Goal: Task Accomplishment & Management: Manage account settings

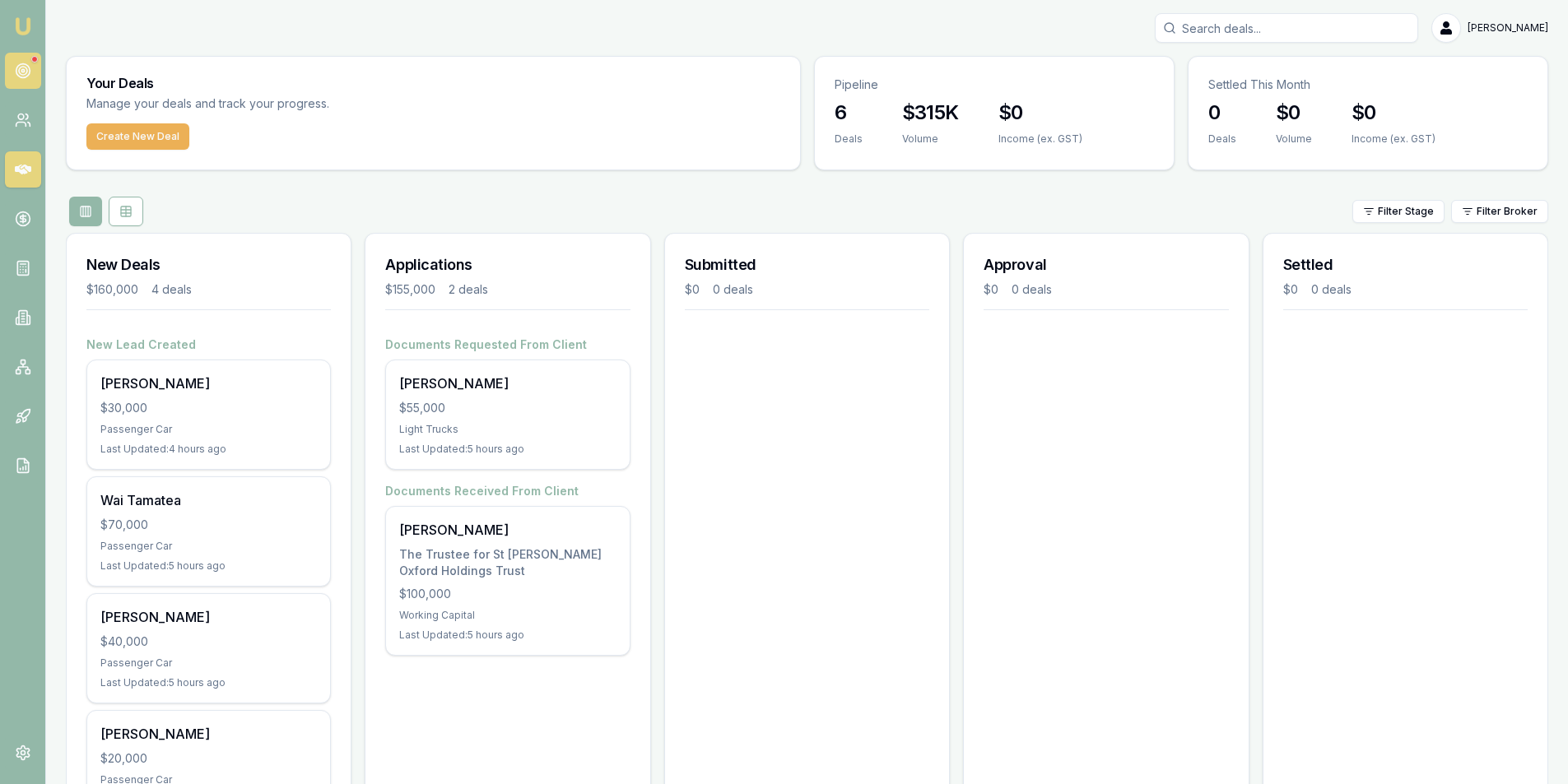
click at [16, 72] on circle at bounding box center [23, 71] width 14 height 14
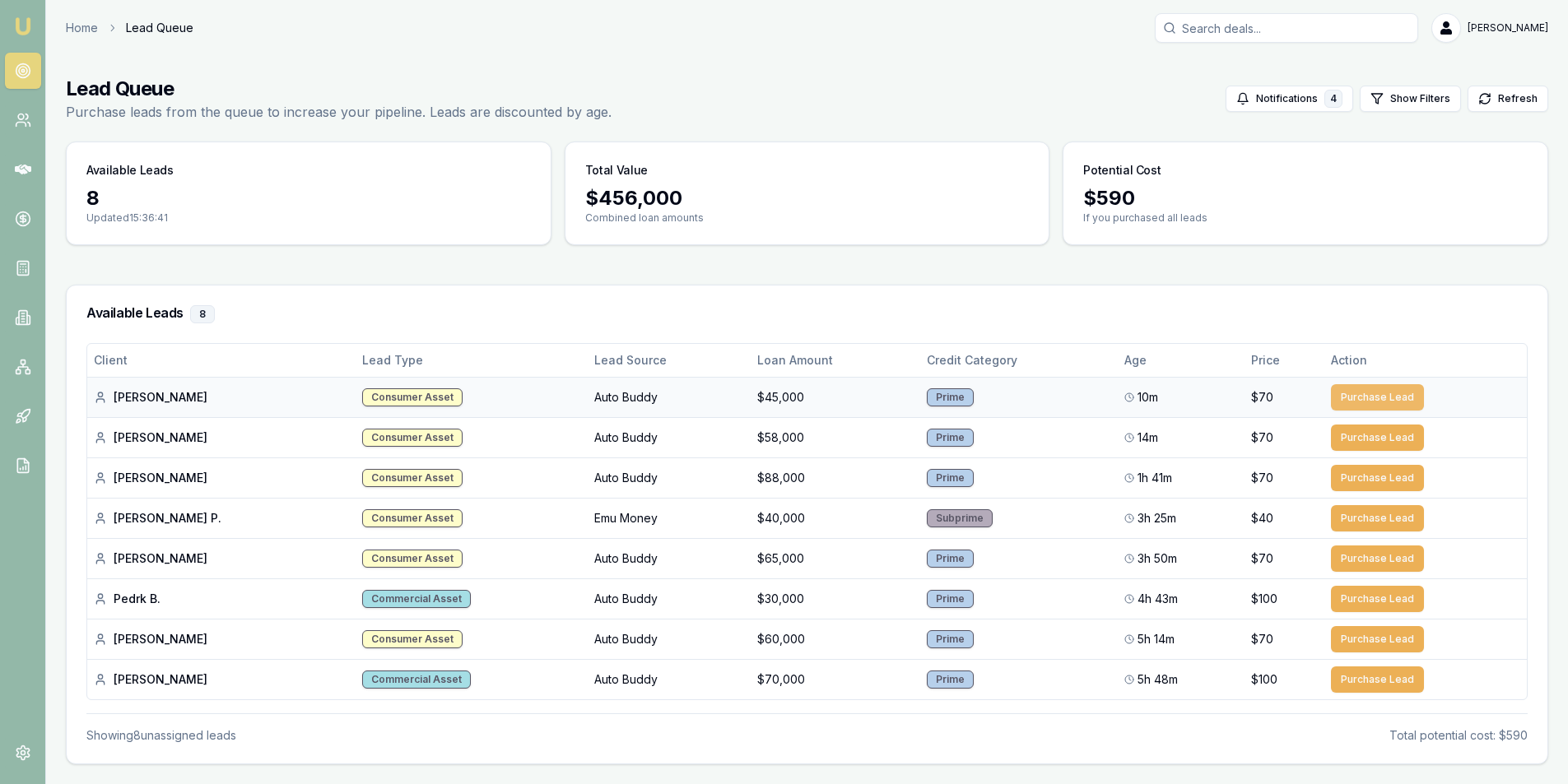
click at [1401, 397] on button "Purchase Lead" at bounding box center [1378, 397] width 93 height 26
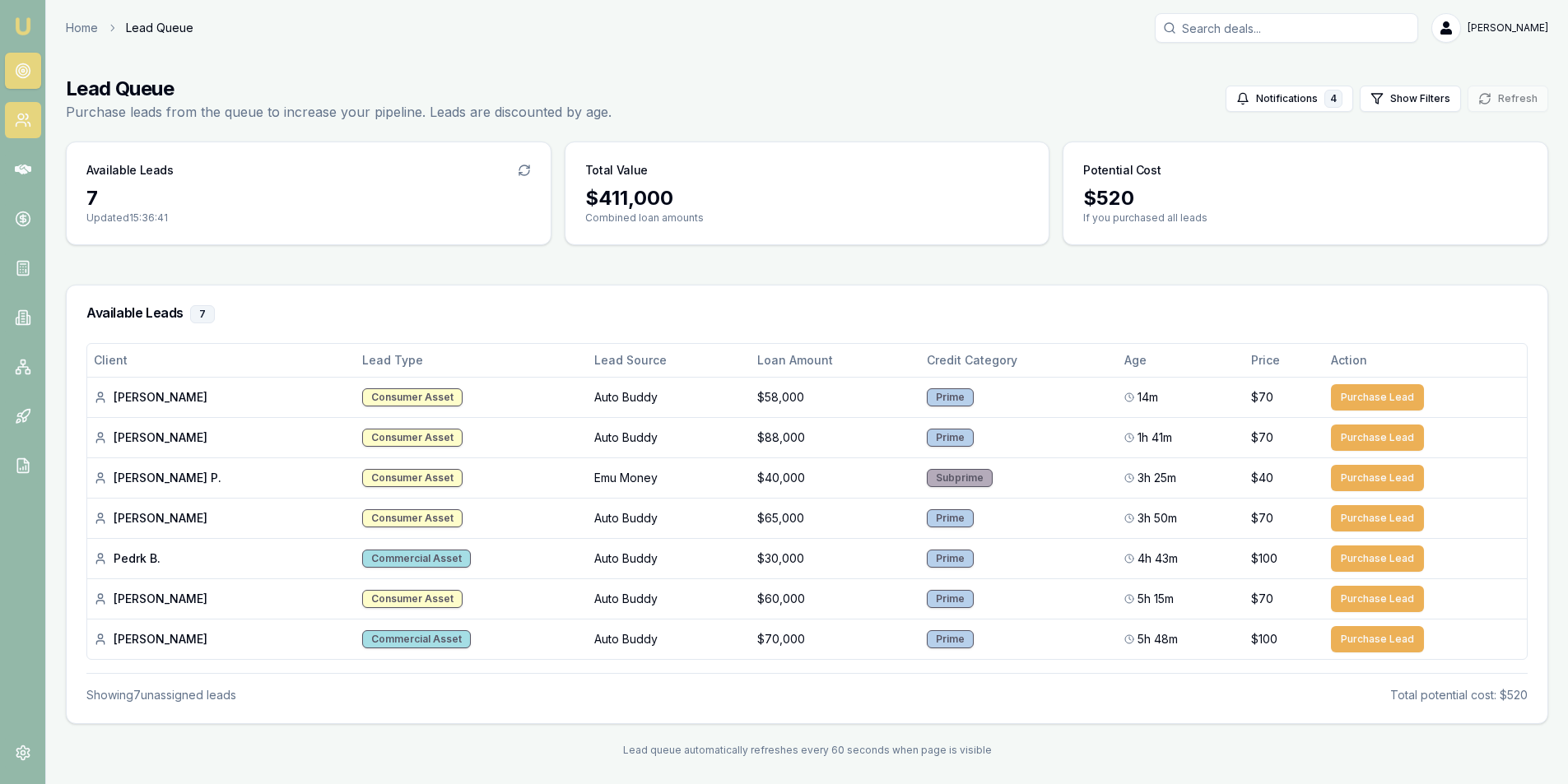
click at [24, 111] on link at bounding box center [23, 120] width 36 height 36
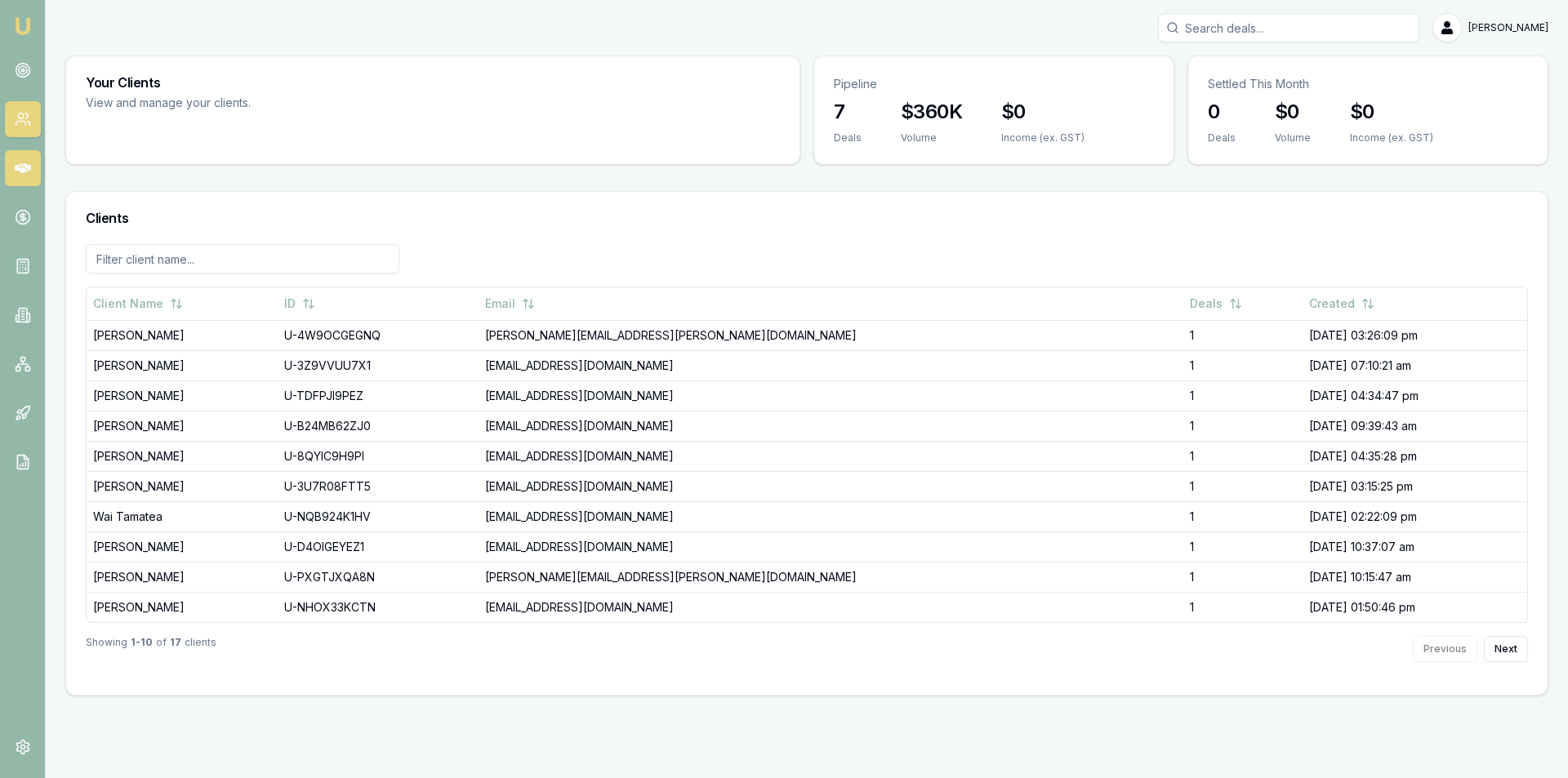
click at [22, 166] on icon at bounding box center [23, 168] width 17 height 10
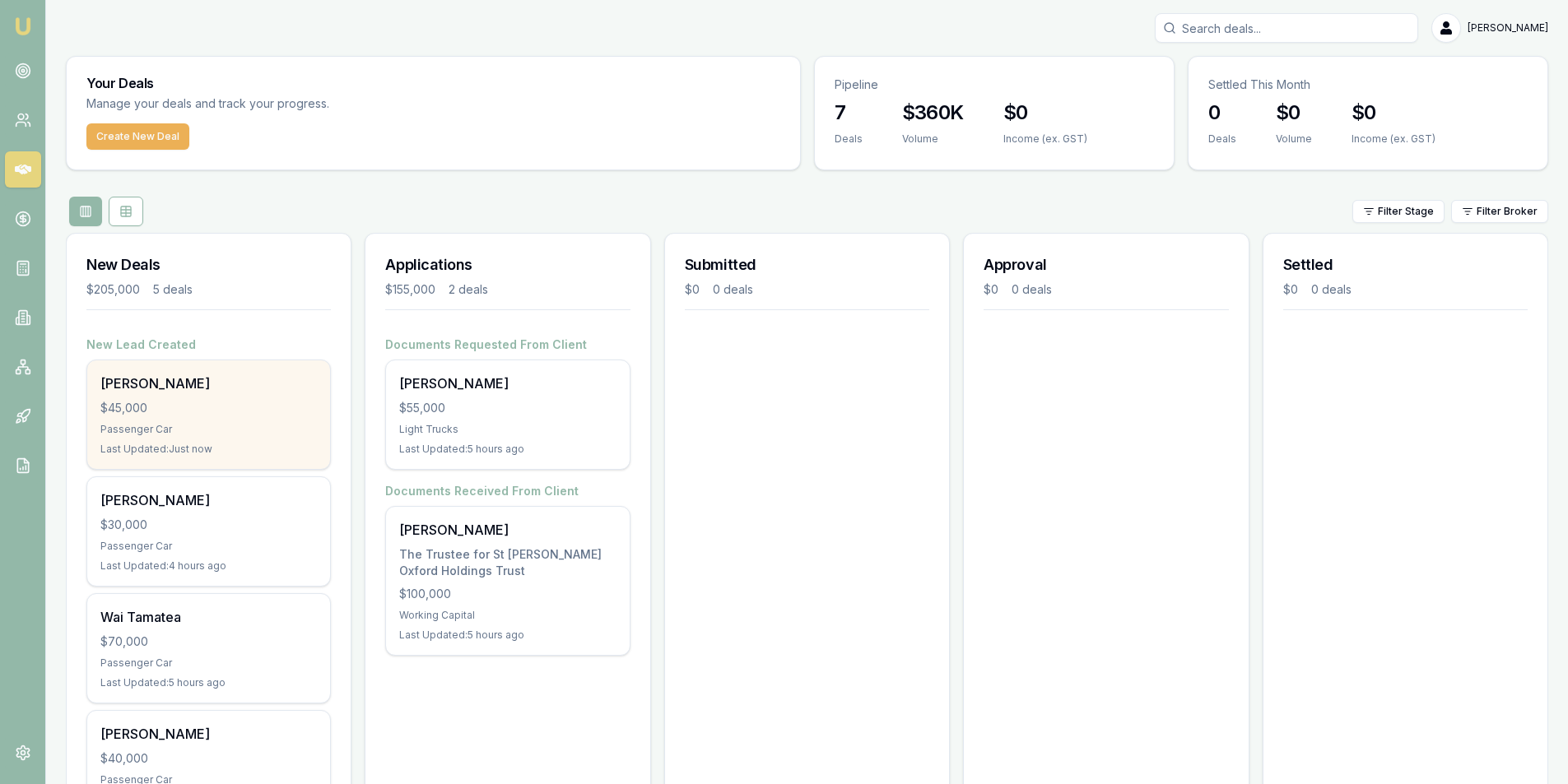
click at [206, 415] on div "$45,000" at bounding box center [209, 408] width 216 height 17
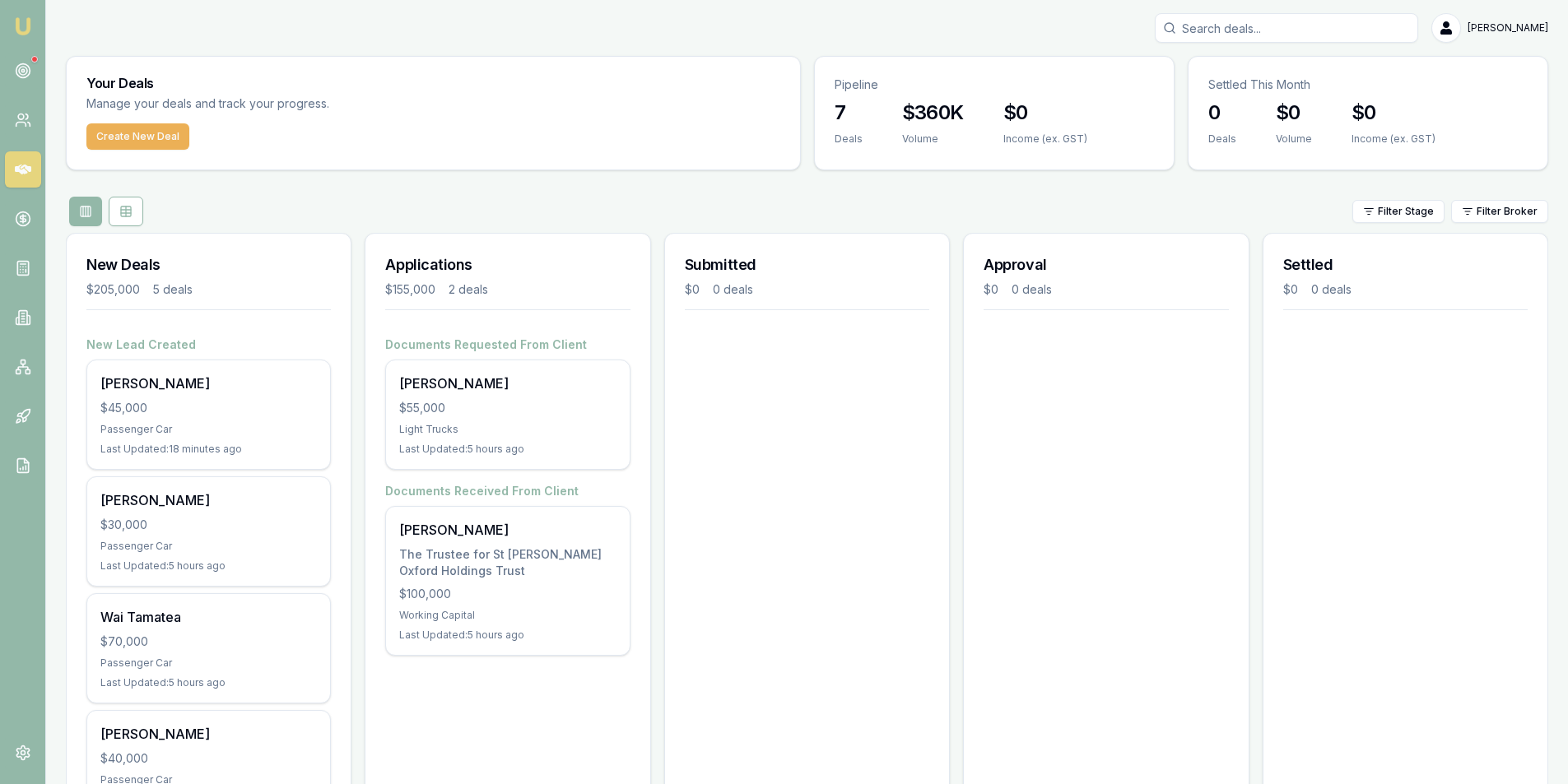
click at [27, 44] on nav "Emu Broker" at bounding box center [23, 248] width 45 height 497
click at [21, 59] on link at bounding box center [23, 70] width 36 height 36
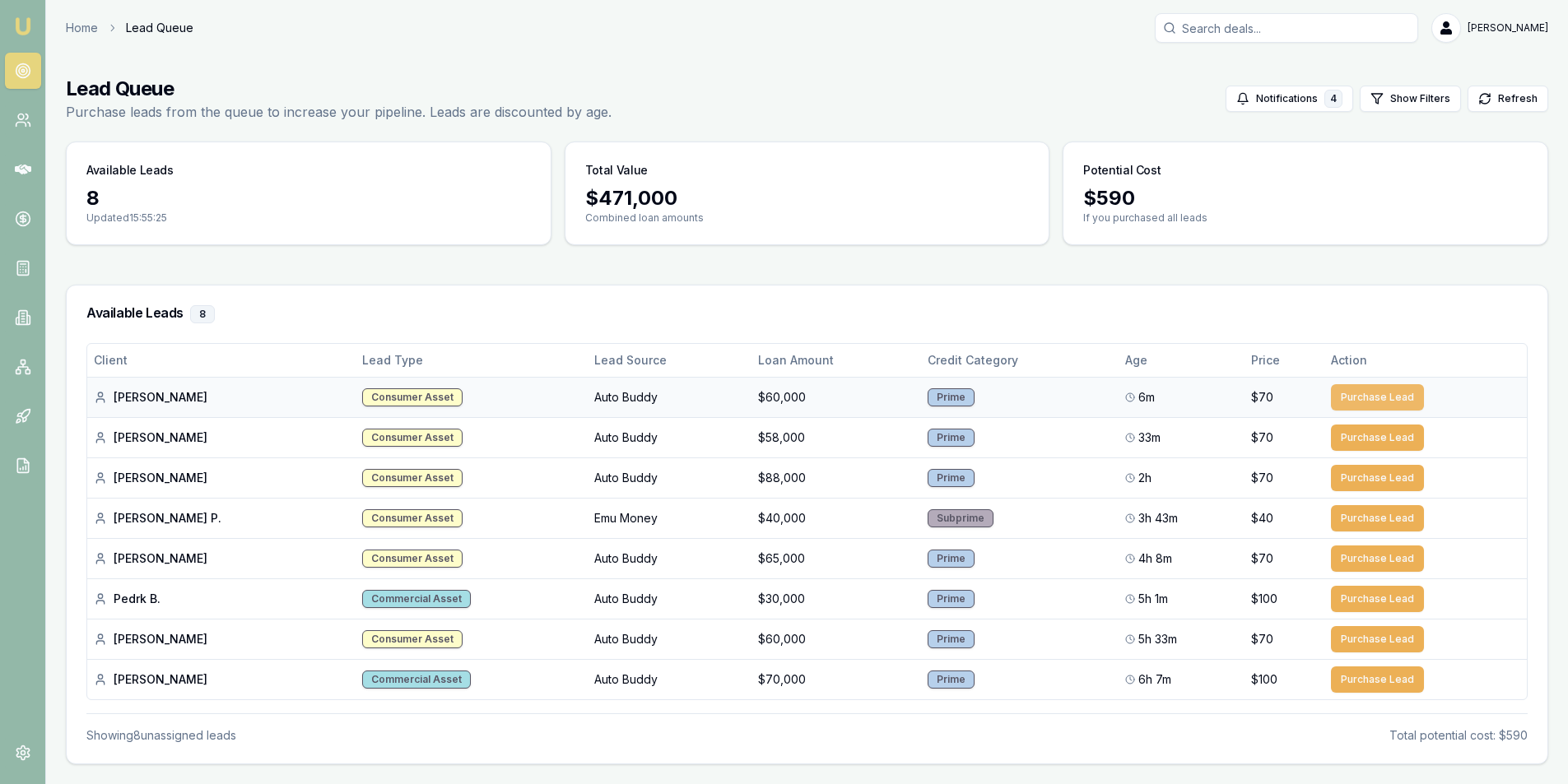
click at [1363, 390] on button "Purchase Lead" at bounding box center [1378, 397] width 93 height 26
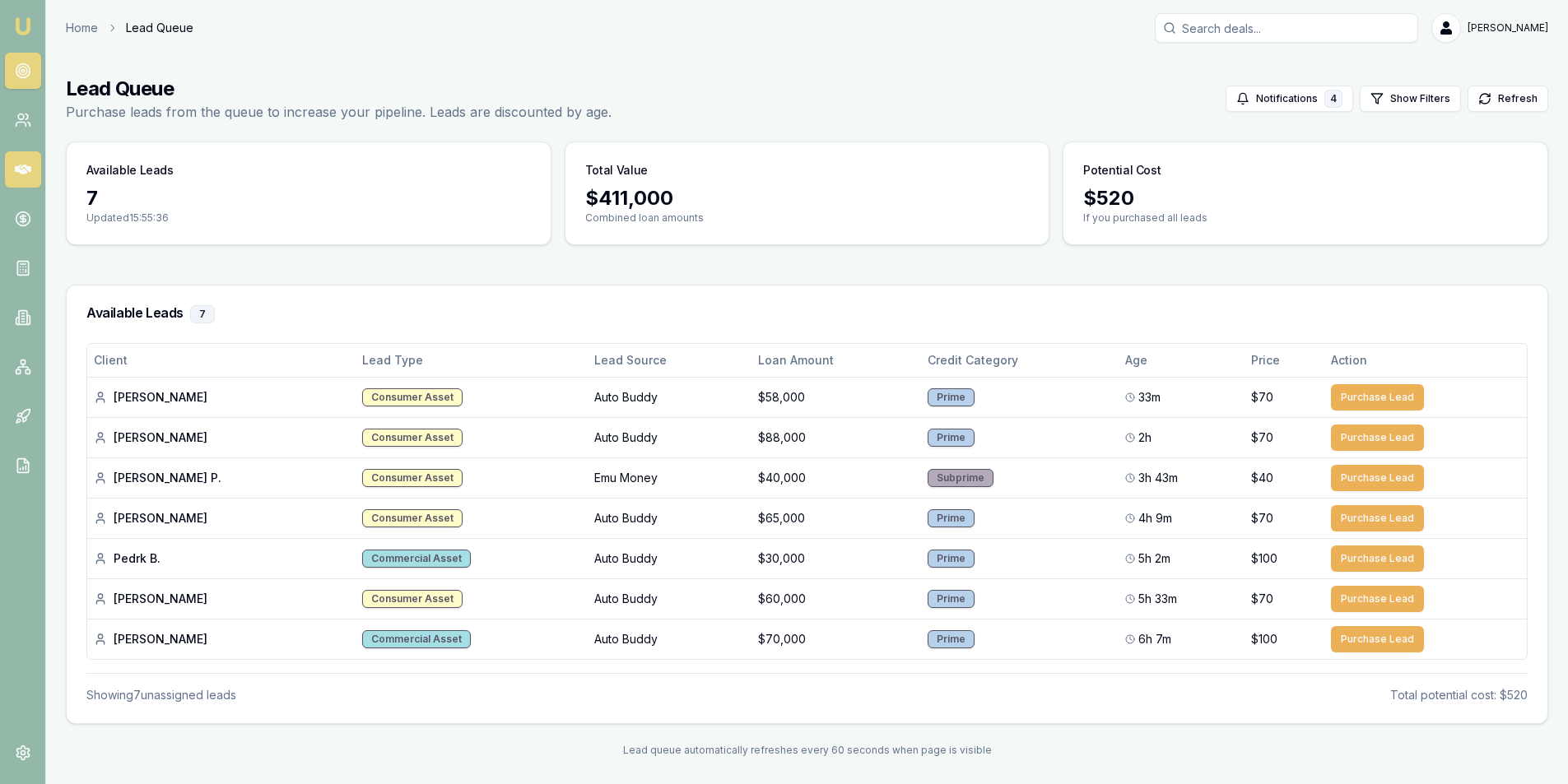
click at [20, 177] on icon at bounding box center [23, 169] width 17 height 17
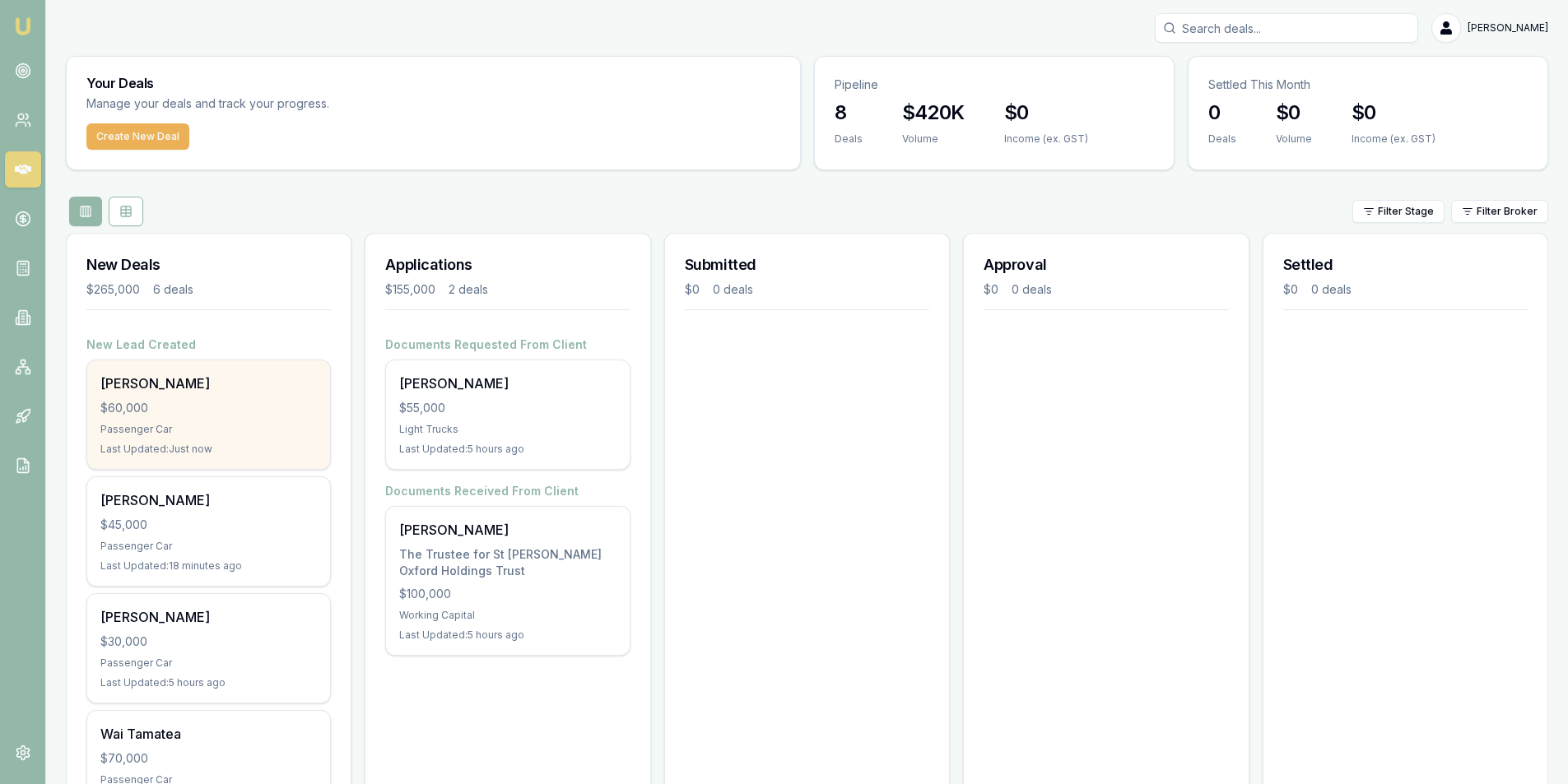
drag, startPoint x: 199, startPoint y: 414, endPoint x: 184, endPoint y: 400, distance: 20.5
click at [184, 400] on div "$60,000" at bounding box center [209, 408] width 216 height 17
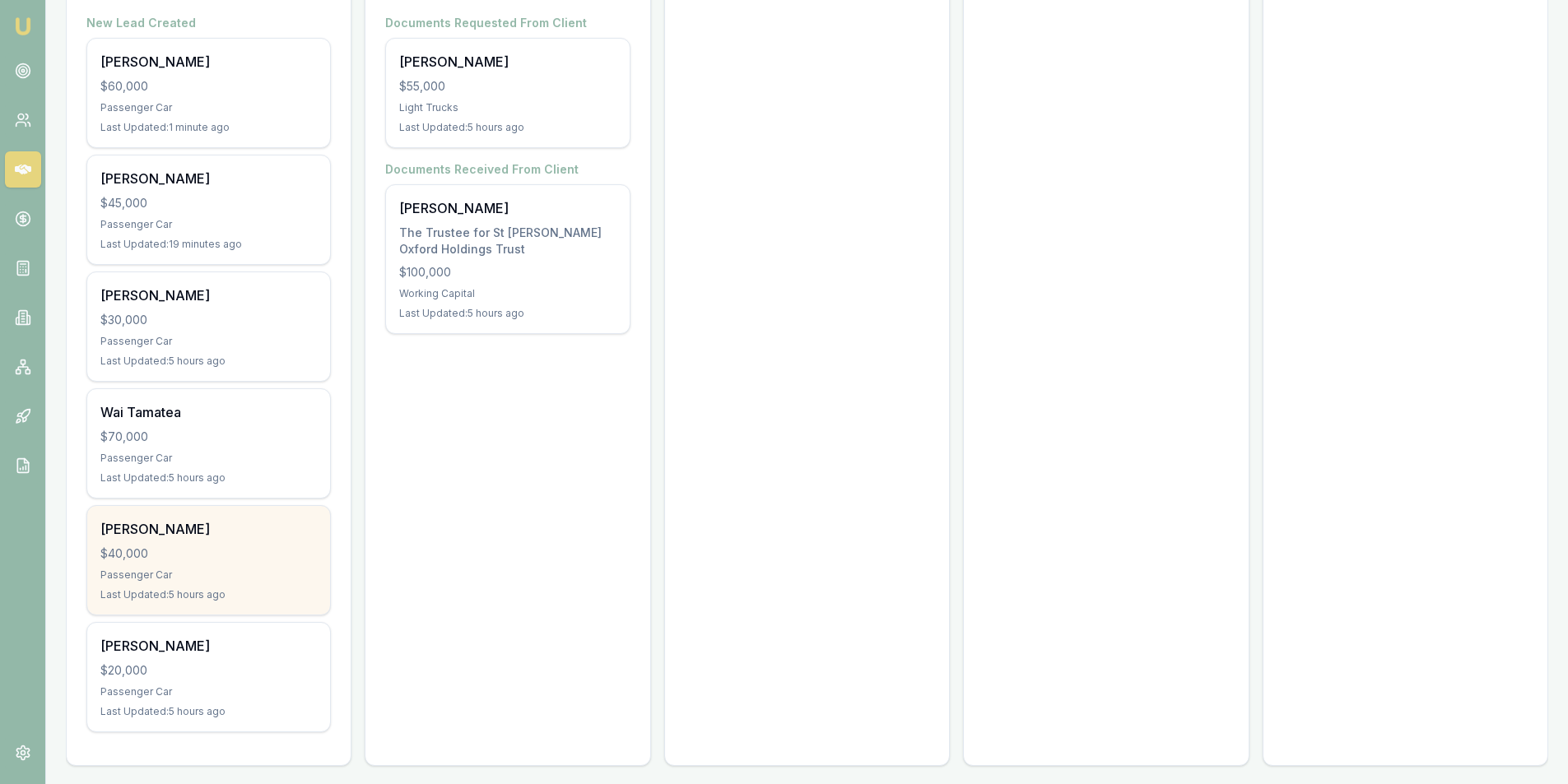
scroll to position [330, 0]
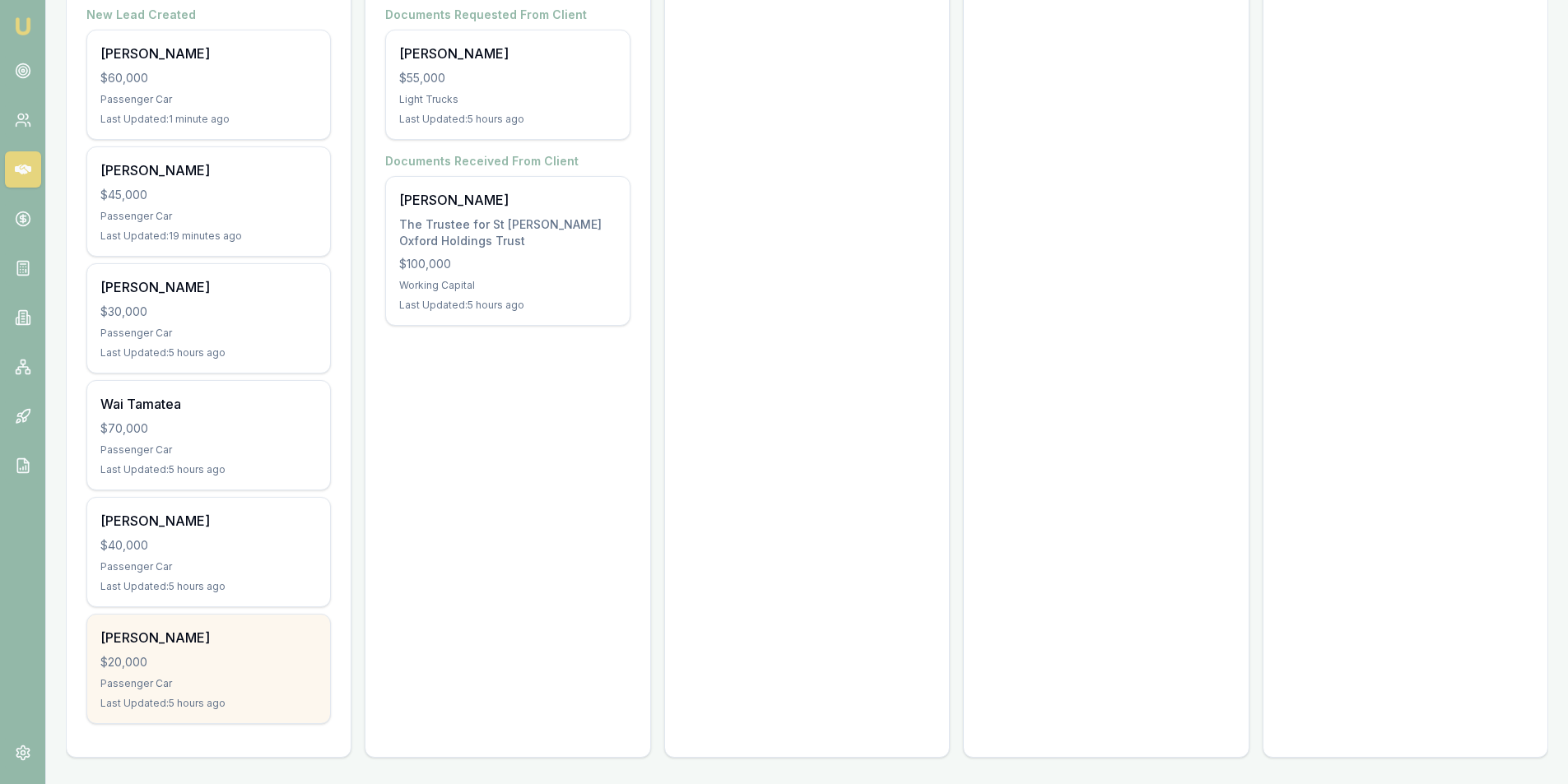
click at [181, 638] on div "Mehreen Syed" at bounding box center [209, 638] width 216 height 20
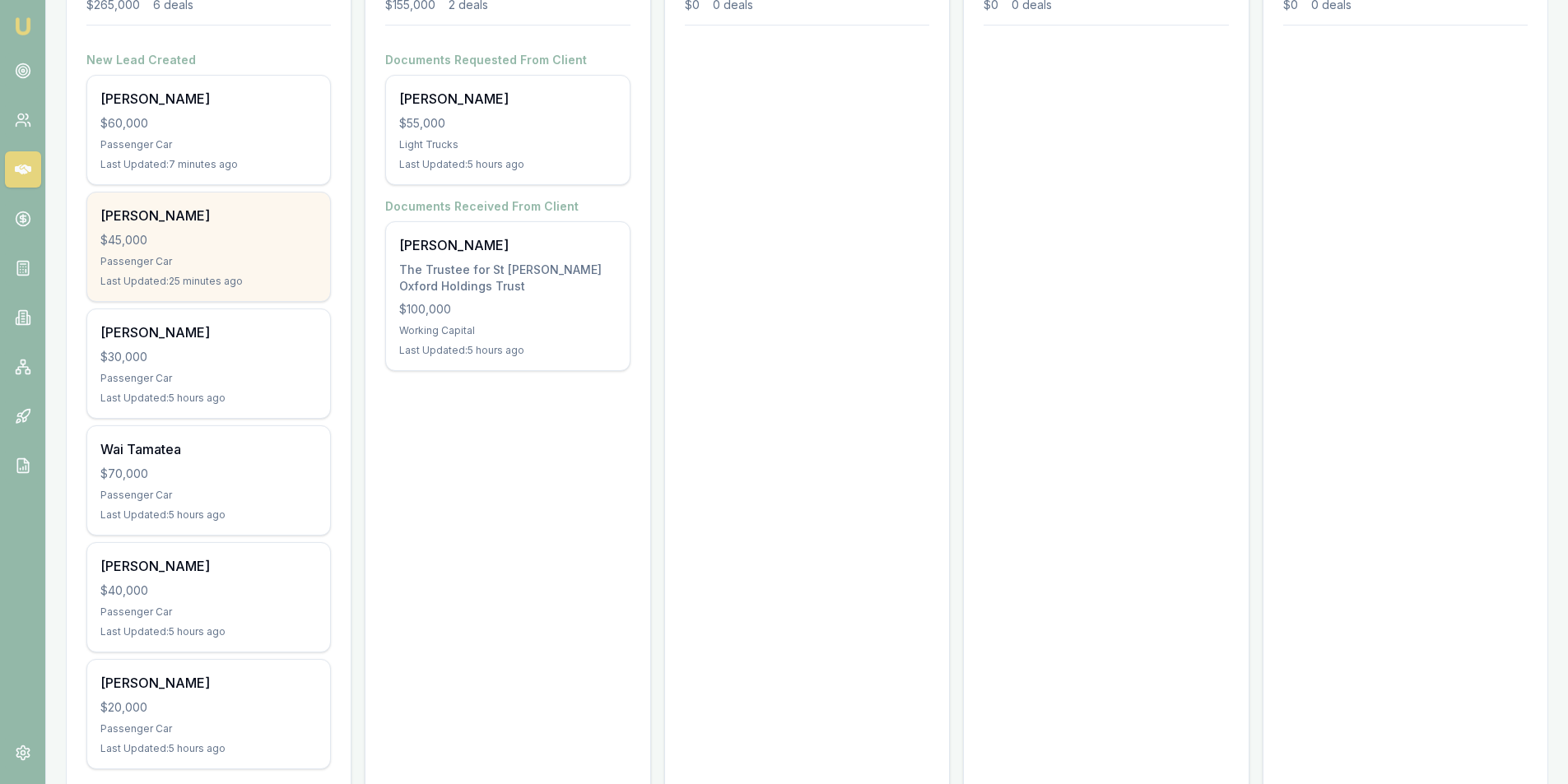
scroll to position [0, 0]
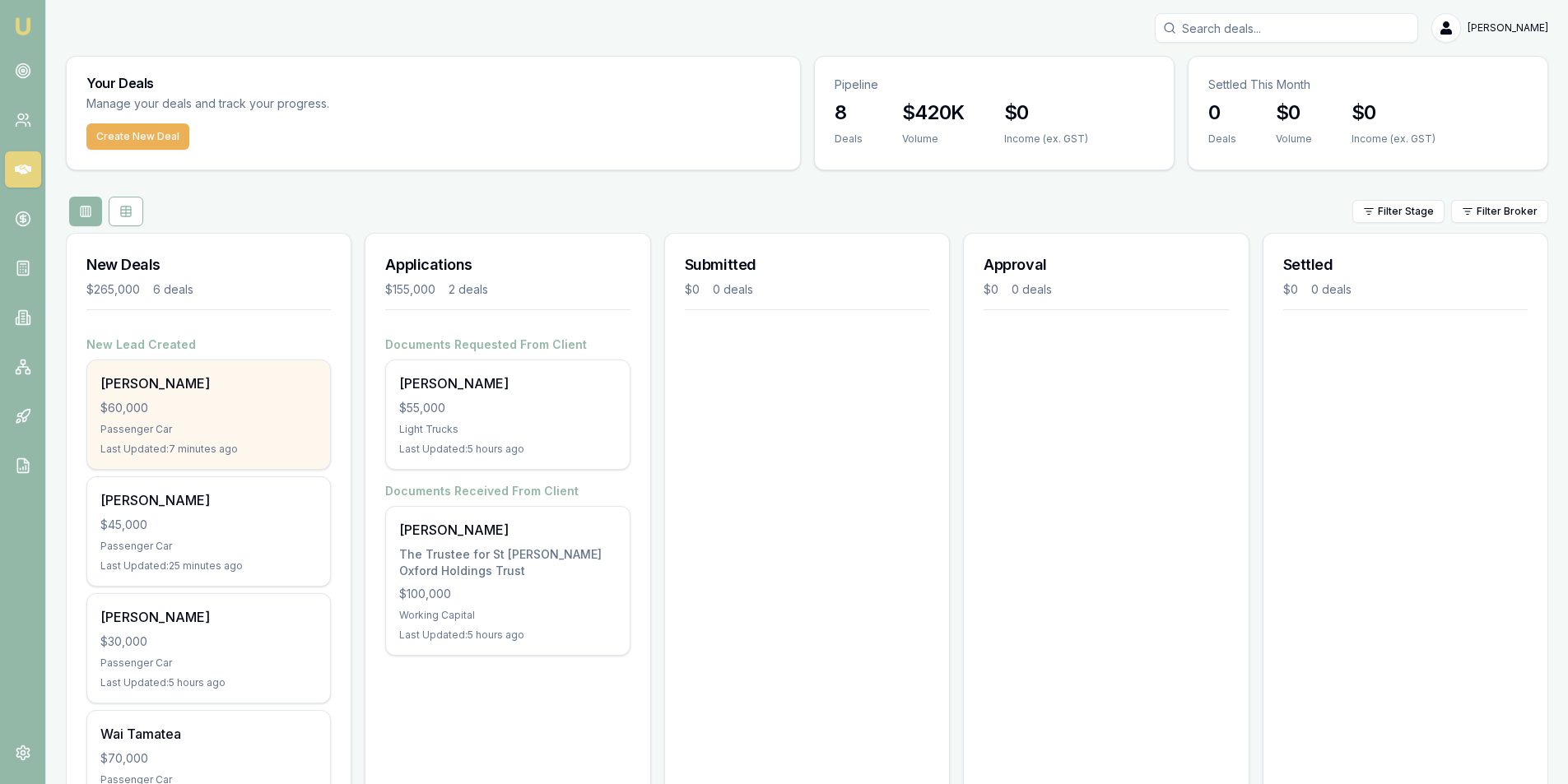
click at [197, 382] on div "[PERSON_NAME]" at bounding box center [209, 383] width 216 height 20
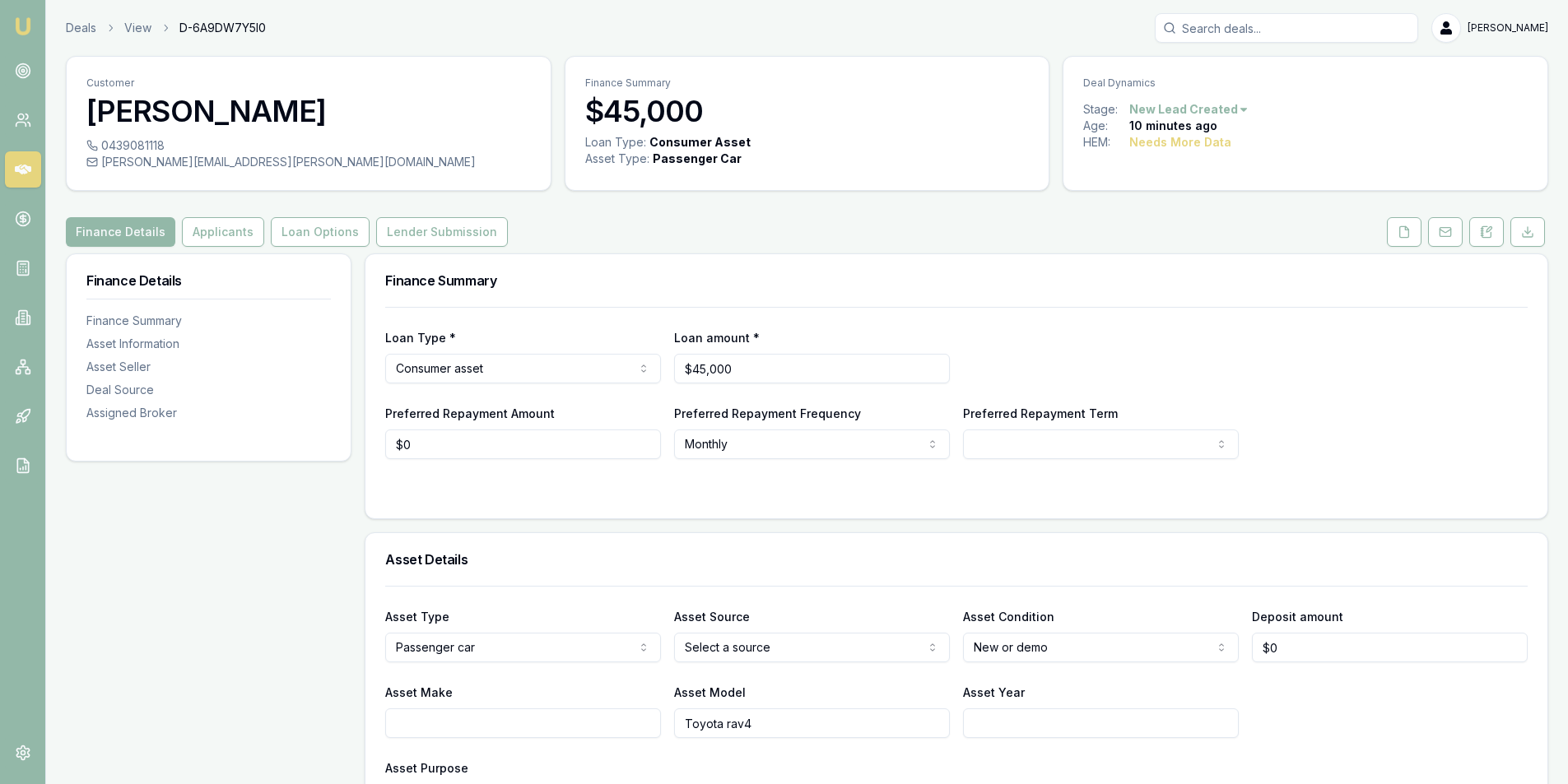
click at [219, 220] on button "Applicants" at bounding box center [223, 231] width 82 height 29
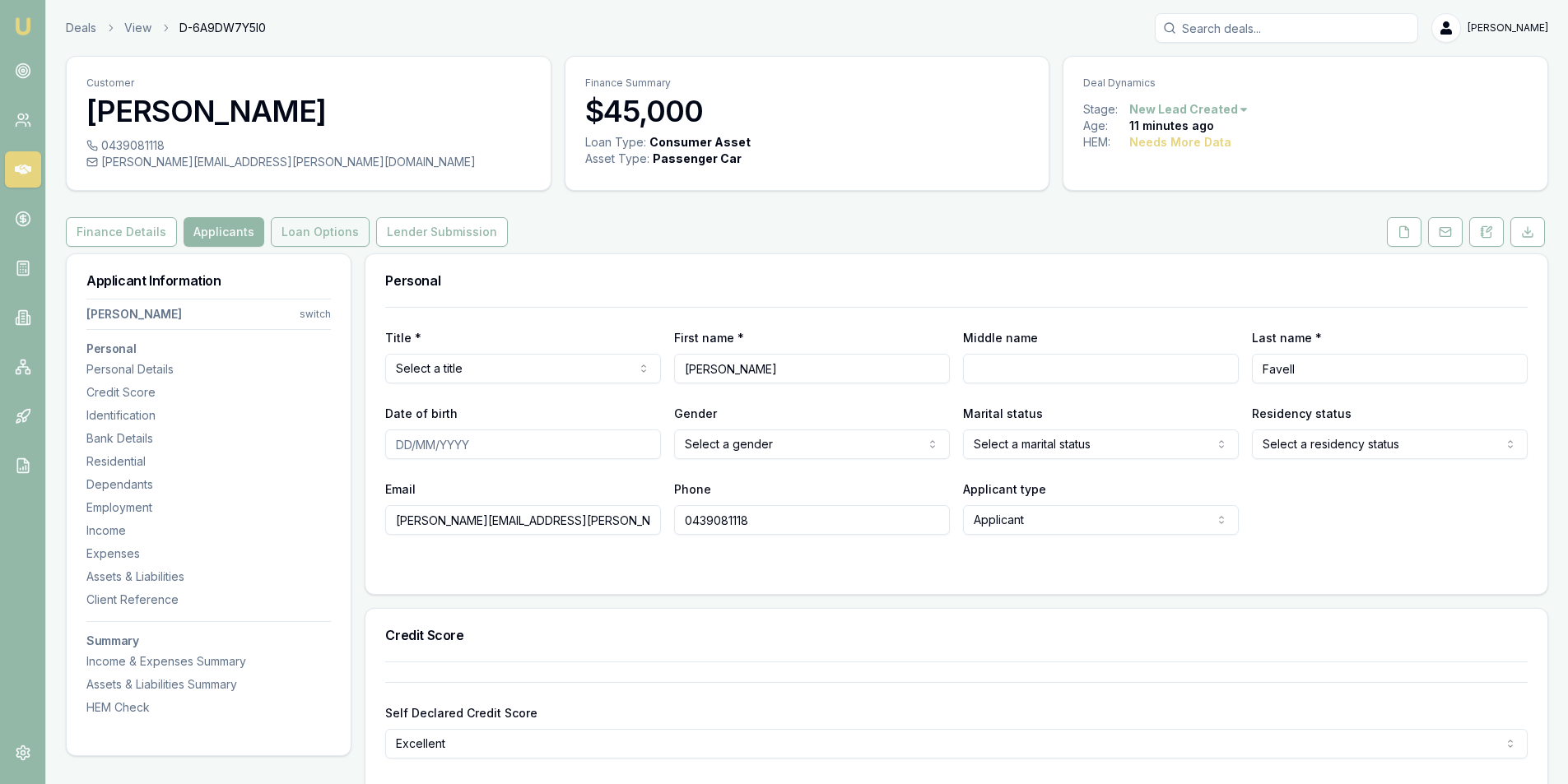
click at [300, 229] on button "Loan Options" at bounding box center [320, 231] width 99 height 29
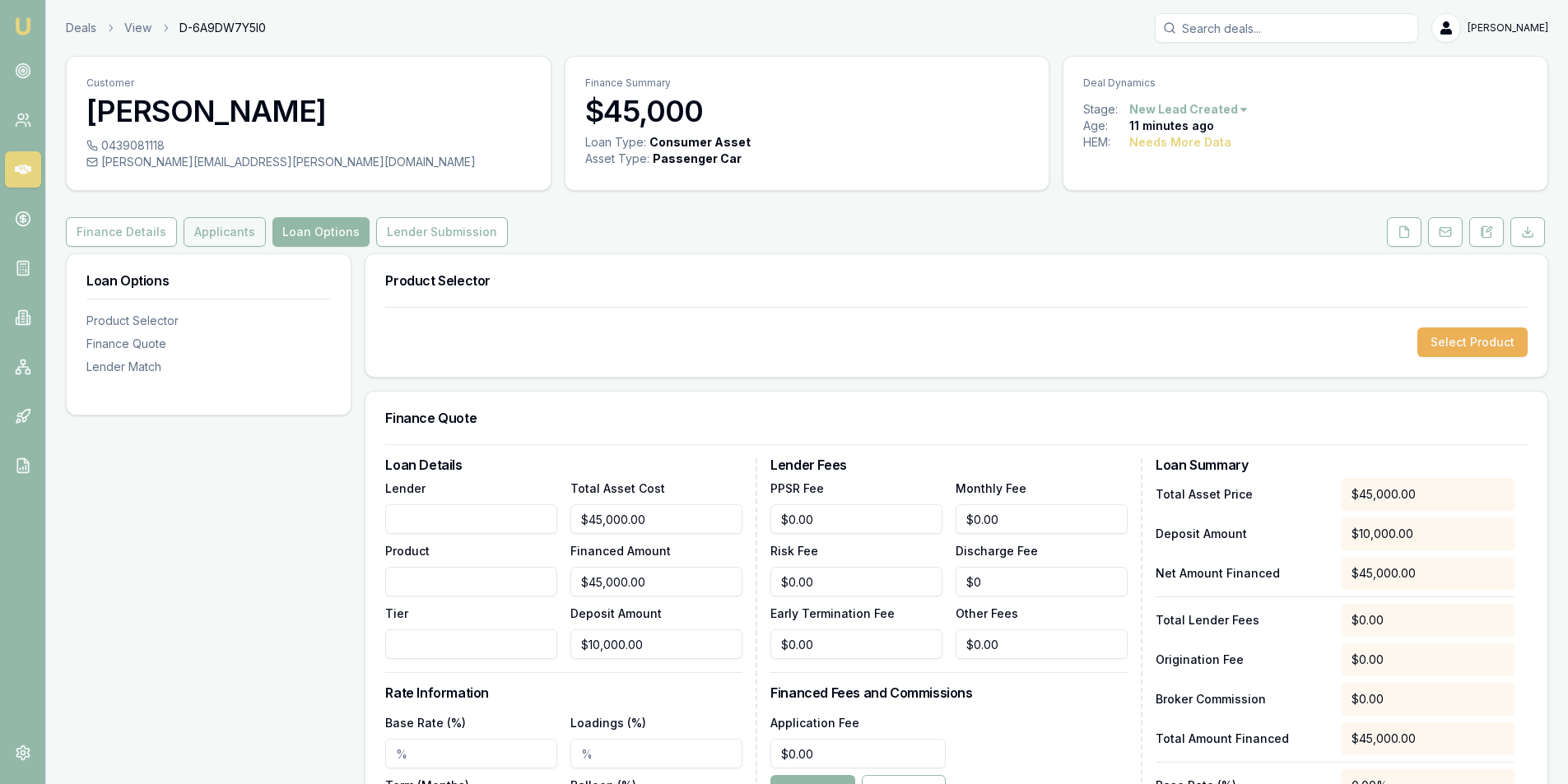
click at [220, 231] on button "Applicants" at bounding box center [225, 231] width 82 height 29
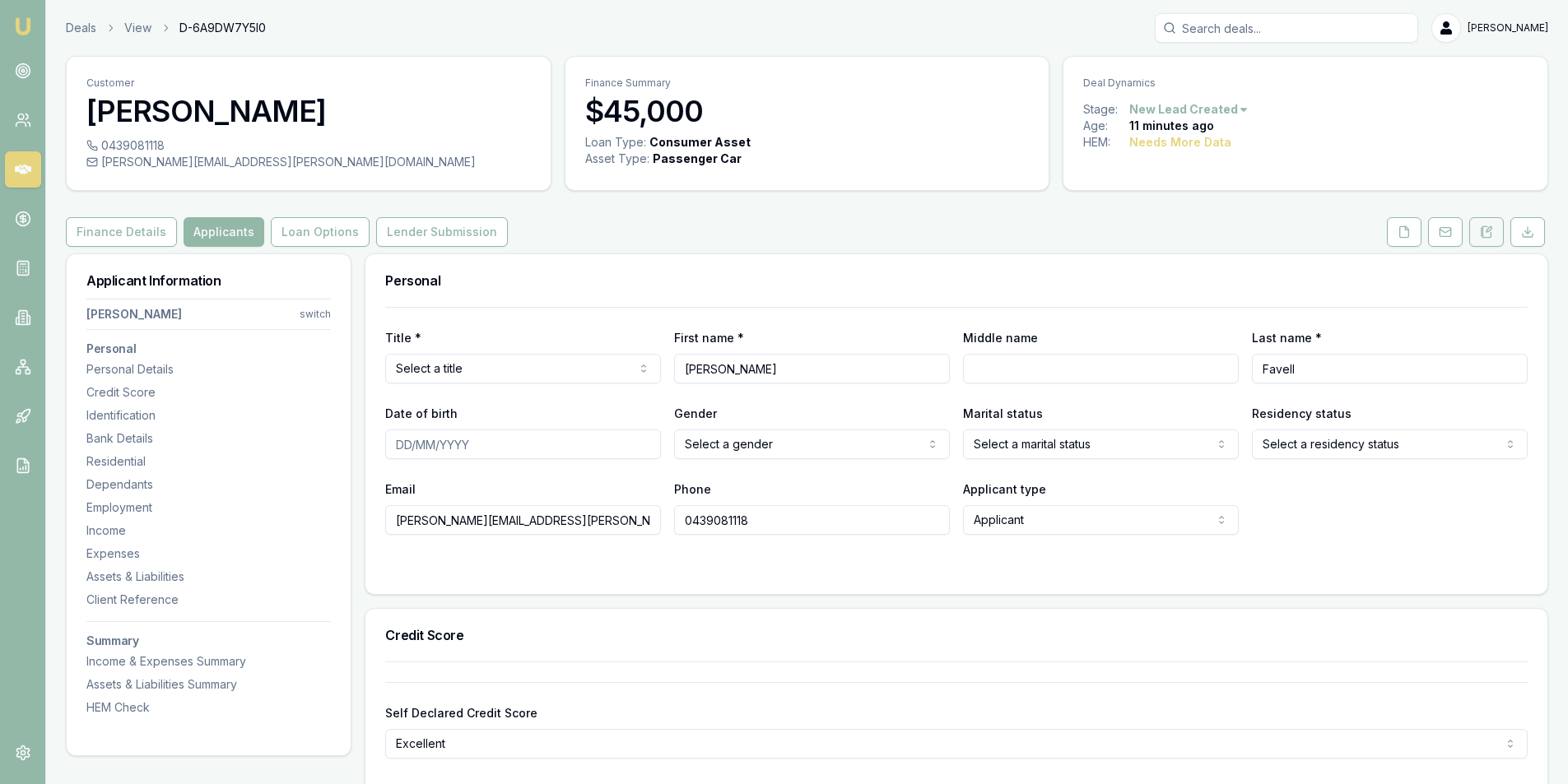
click at [1482, 236] on icon at bounding box center [1487, 231] width 9 height 11
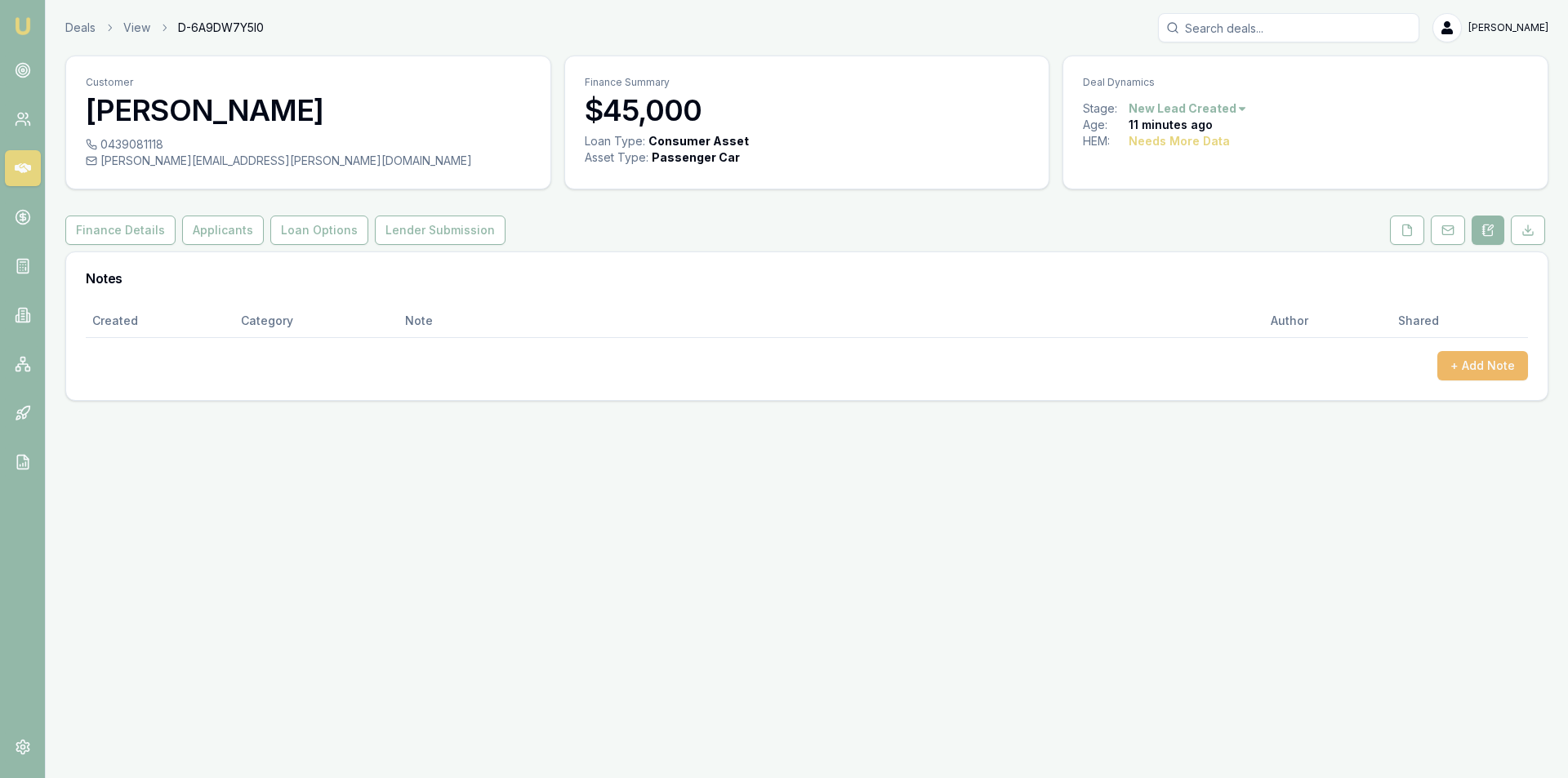
click at [1458, 375] on button "+ Add Note" at bounding box center [1482, 365] width 91 height 29
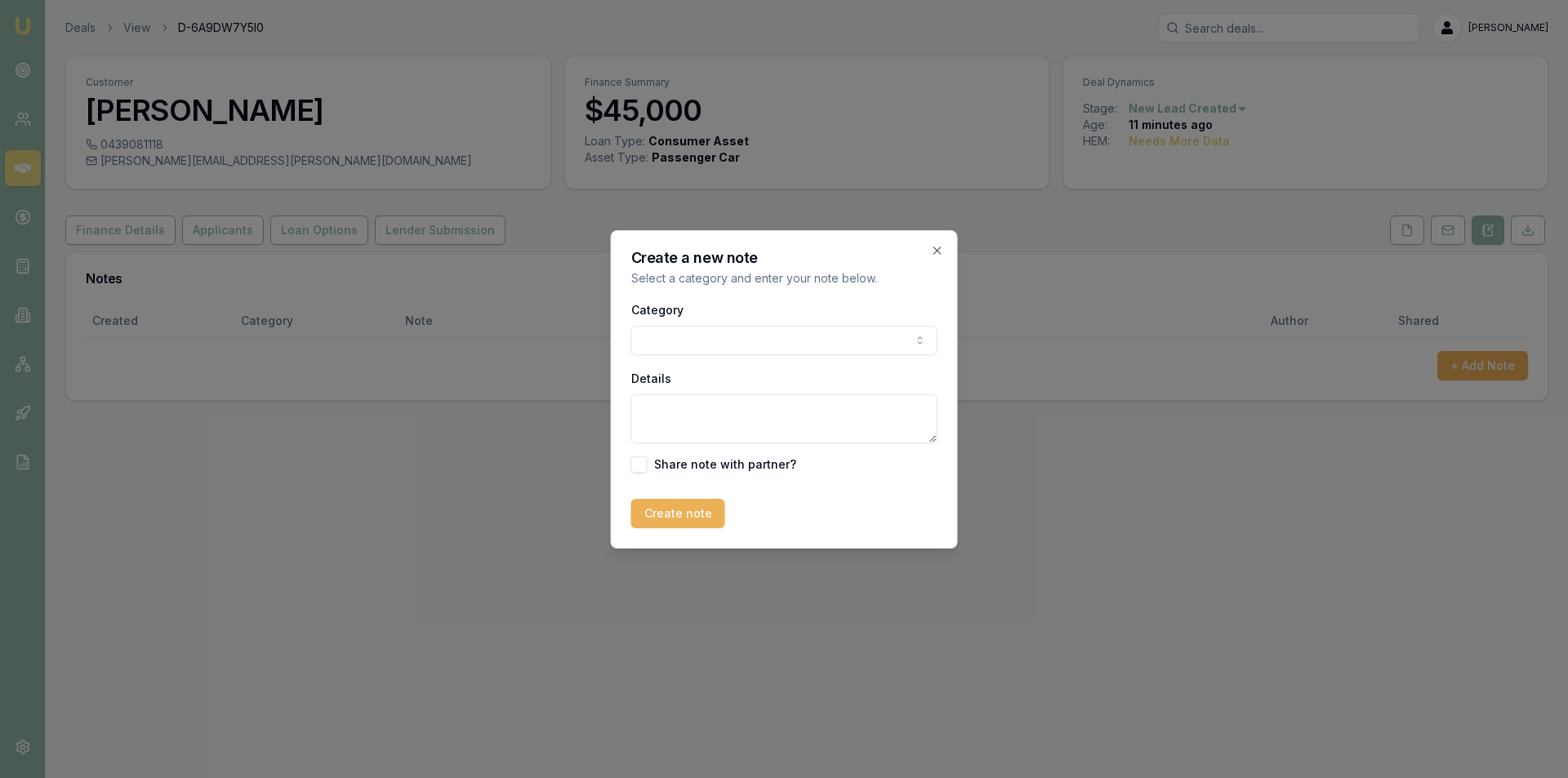
click at [657, 335] on body "Emu Broker Deals View D-6A9DW7Y5I0 Peter Sarris Toggle Menu Customer Brett Fave…" at bounding box center [784, 389] width 1568 height 778
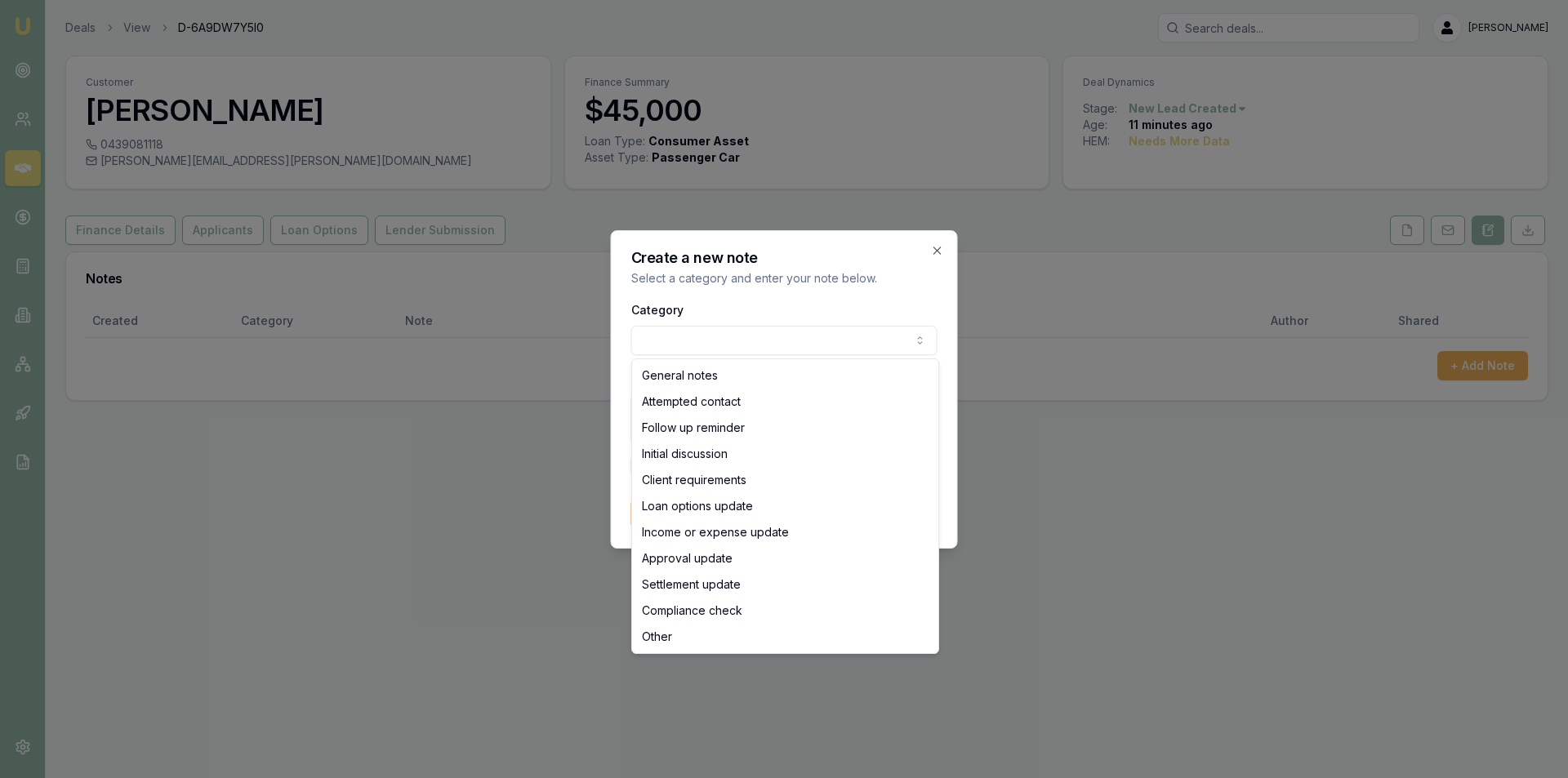
select select "ATTEMPTED_CONTACT"
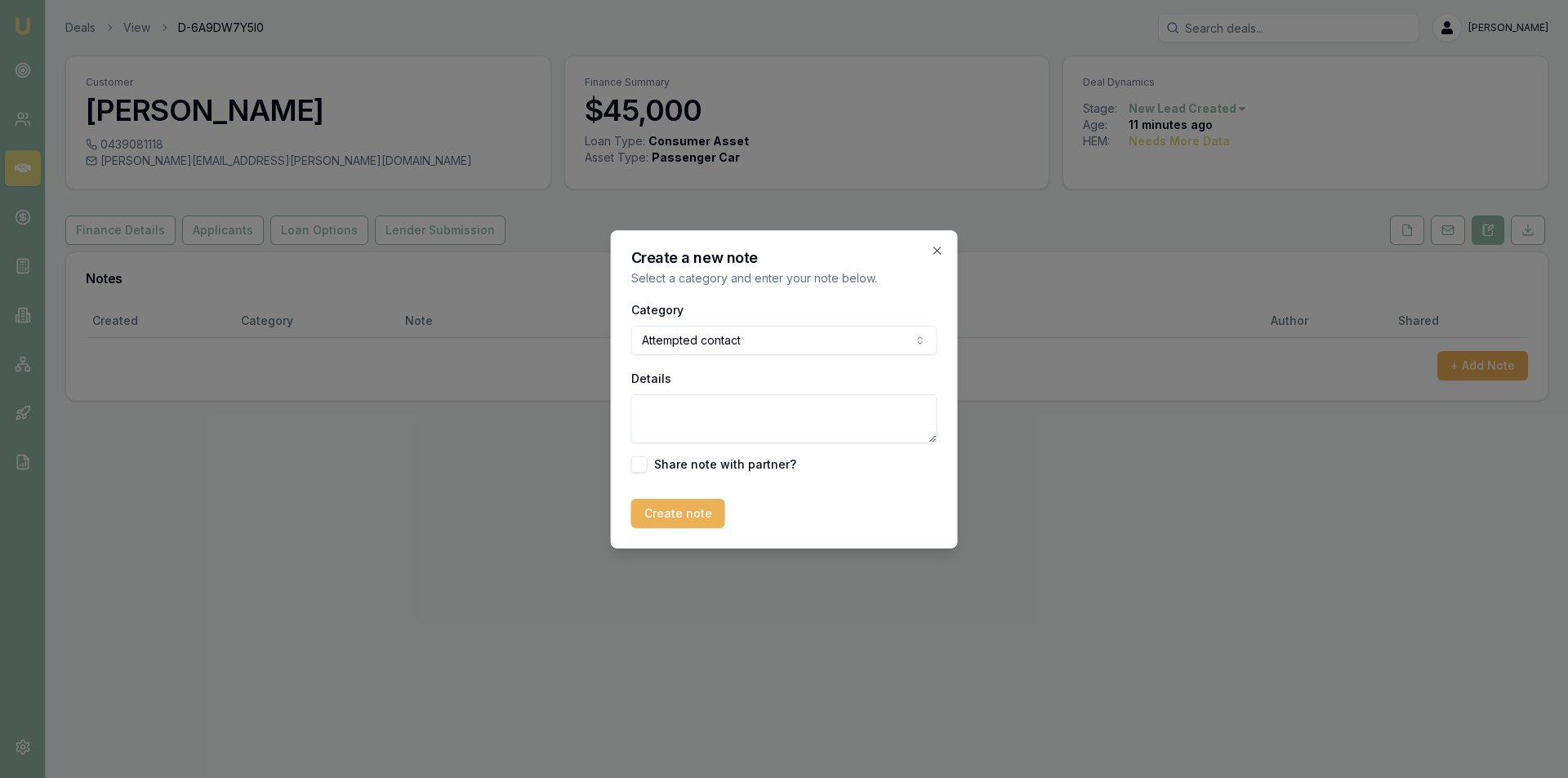
click at [714, 408] on textarea "Details" at bounding box center [784, 419] width 306 height 49
type textarea "lvm"
click at [650, 503] on button "Create note" at bounding box center [677, 513] width 94 height 29
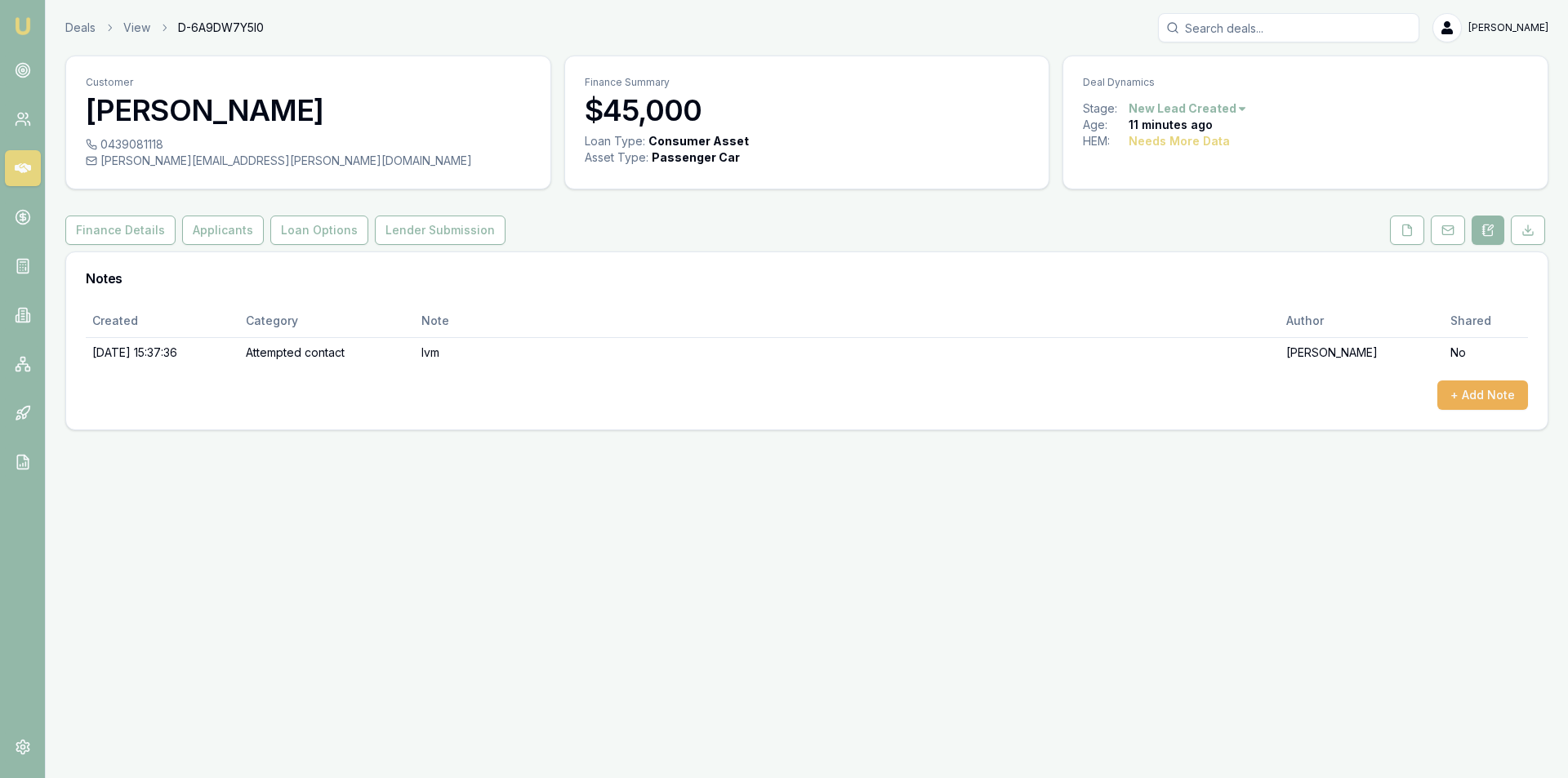
click at [21, 169] on icon at bounding box center [23, 168] width 17 height 10
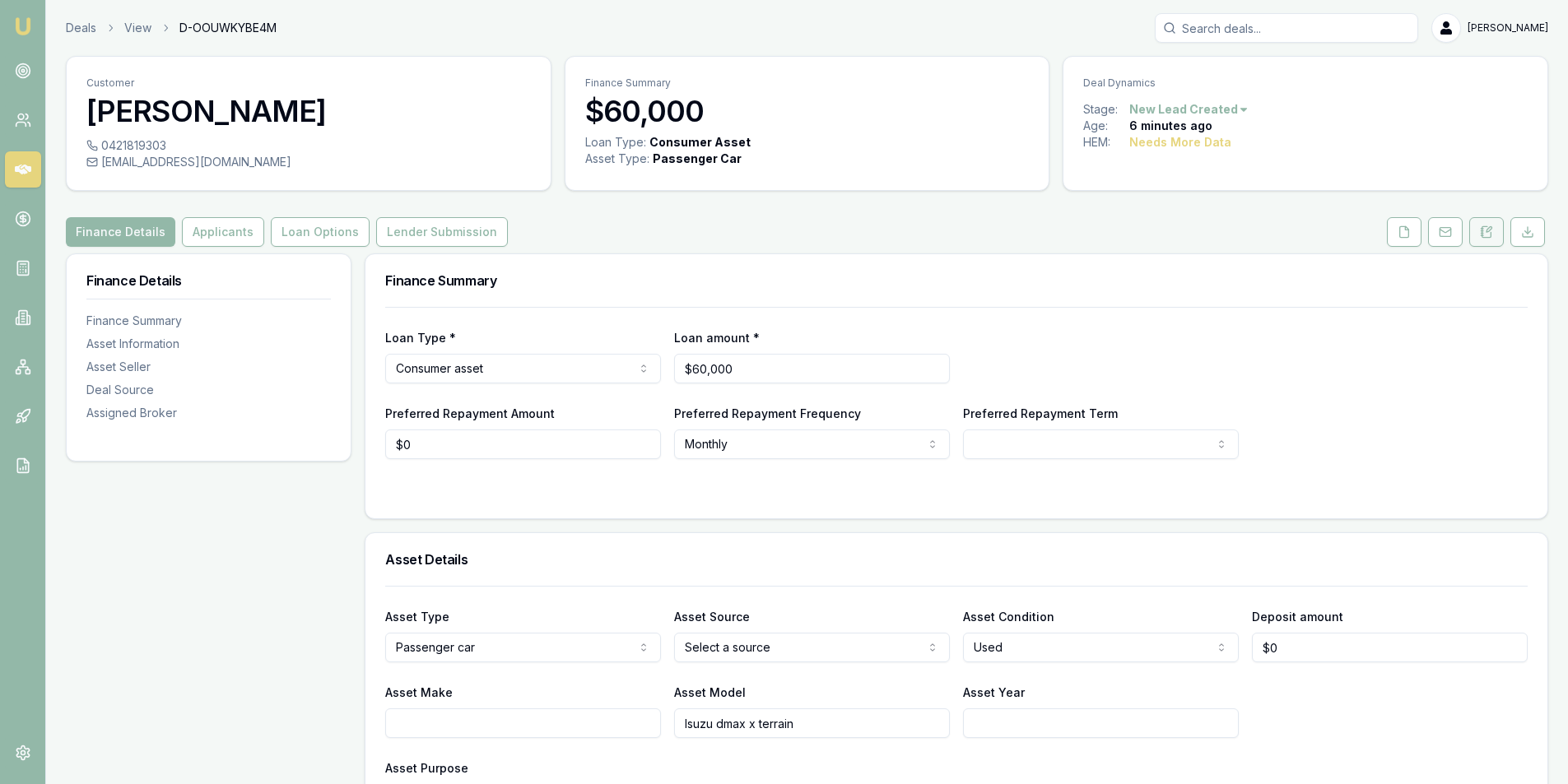
click at [1480, 225] on button at bounding box center [1486, 231] width 34 height 29
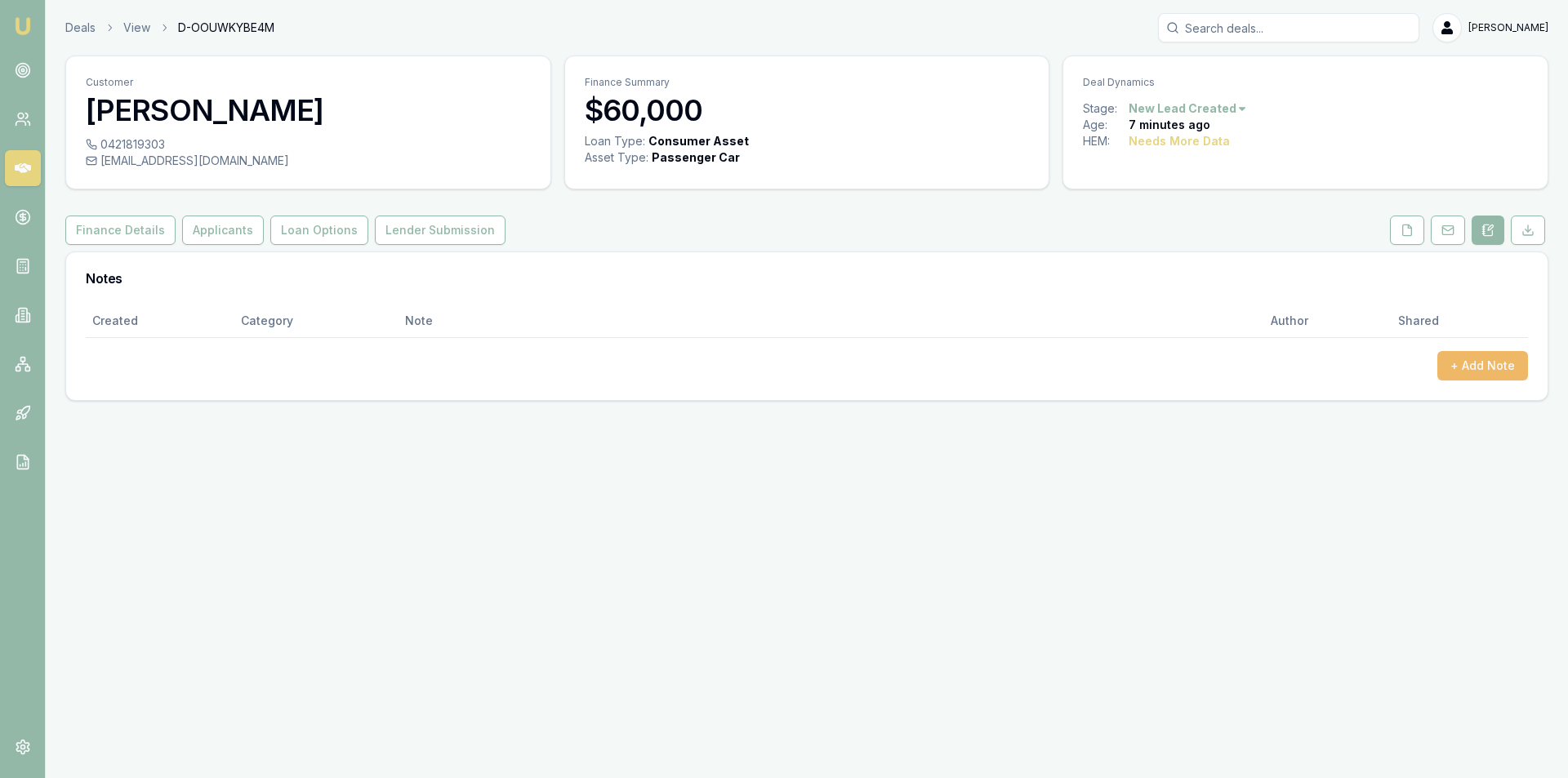
click at [1477, 363] on button "+ Add Note" at bounding box center [1482, 365] width 91 height 29
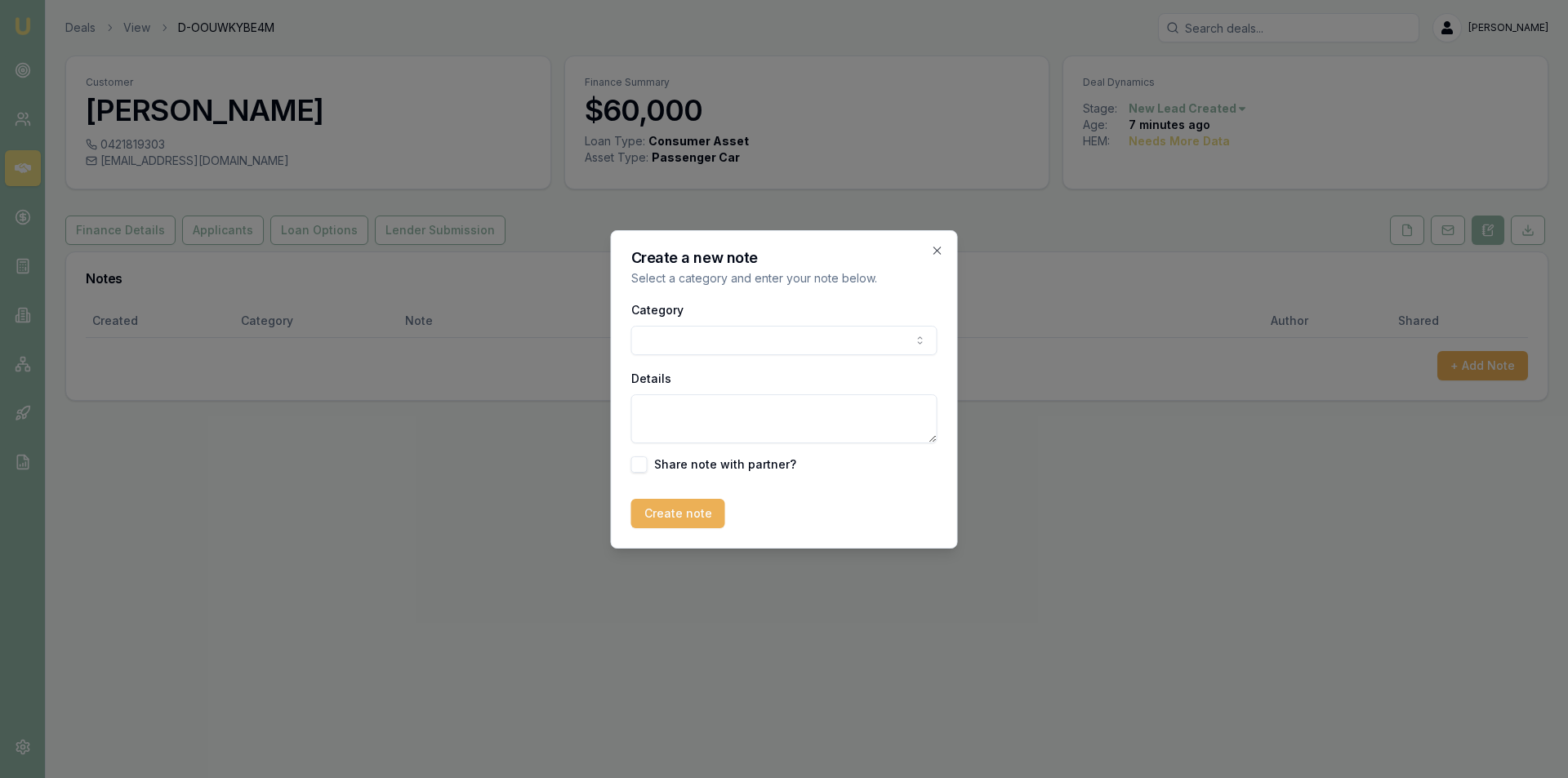
click at [677, 339] on body "Emu Broker Deals View D-OOUWKYBE4M Peter Sarris Toggle Menu Customer Steven Smi…" at bounding box center [784, 389] width 1568 height 778
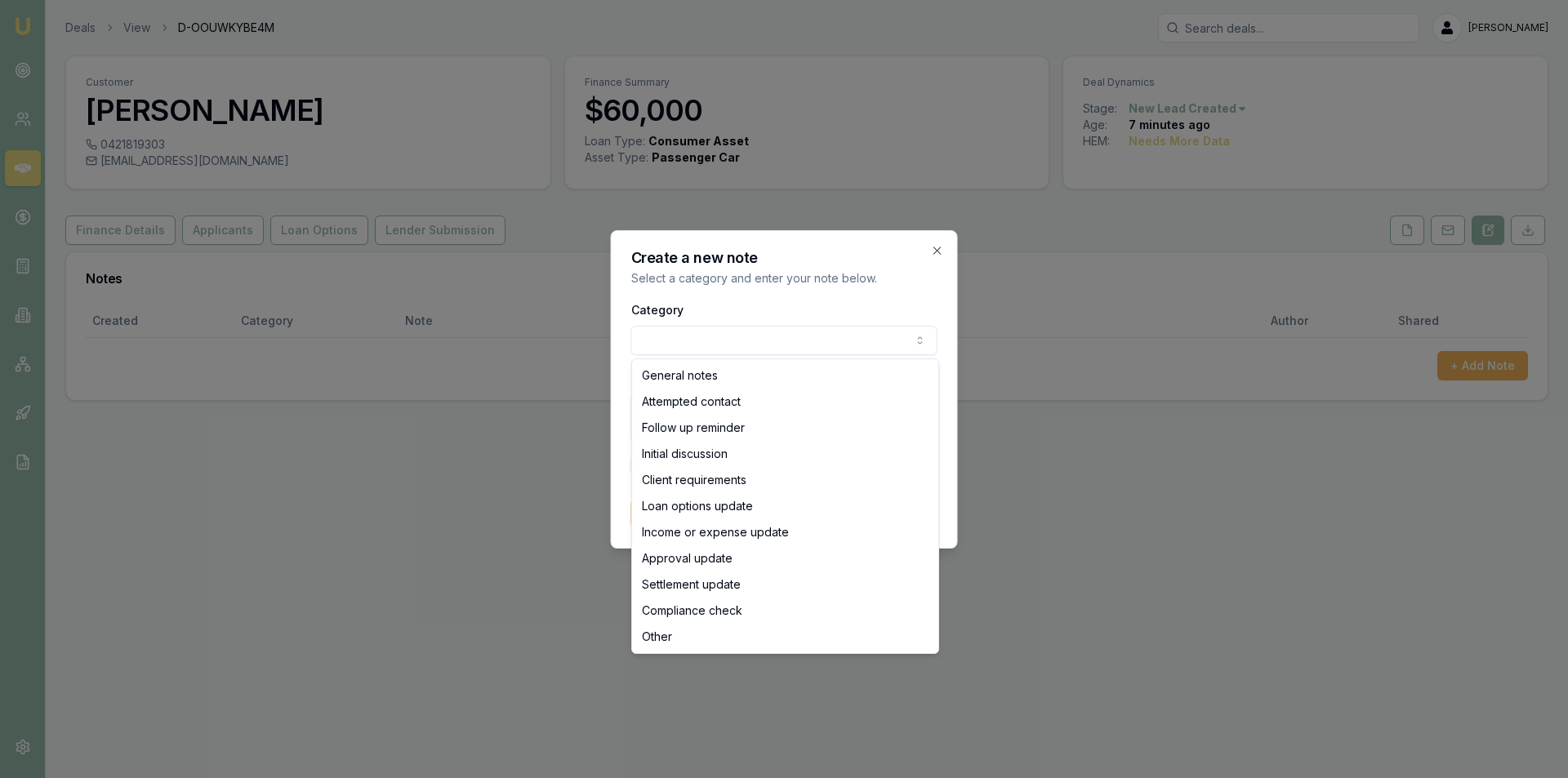
select select "ATTEMPTED_CONTACT"
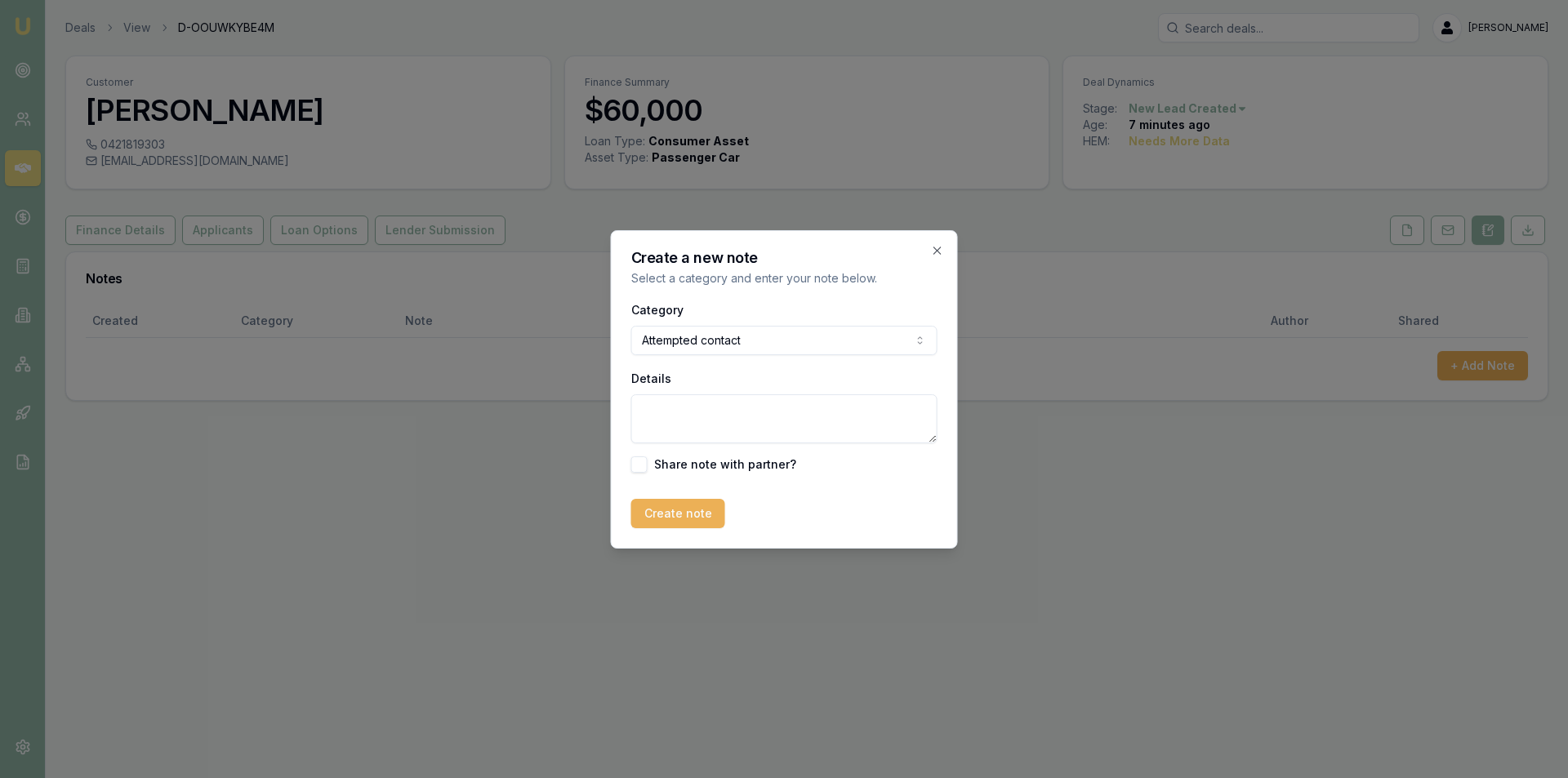
click at [691, 396] on textarea "Details" at bounding box center [784, 419] width 306 height 49
type textarea "lvm"
click at [673, 514] on button "Create note" at bounding box center [677, 513] width 94 height 29
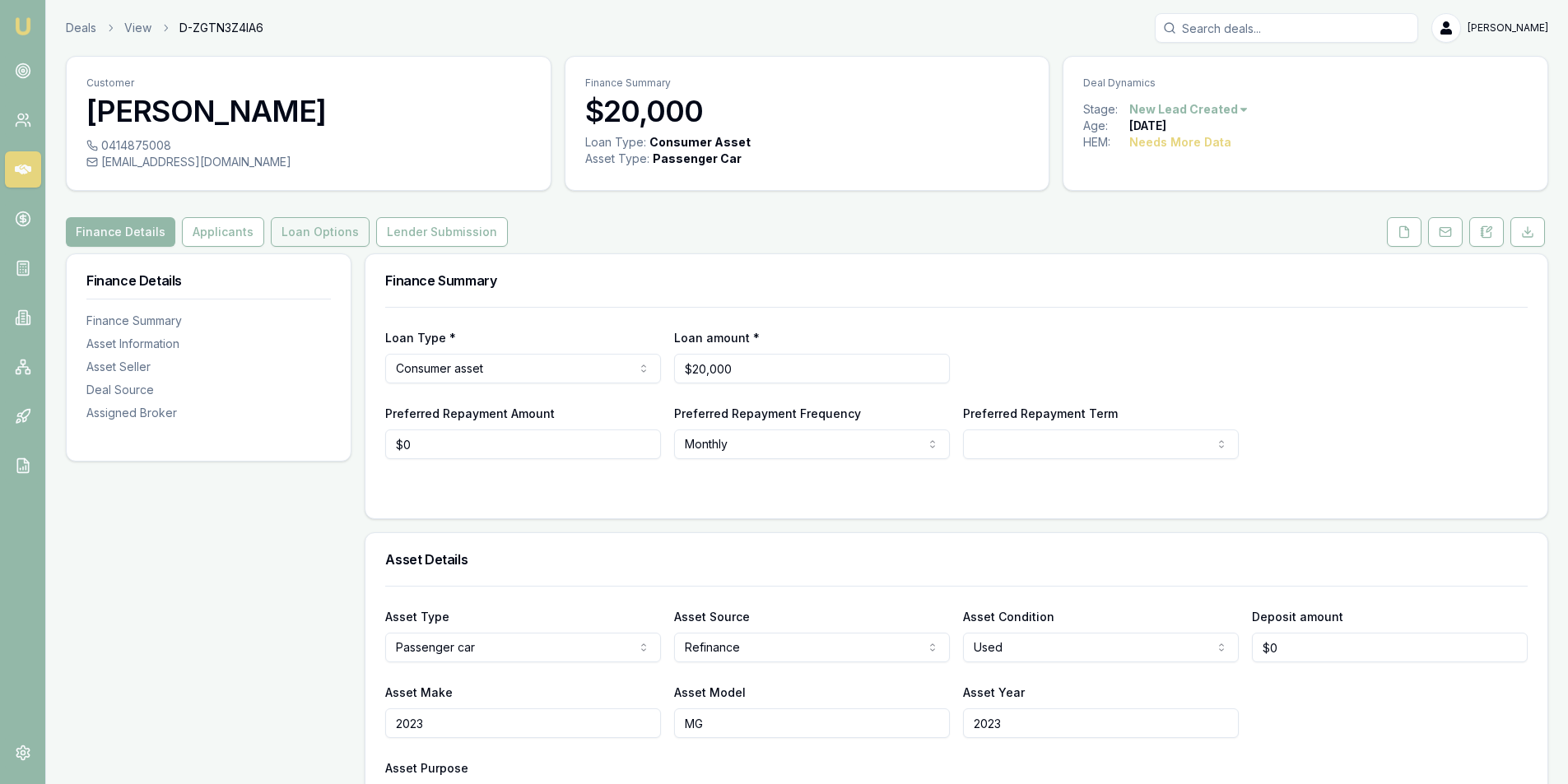
click at [325, 230] on button "Loan Options" at bounding box center [320, 231] width 99 height 29
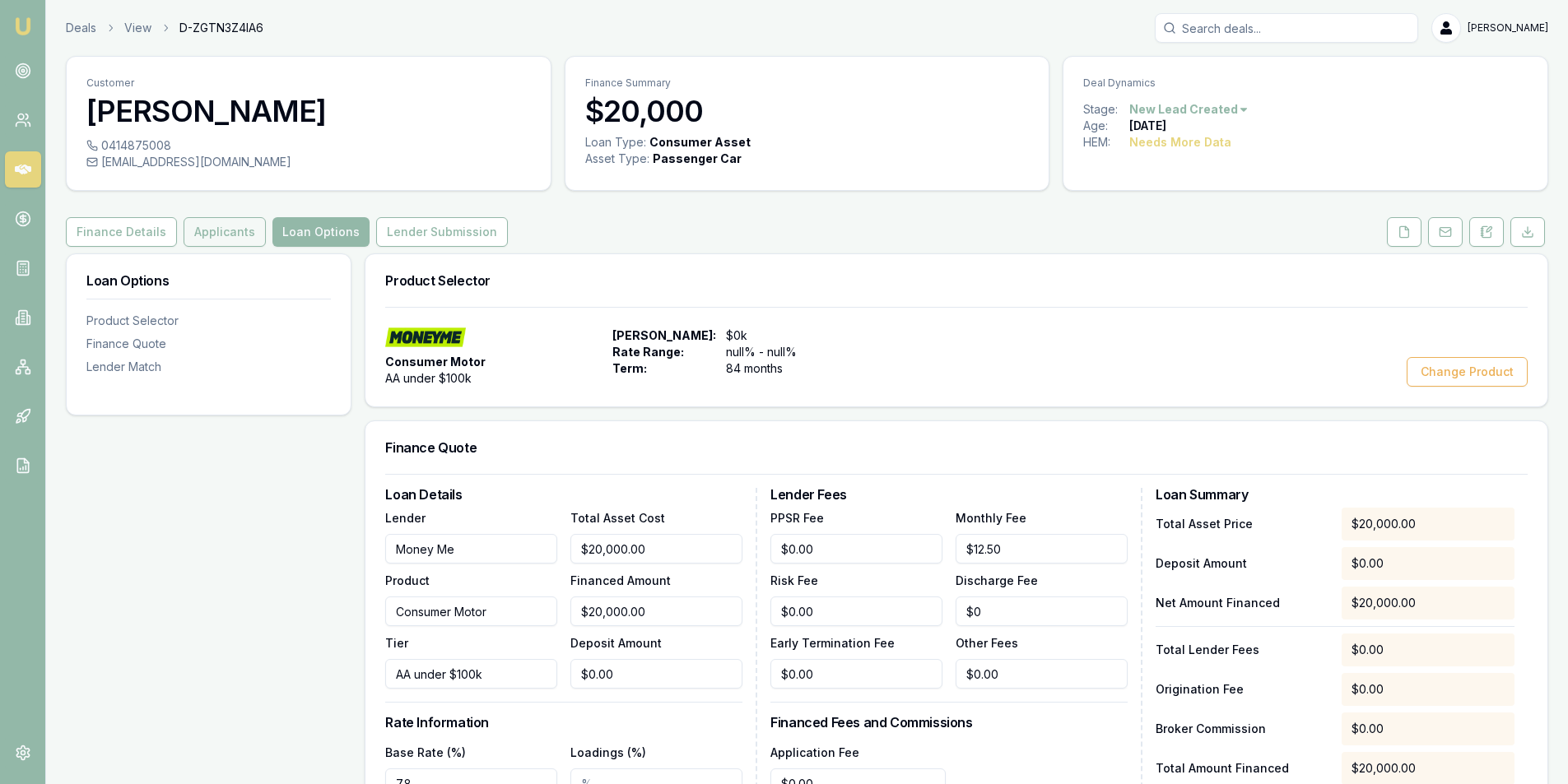
click at [201, 225] on button "Applicants" at bounding box center [225, 231] width 82 height 29
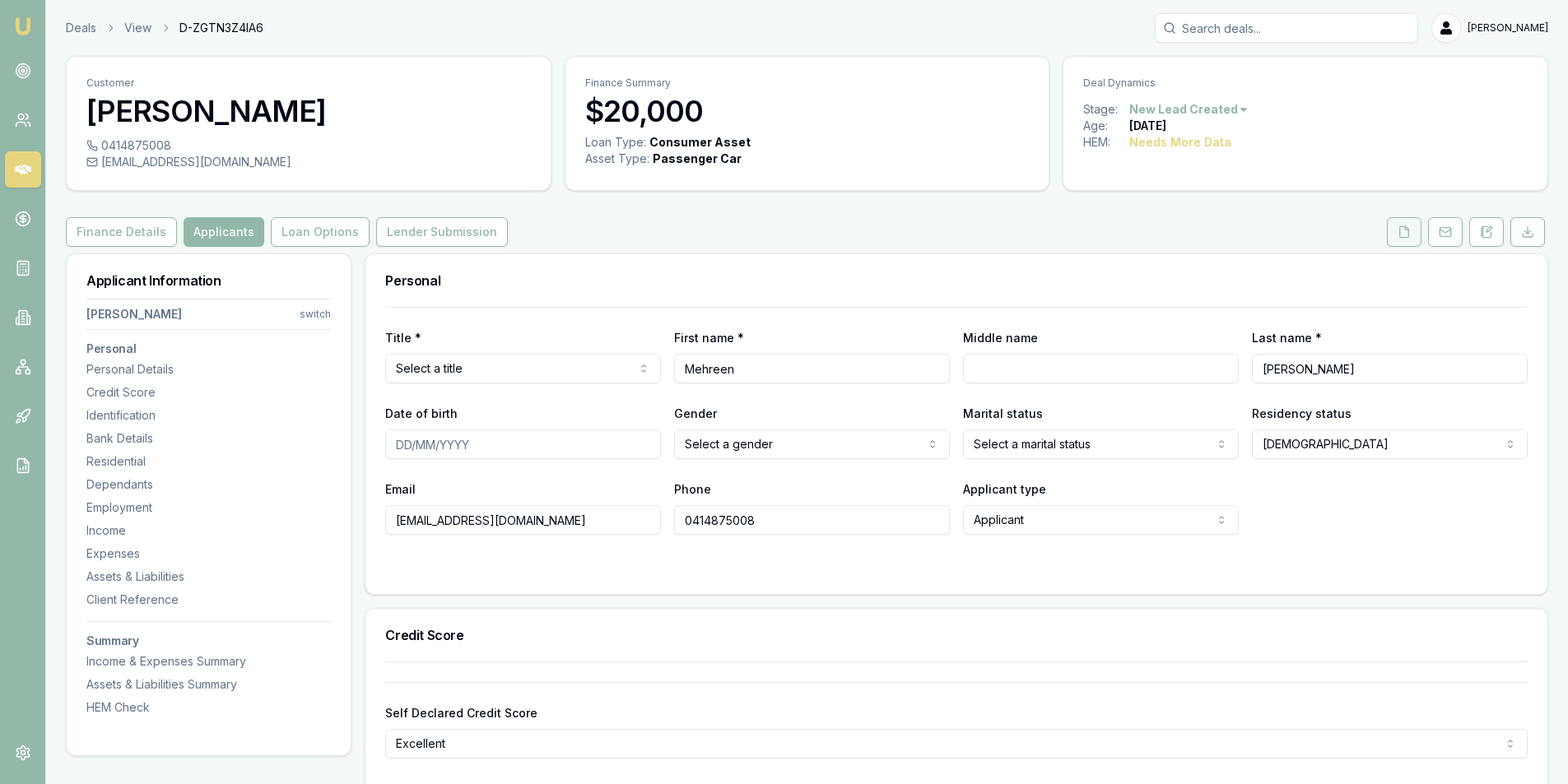
click at [1388, 236] on button at bounding box center [1404, 231] width 34 height 29
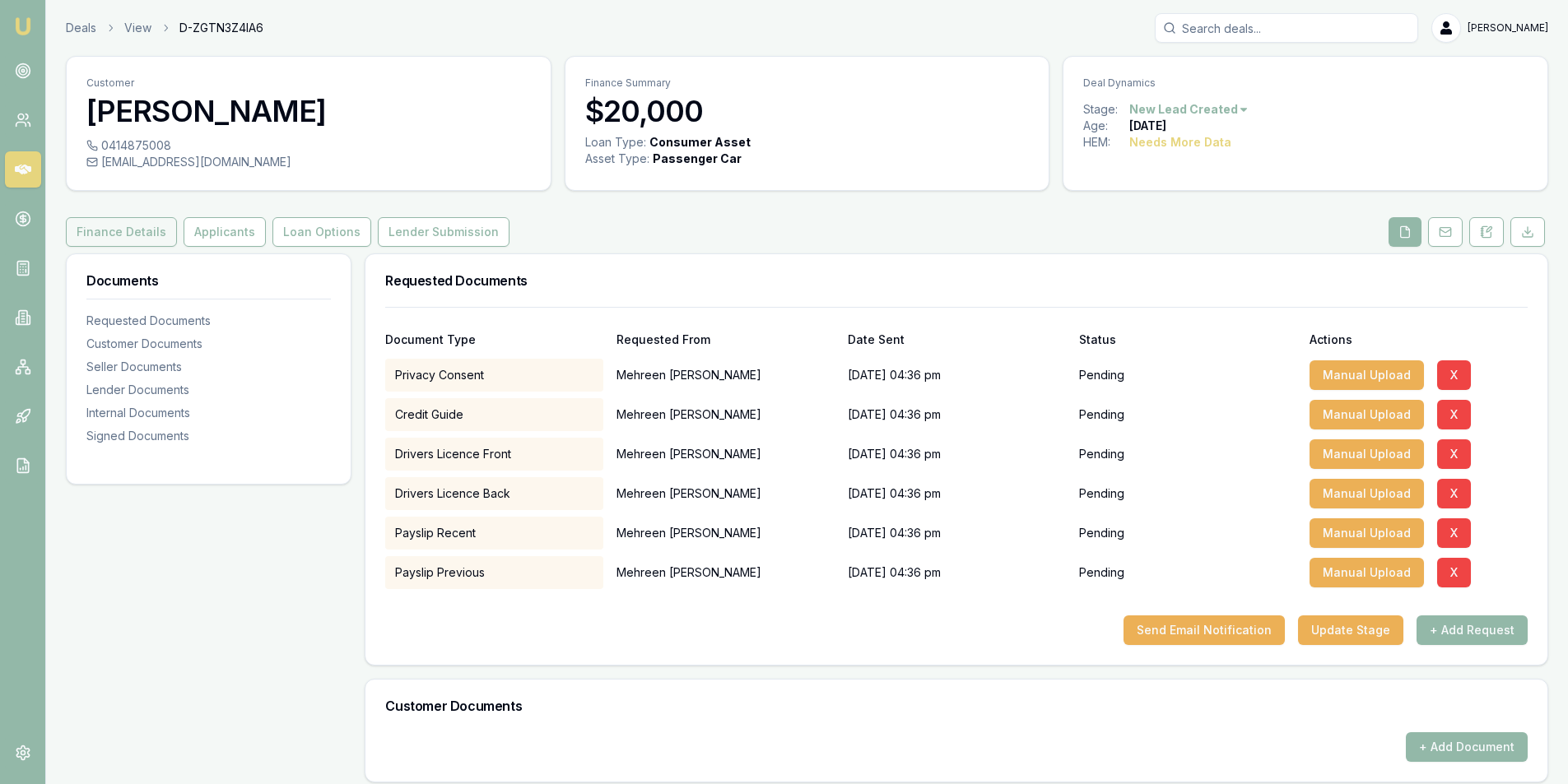
click at [124, 230] on button "Finance Details" at bounding box center [121, 231] width 111 height 29
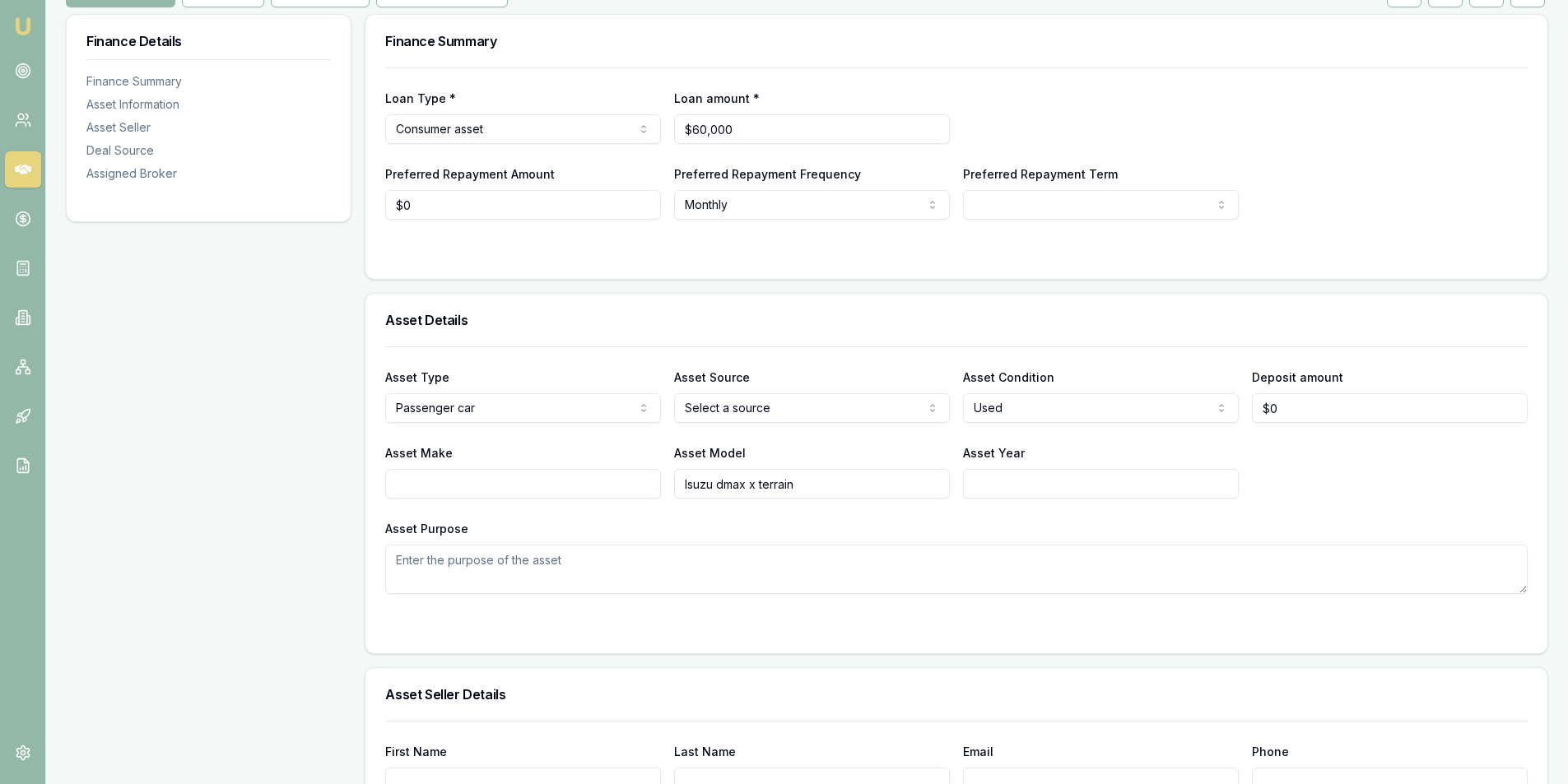
scroll to position [247, 0]
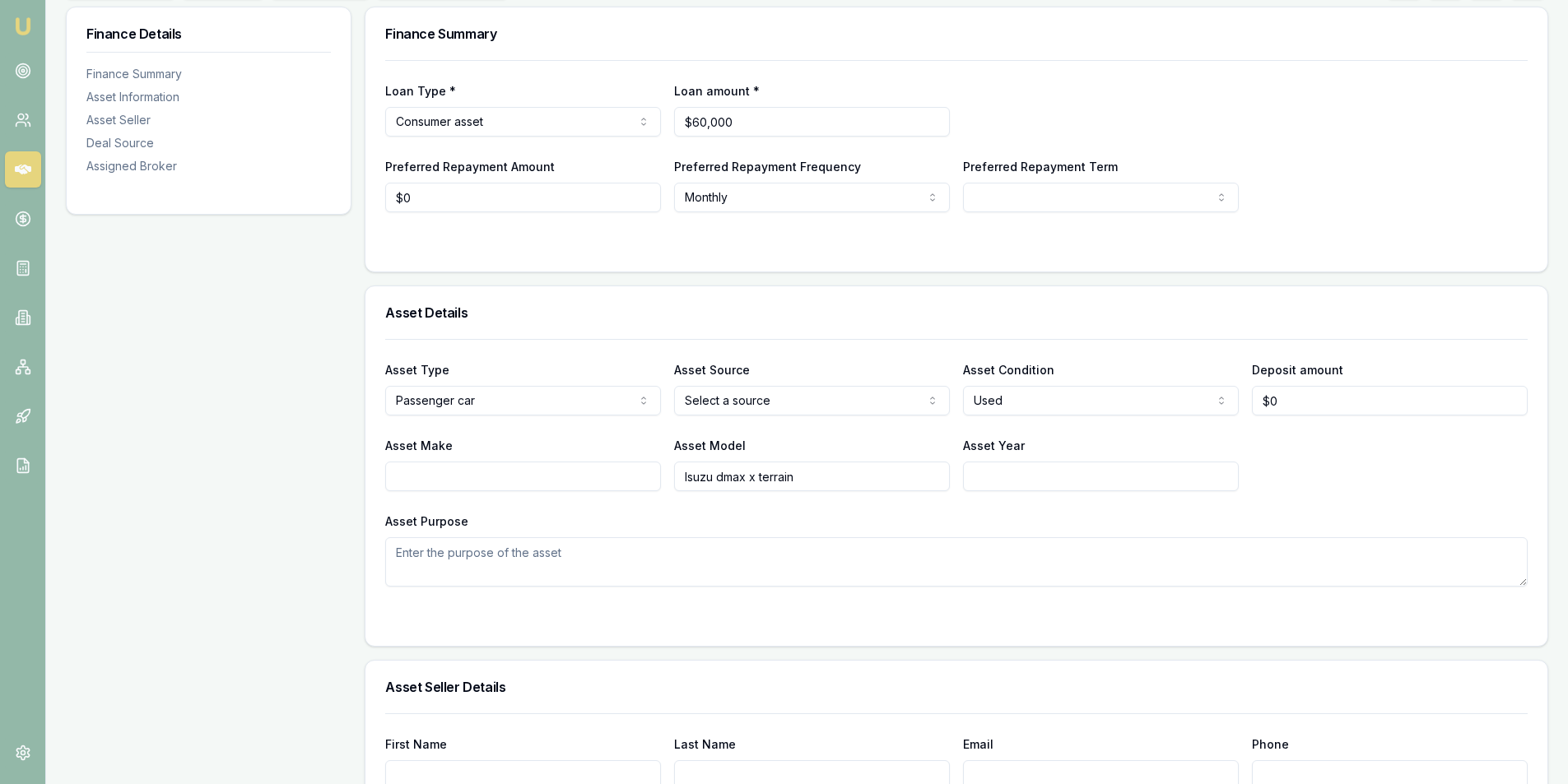
click at [569, 491] on input "Asset Make" at bounding box center [523, 475] width 276 height 29
type input "Isuzu"
click at [1088, 481] on input "Asset Year" at bounding box center [1101, 475] width 276 height 29
type input "2024"
click at [1291, 470] on div "Asset Make Isuzu Asset Model Isuzu dmax x terrain Asset Year [DATE]" at bounding box center [956, 463] width 1143 height 56
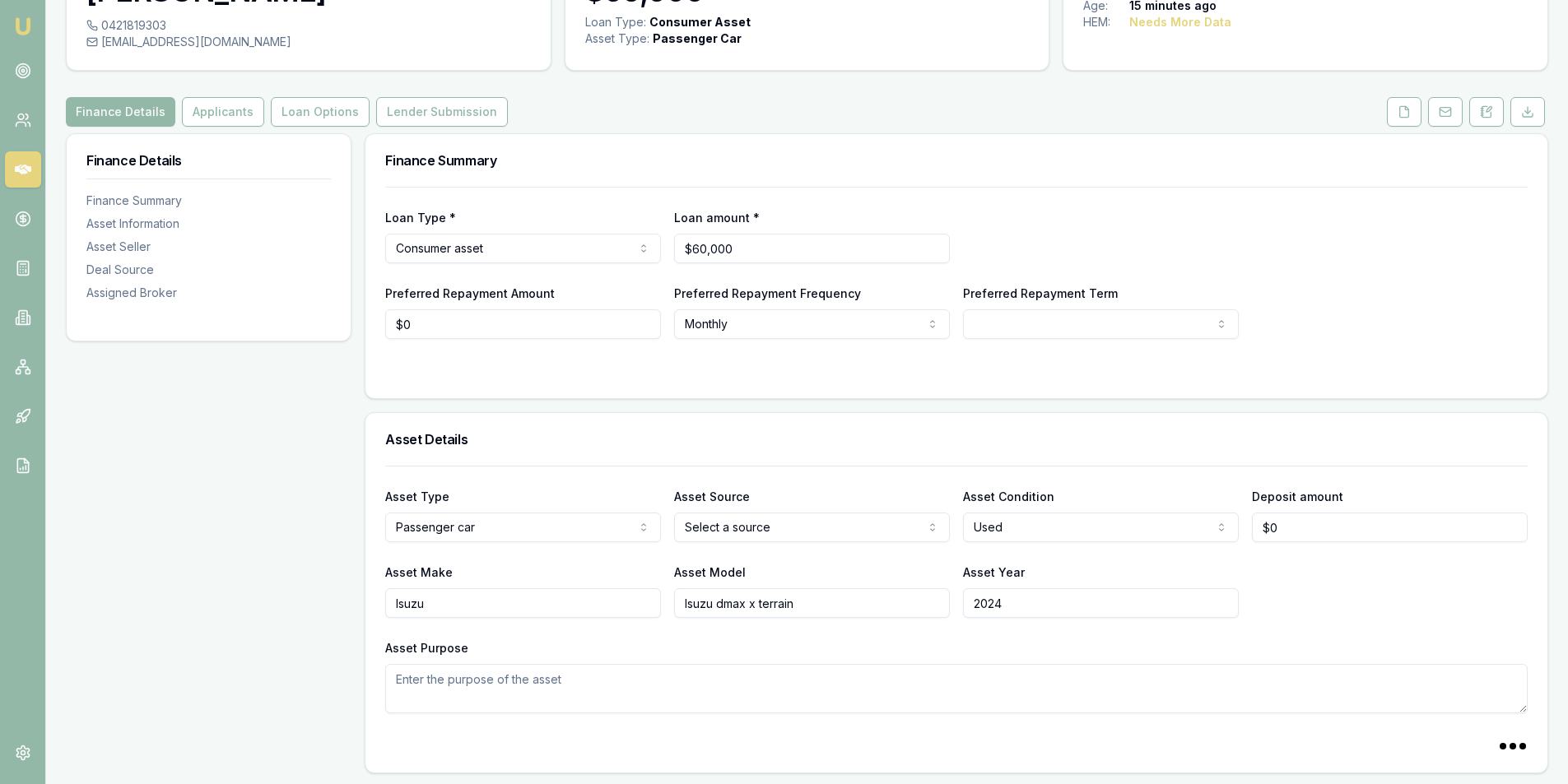
scroll to position [0, 0]
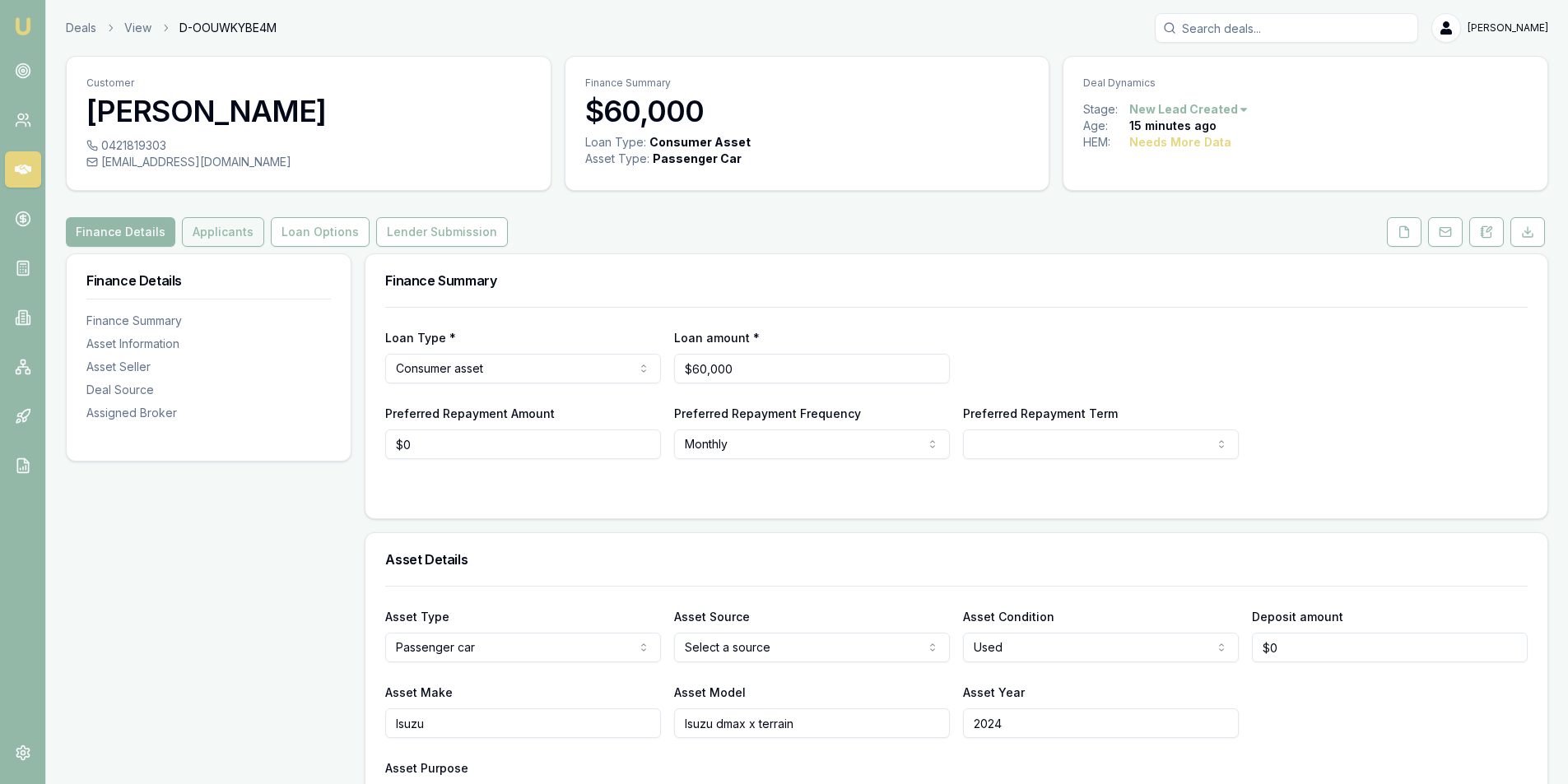
click at [213, 233] on button "Applicants" at bounding box center [223, 231] width 82 height 29
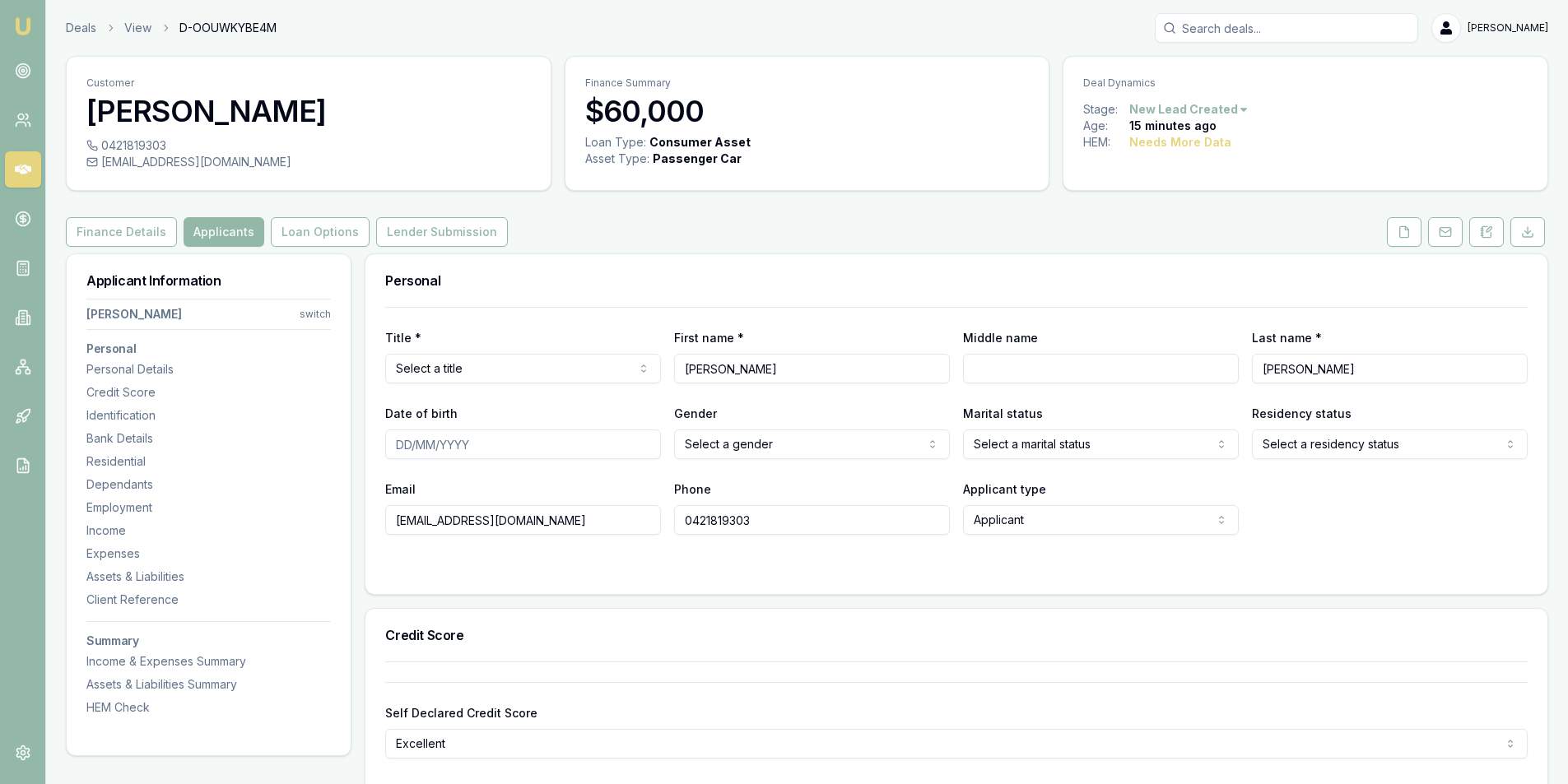
click at [446, 368] on html "Emu Broker Deals View D-OOUWKYBE4M [PERSON_NAME] Toggle Menu Customer [PERSON_N…" at bounding box center [784, 392] width 1568 height 784
click at [1341, 529] on div "Email [EMAIL_ADDRESS][DOMAIN_NAME] Phone [PHONE_NUMBER] Applicant type Applican…" at bounding box center [956, 506] width 1143 height 56
click at [811, 449] on html "Emu Broker Deals View D-OOUWKYBE4M [PERSON_NAME] Toggle Menu Customer [PERSON_N…" at bounding box center [790, 392] width 1581 height 784
drag, startPoint x: 1401, startPoint y: 498, endPoint x: 1315, endPoint y: 511, distance: 87.0
click at [1397, 497] on div "Email [EMAIL_ADDRESS][DOMAIN_NAME] Phone [PHONE_NUMBER] Applicant type Applican…" at bounding box center [956, 506] width 1143 height 56
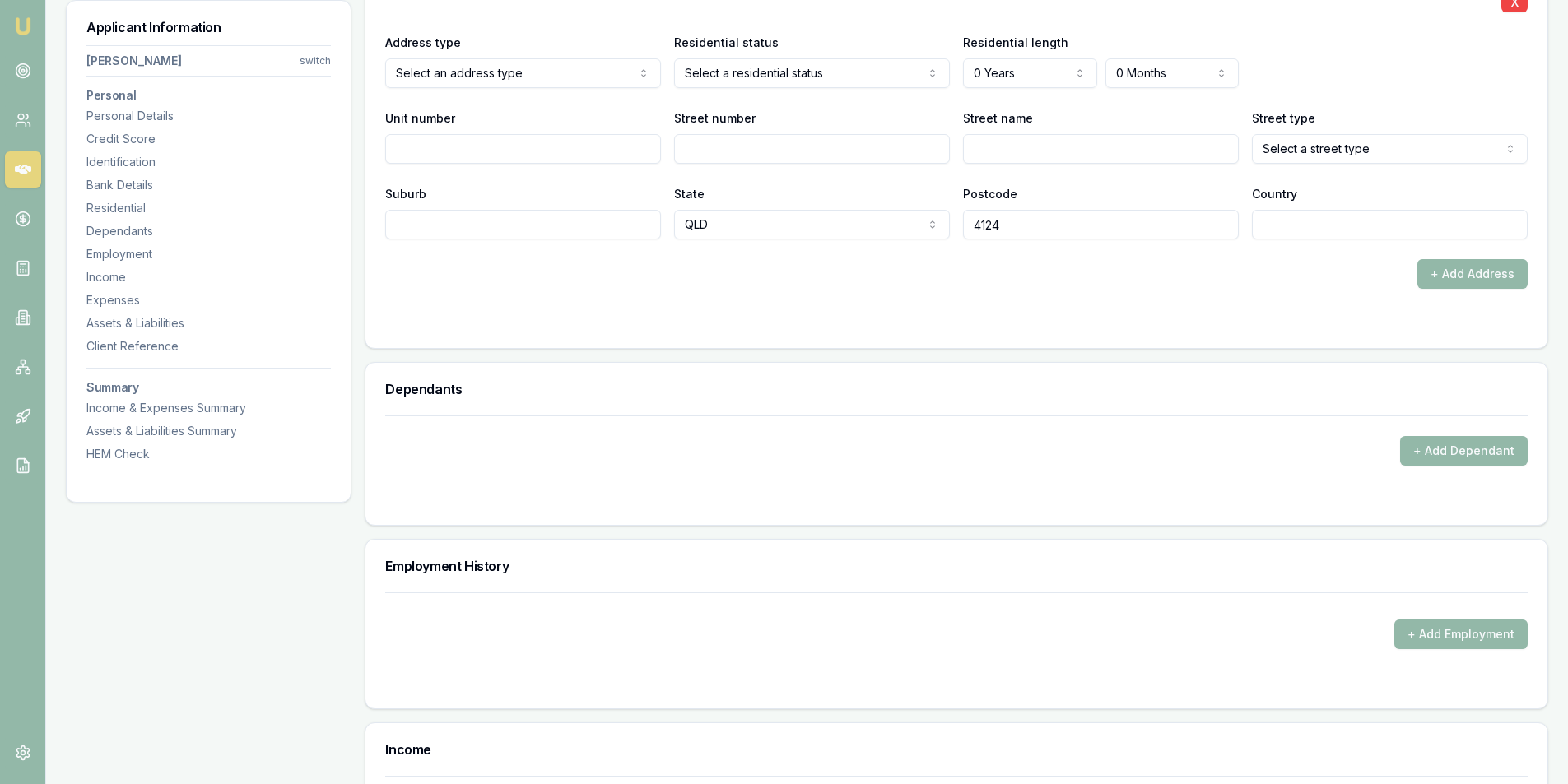
scroll to position [1728, 0]
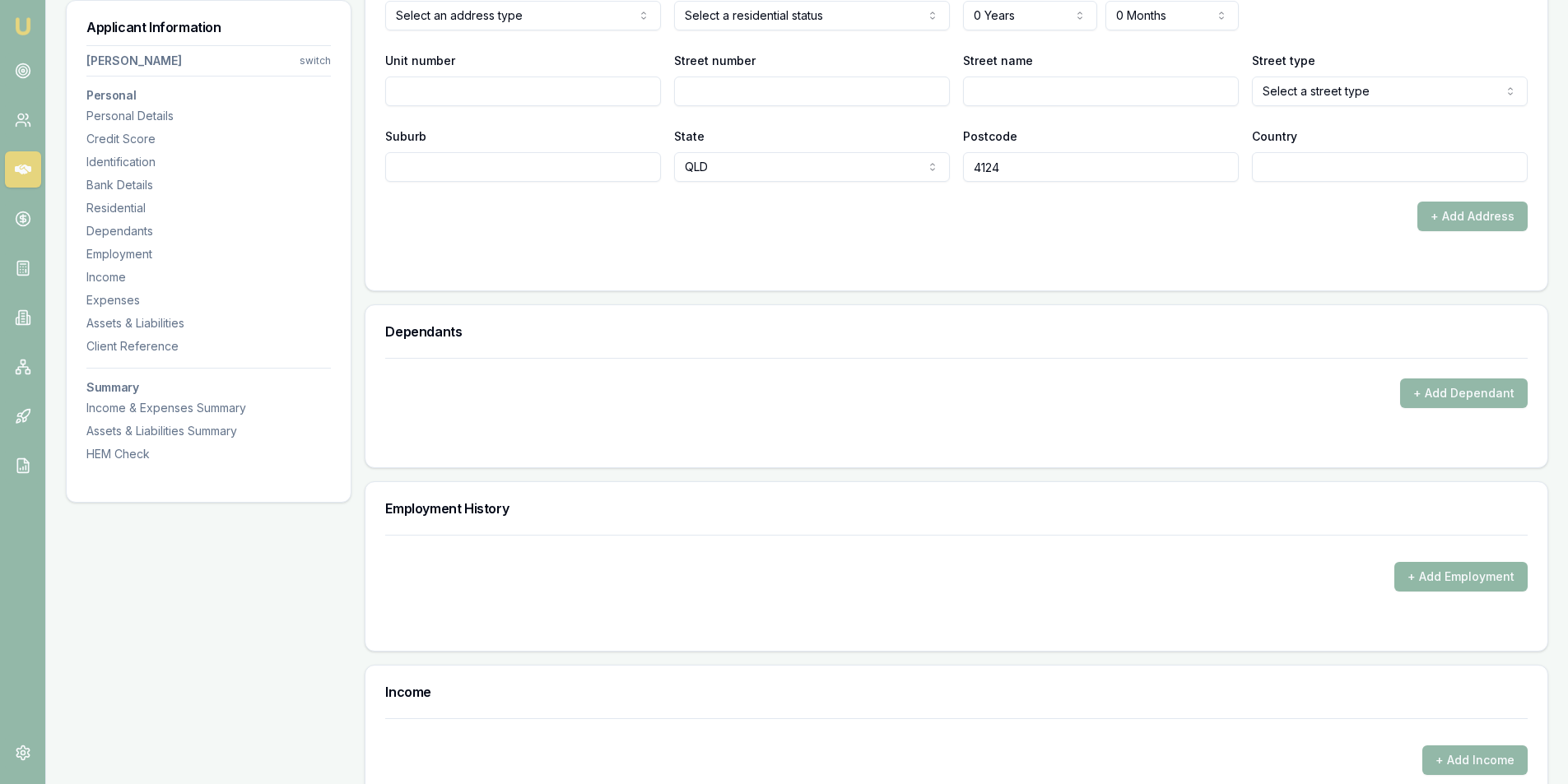
drag, startPoint x: 1449, startPoint y: 575, endPoint x: 1435, endPoint y: 575, distance: 14.0
click at [1435, 575] on button "+ Add Employment" at bounding box center [1461, 576] width 133 height 29
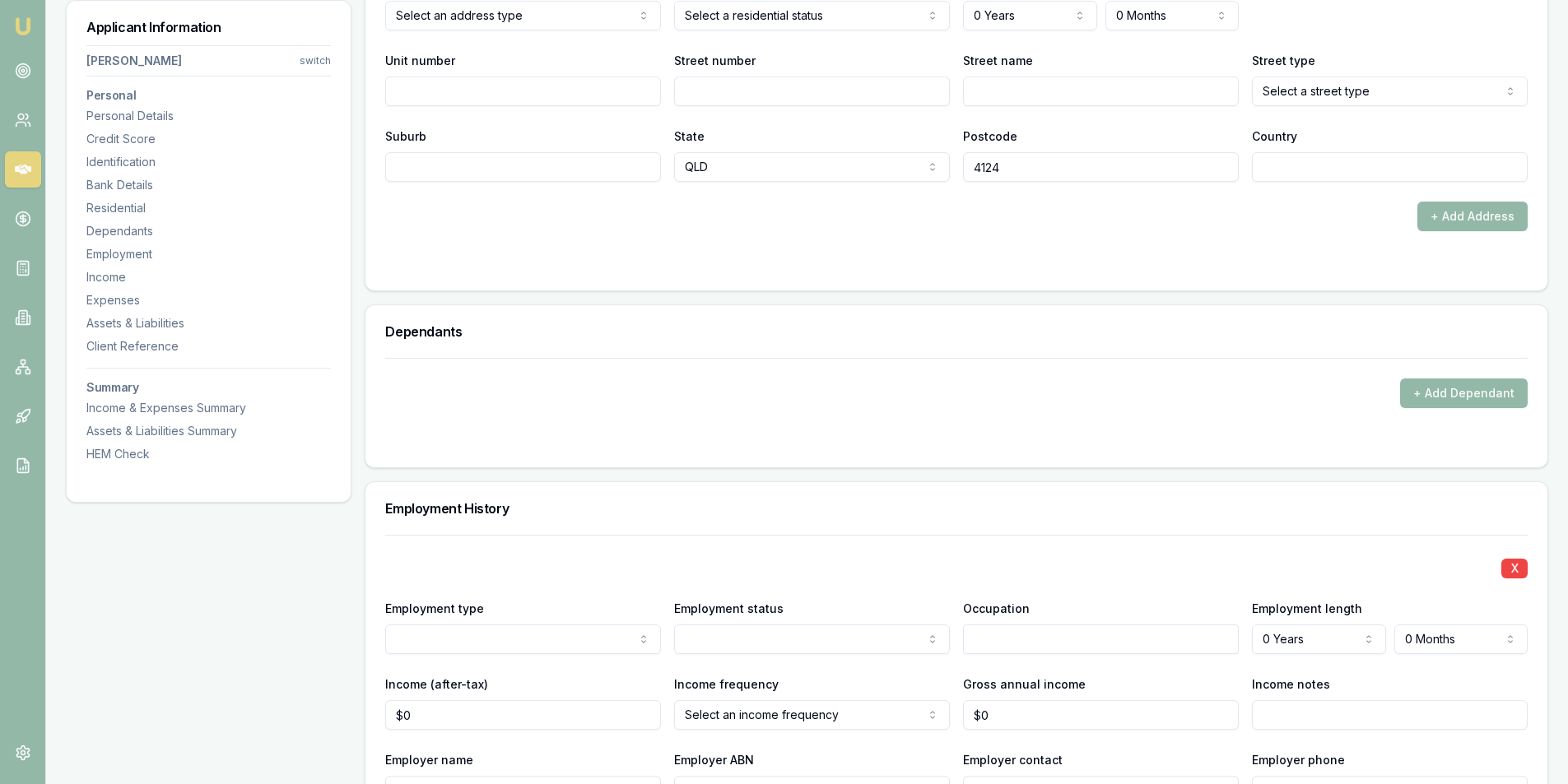
click at [1062, 644] on input "text" at bounding box center [1101, 639] width 276 height 29
type input "P"
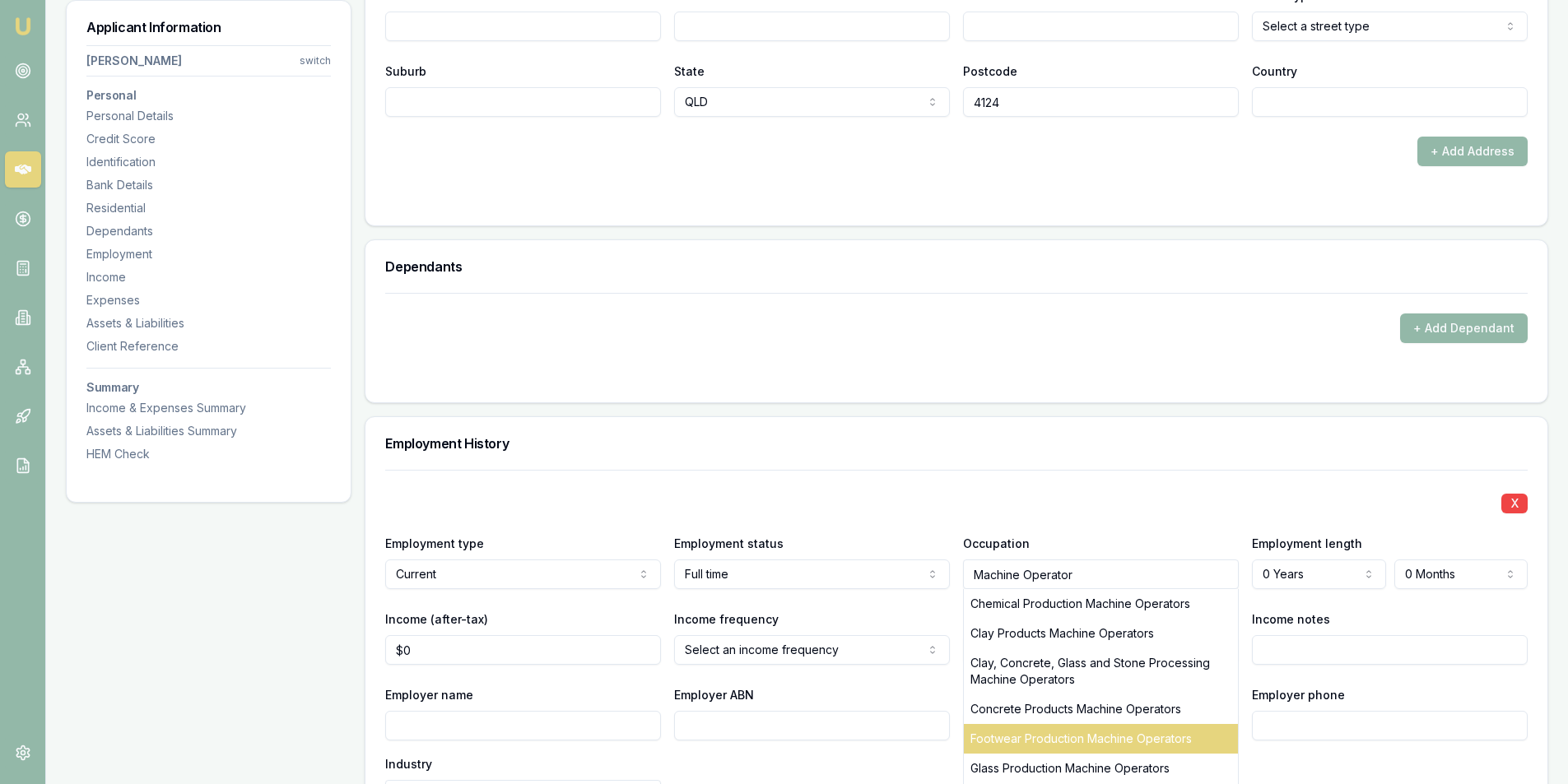
scroll to position [1893, 0]
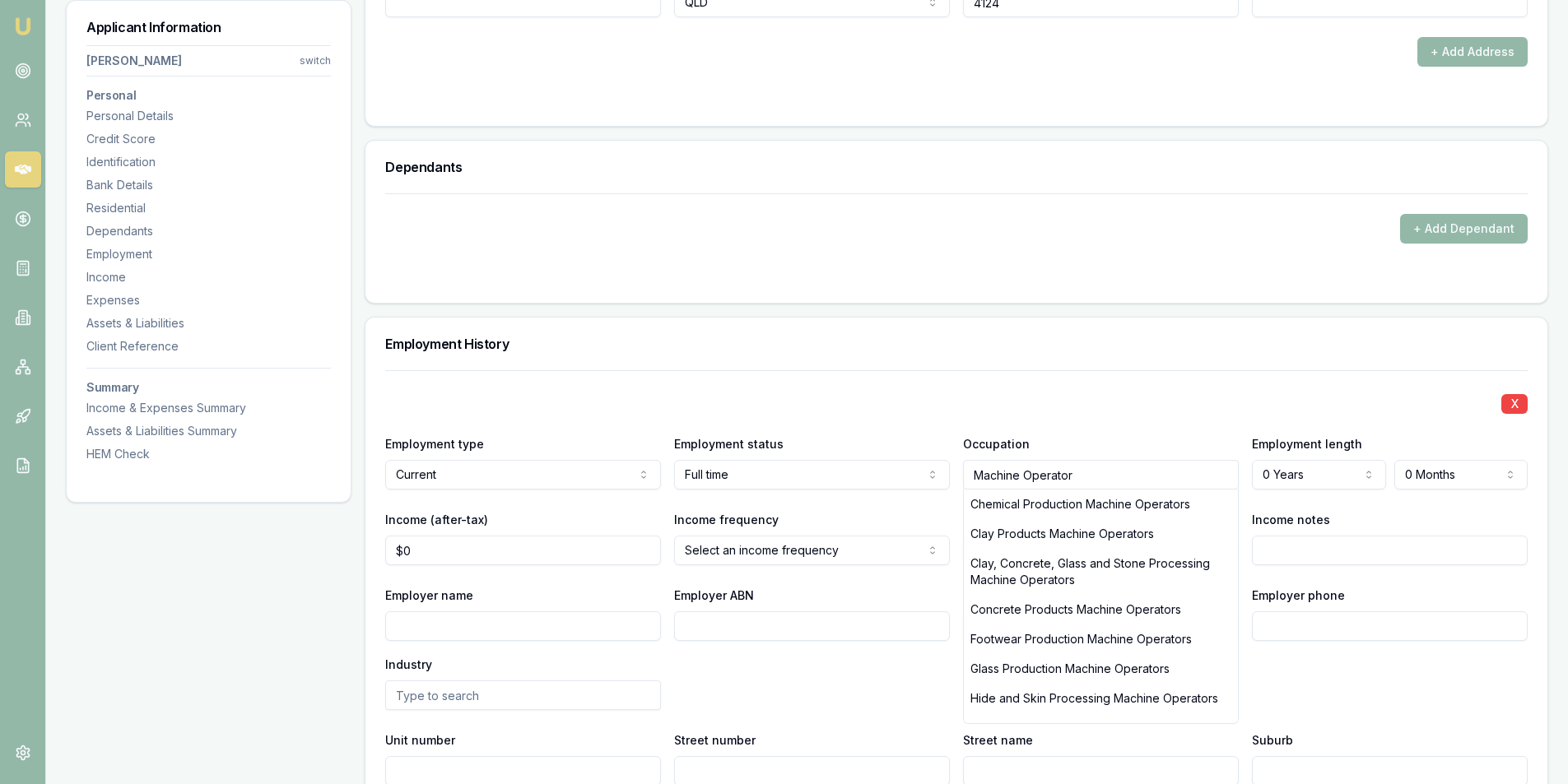
click at [1113, 475] on input "Machine Operator" at bounding box center [1101, 475] width 276 height 29
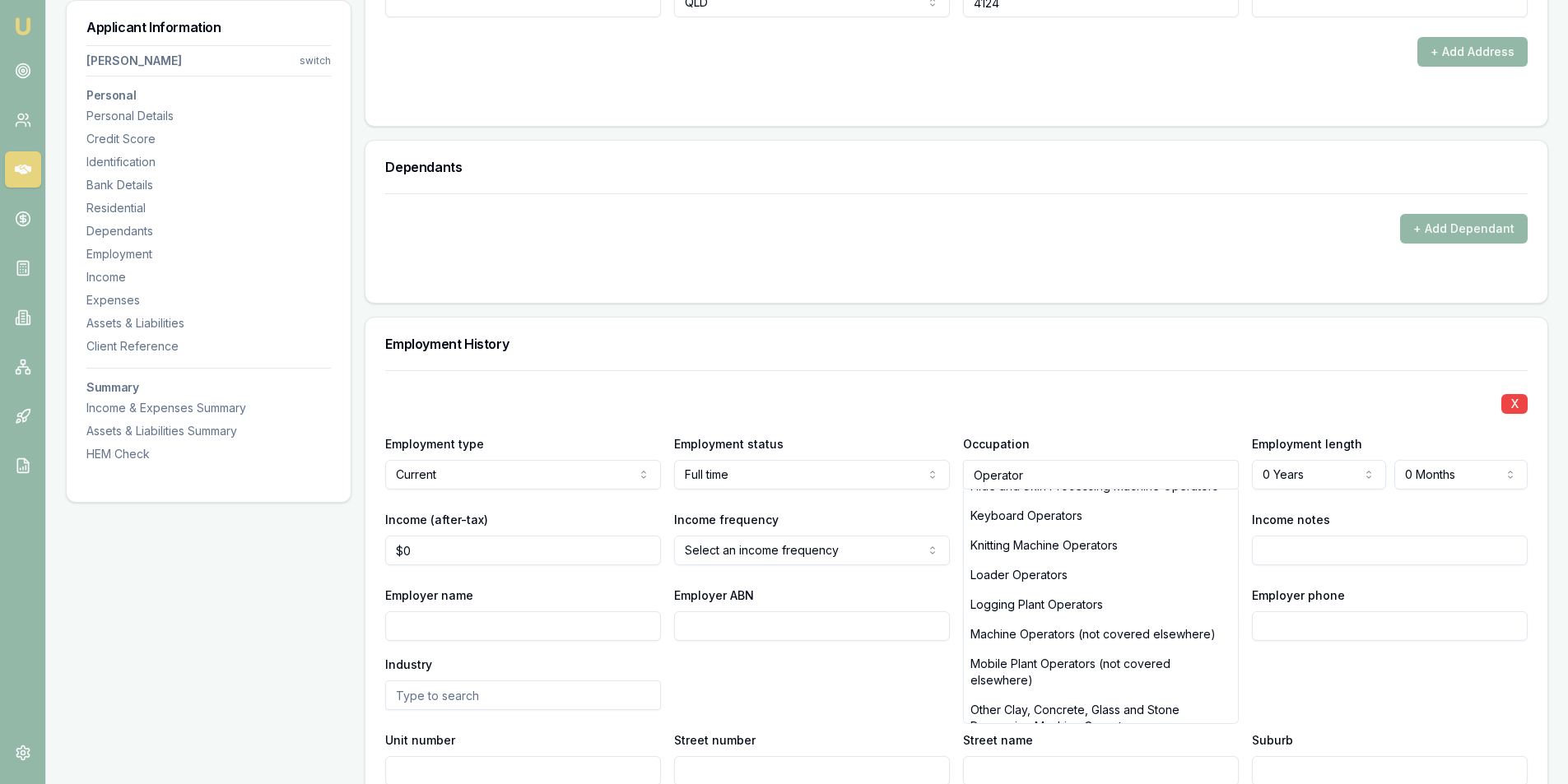
scroll to position [1070, 0]
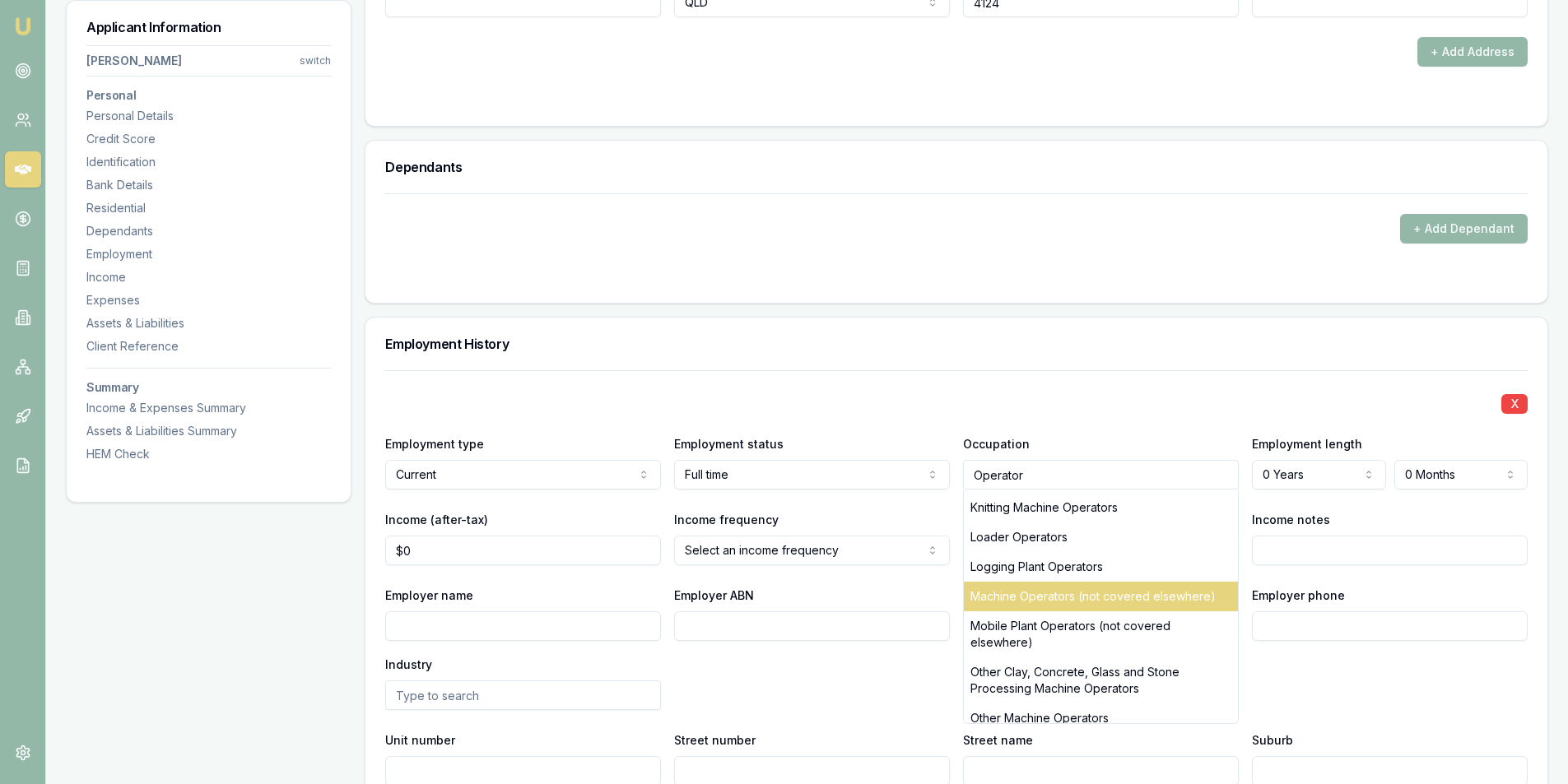
click at [1166, 592] on div "Machine Operators (not covered elsewhere)" at bounding box center [1101, 596] width 274 height 29
type input "Machine Operators (not covered elsewhere)"
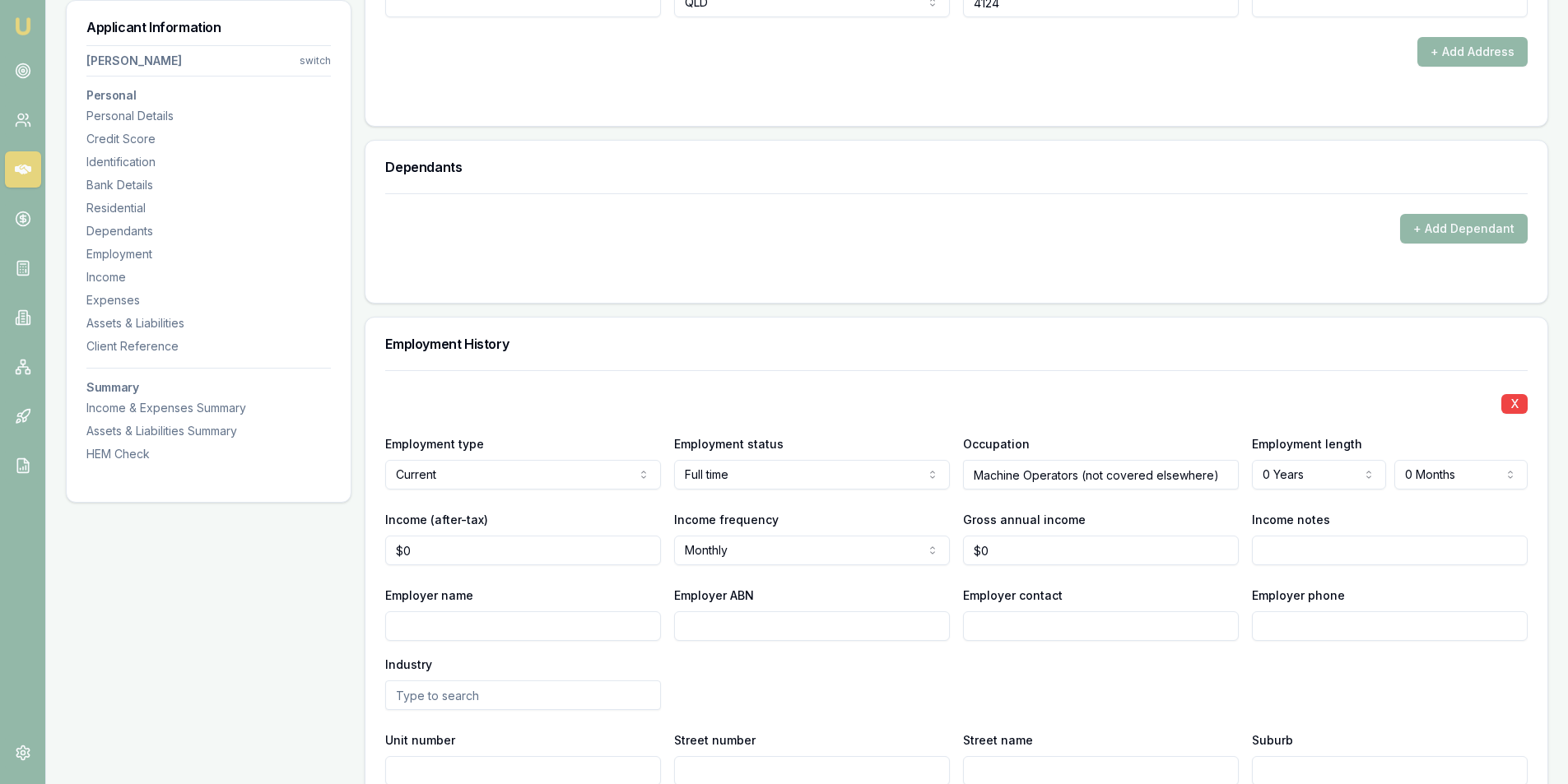
click at [792, 666] on div "Employer name Employer ABN Employer contact Employer phone Industry" at bounding box center [956, 647] width 1143 height 125
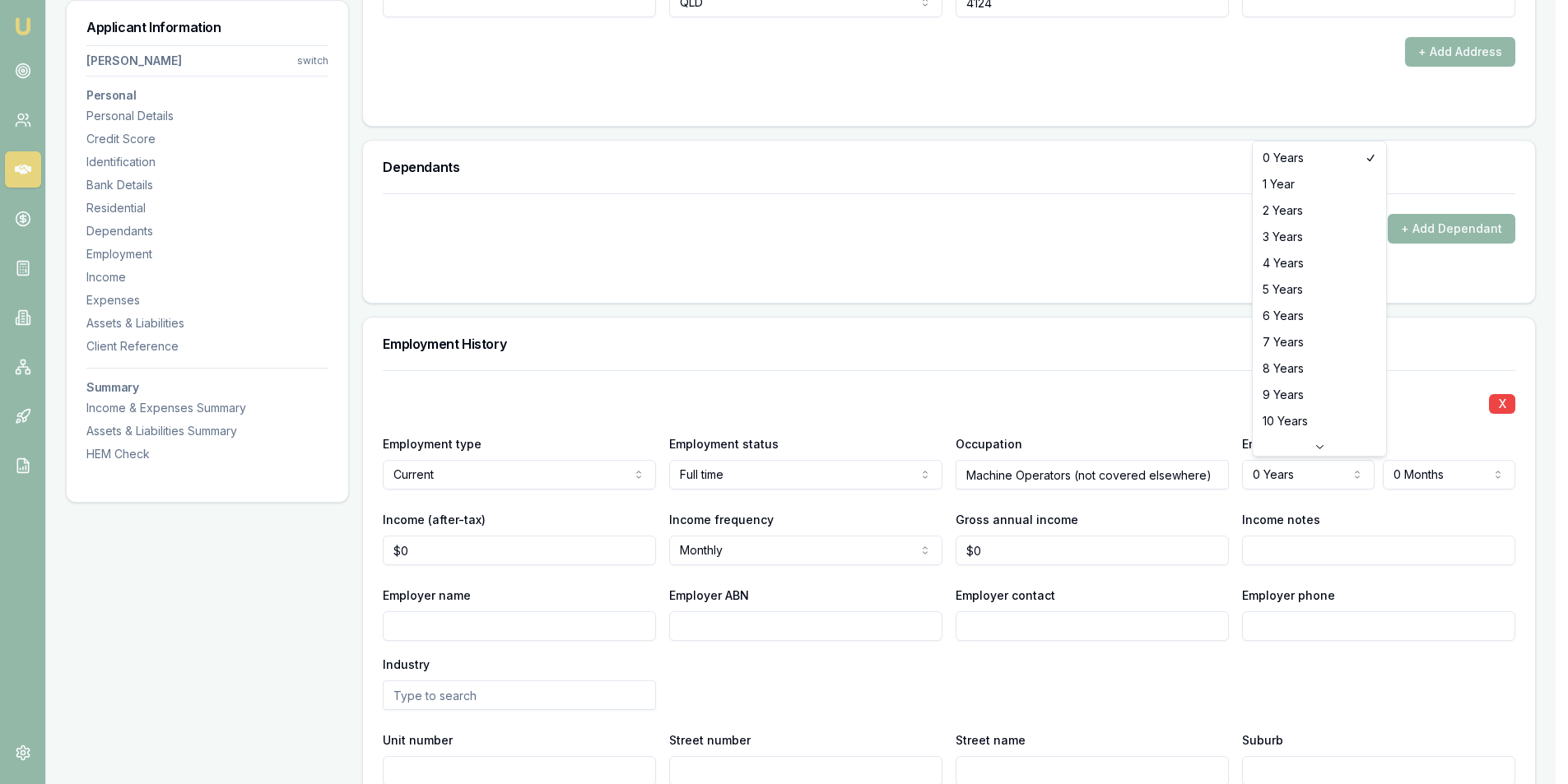
select select "7"
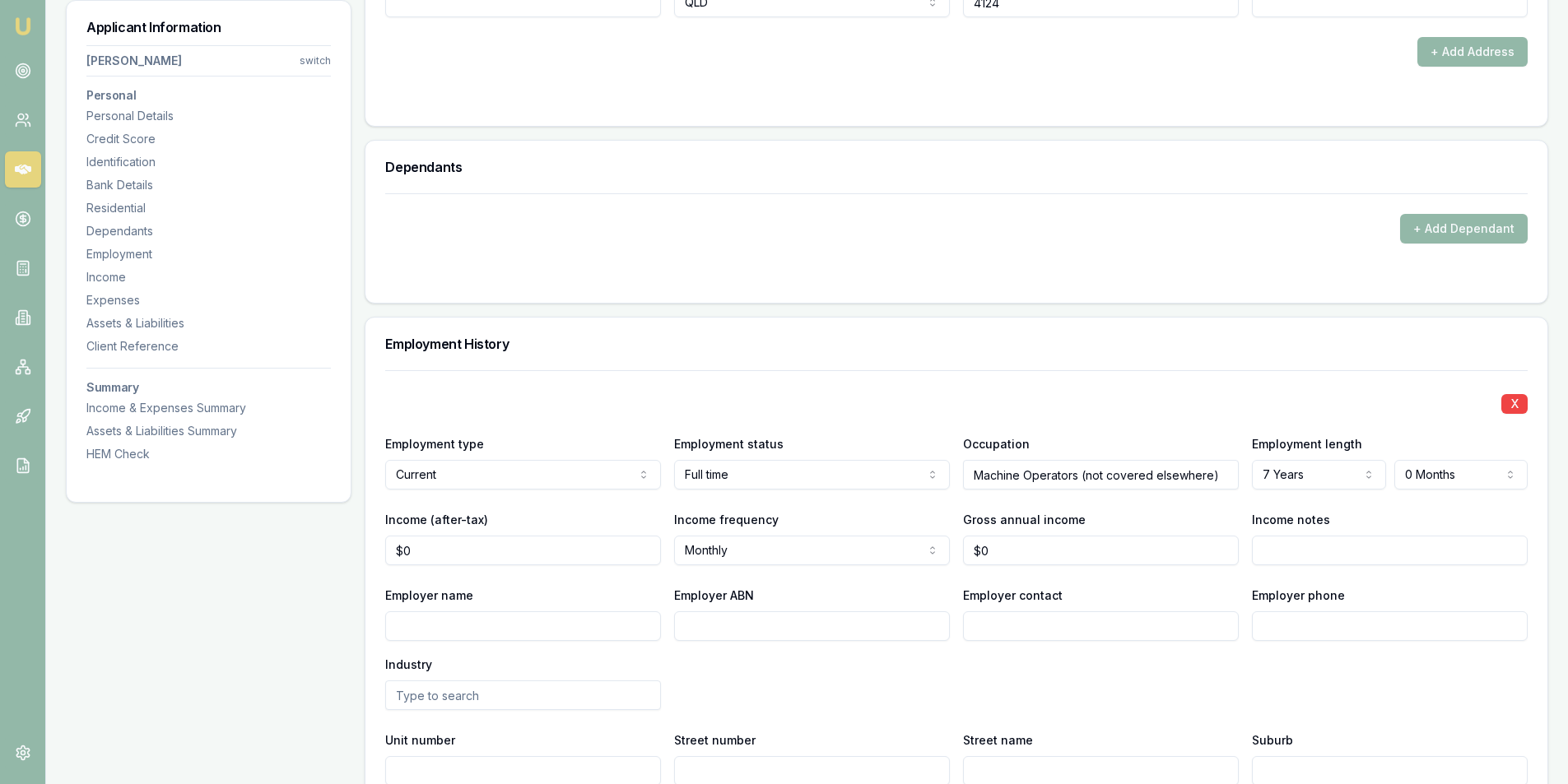
click at [792, 663] on div "Employer name Employer ABN Employer contact Employer phone Industry" at bounding box center [956, 647] width 1143 height 125
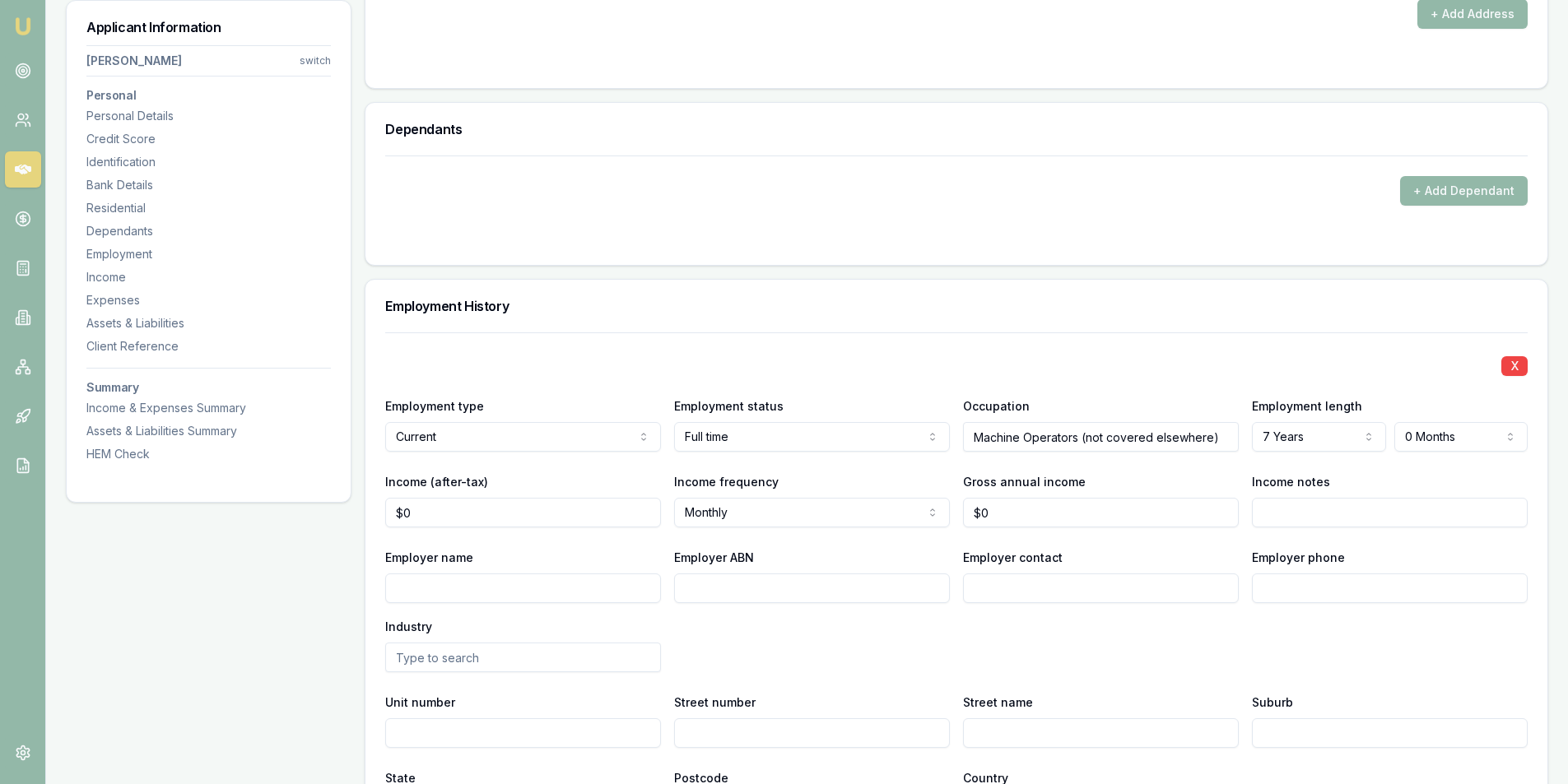
scroll to position [2139, 0]
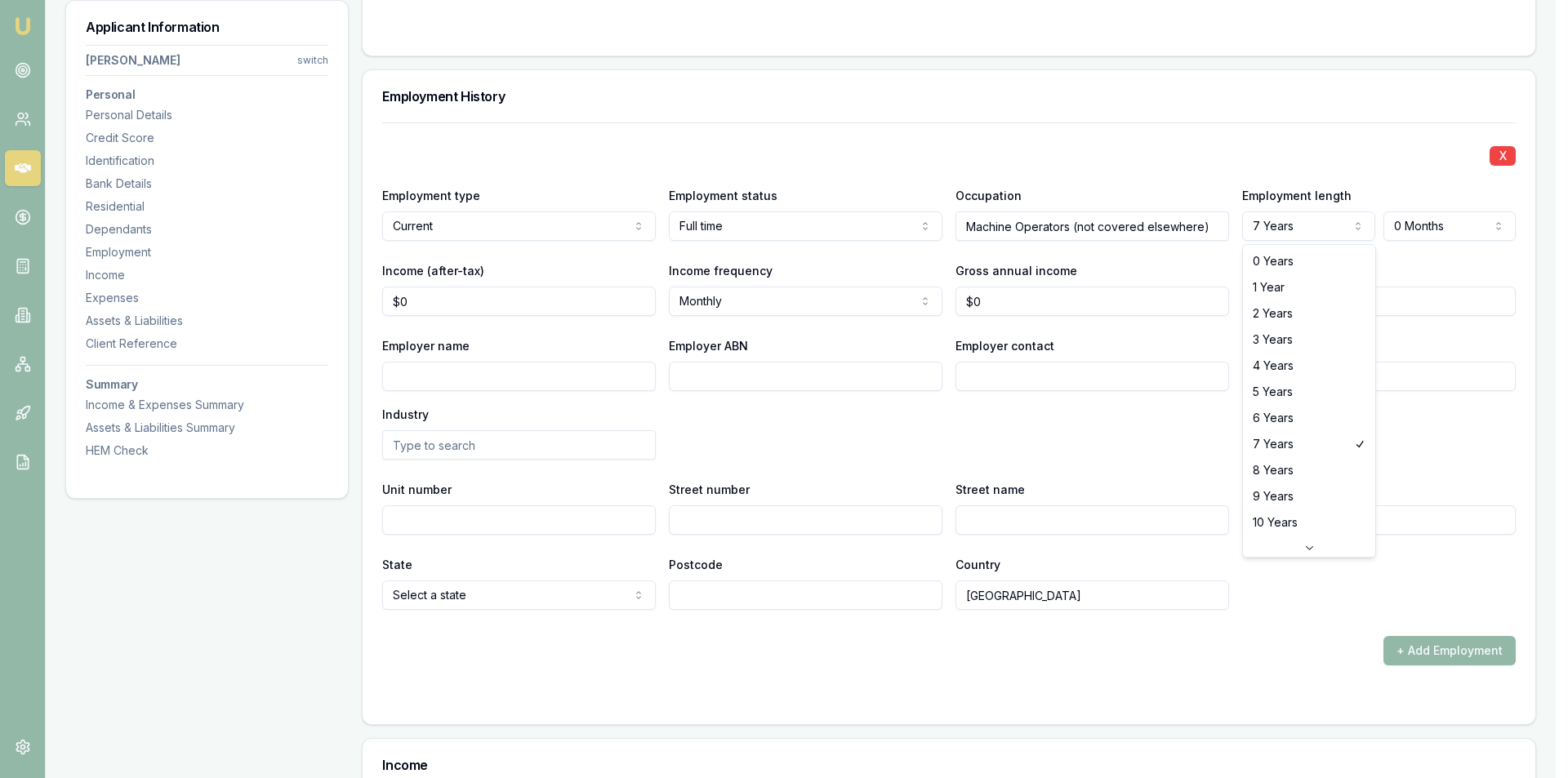
select select "3"
drag, startPoint x: 1292, startPoint y: 342, endPoint x: 1159, endPoint y: 300, distance: 139.5
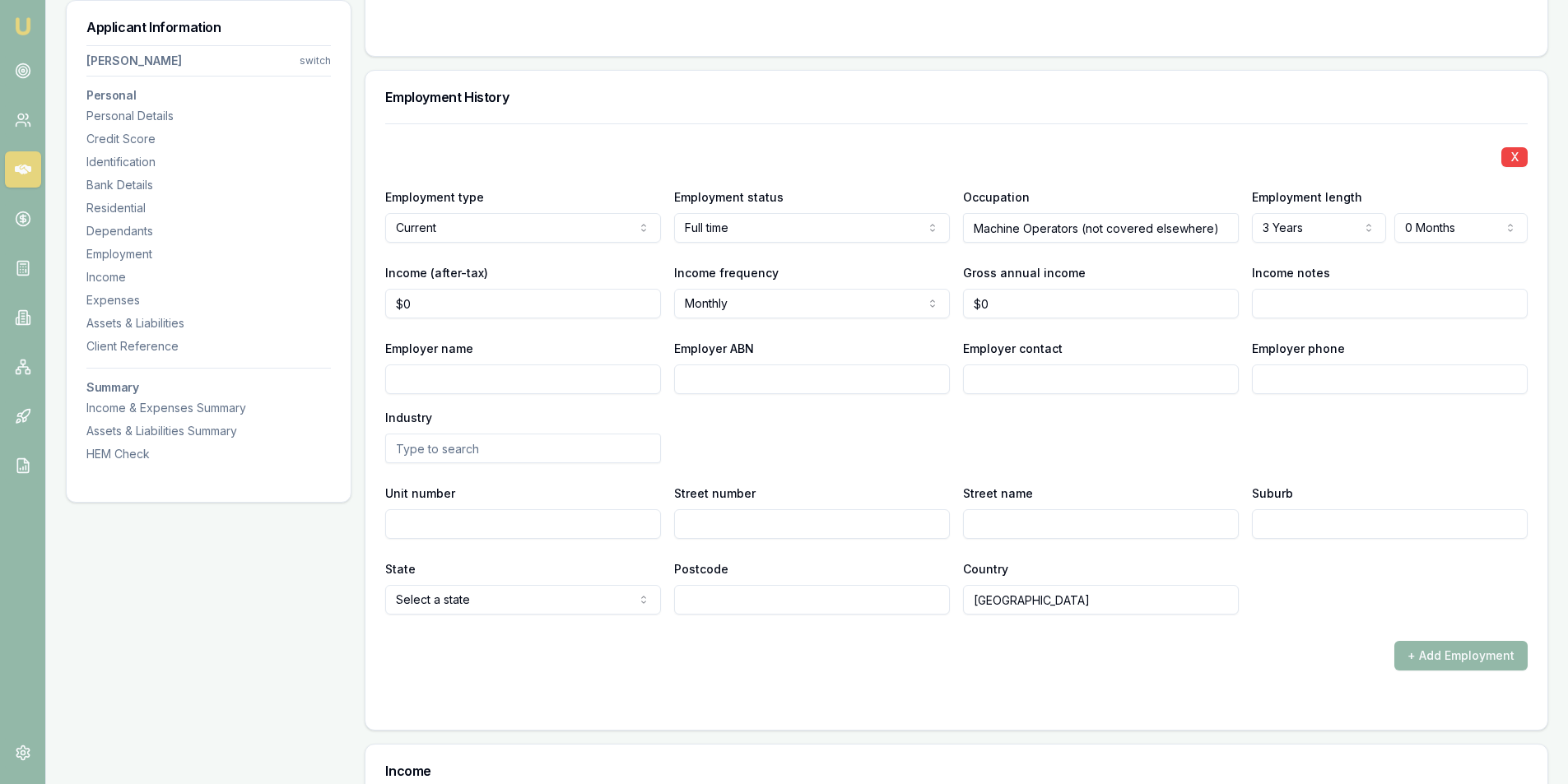
click at [1164, 155] on div "X" at bounding box center [956, 155] width 1143 height 23
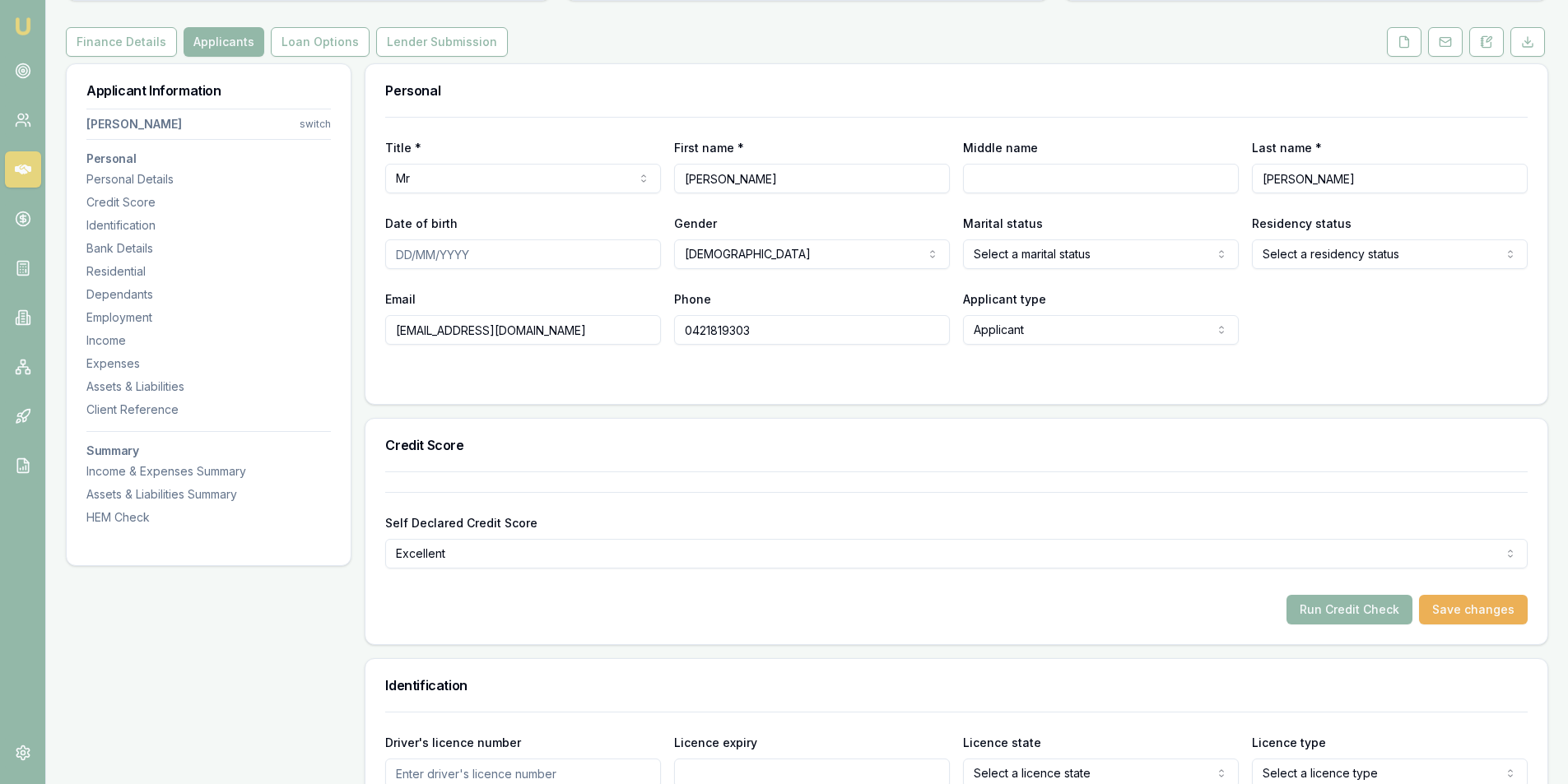
scroll to position [164, 0]
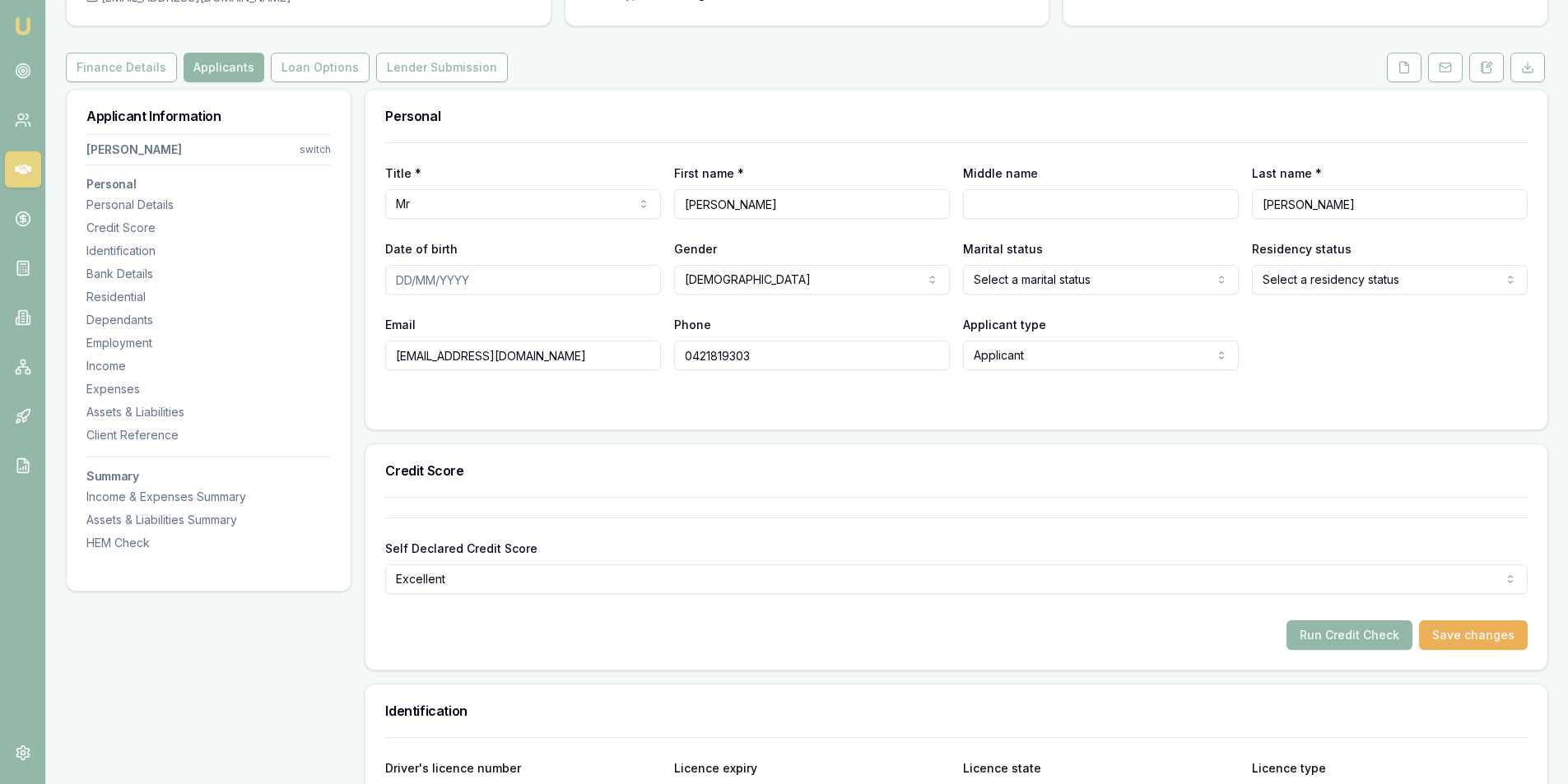
click at [1086, 278] on html "Emu Broker Deals View D-OOUWKYBE4M [PERSON_NAME] Toggle Menu Customer [PERSON_N…" at bounding box center [784, 227] width 1568 height 784
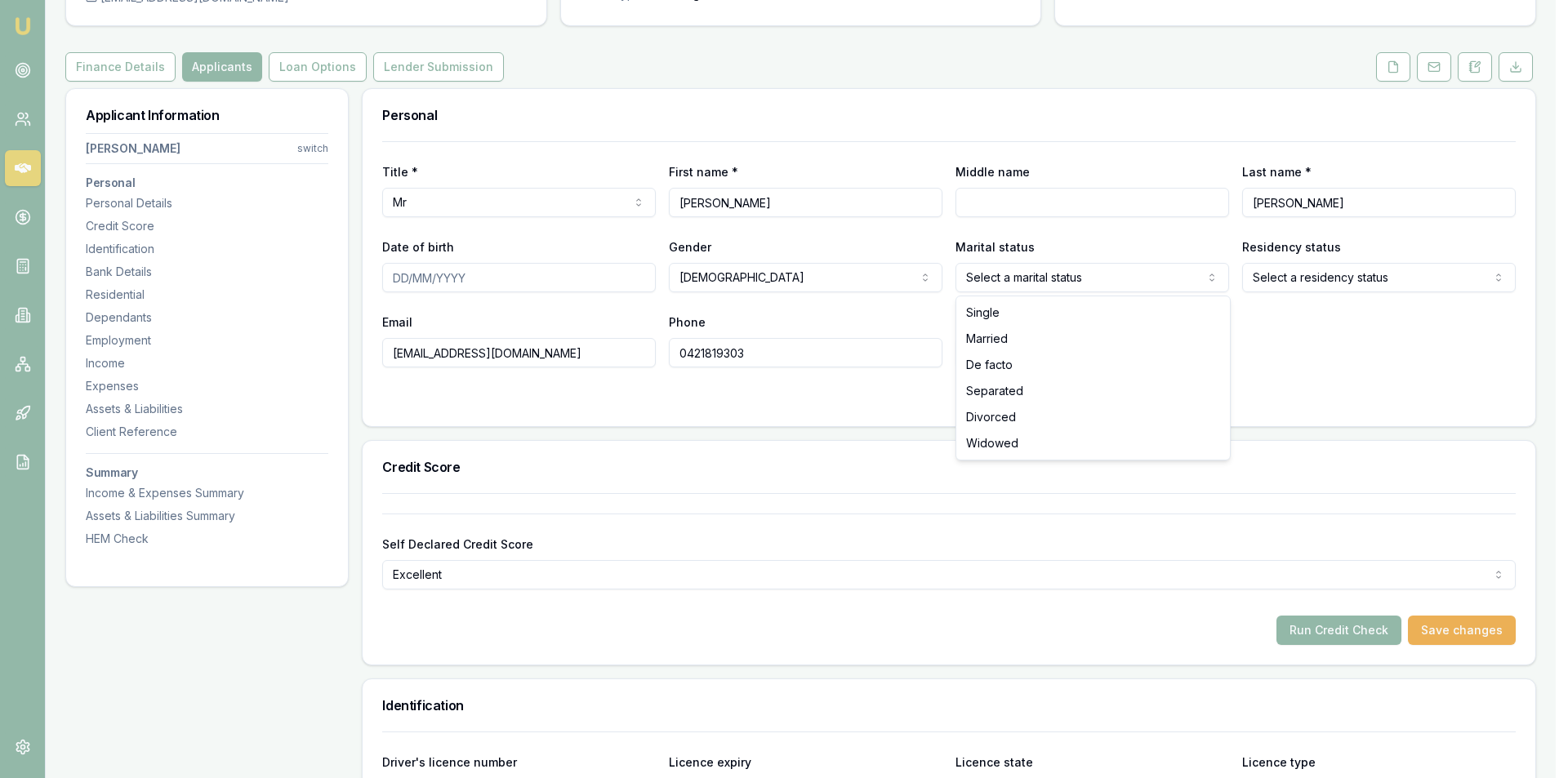
select select "MARRIED"
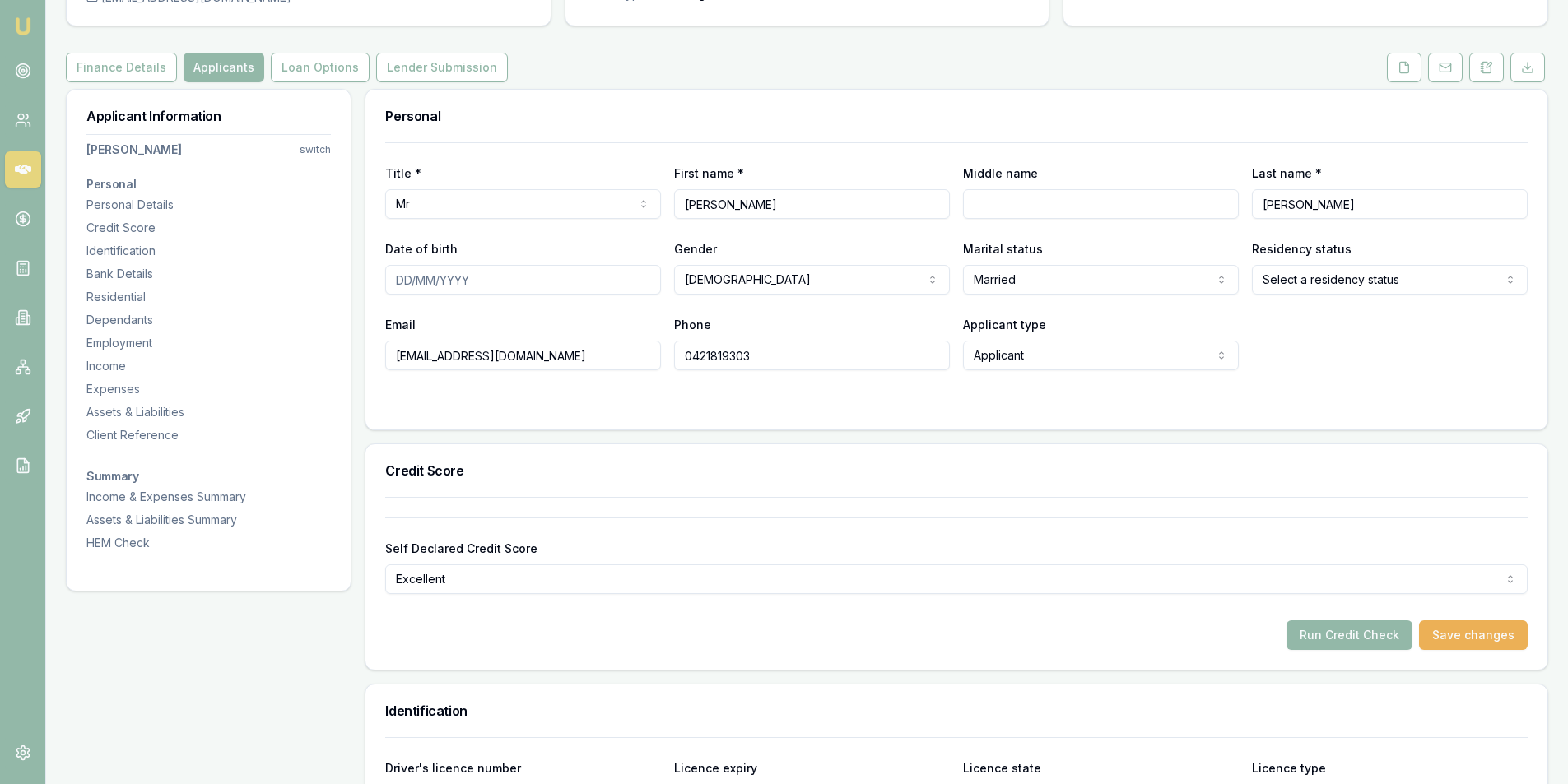
drag, startPoint x: 1384, startPoint y: 348, endPoint x: 1336, endPoint y: 278, distance: 84.9
click at [1383, 344] on div "Email [EMAIL_ADDRESS][DOMAIN_NAME] Phone [PHONE_NUMBER] Applicant type Applican…" at bounding box center [956, 342] width 1143 height 56
click at [1332, 273] on html "Emu Broker Deals View D-OOUWKYBE4M [PERSON_NAME] Toggle Menu Customer [PERSON_N…" at bounding box center [784, 227] width 1568 height 784
click at [1292, 341] on div "Email [EMAIL_ADDRESS][DOMAIN_NAME] Phone [PHONE_NUMBER] Applicant type Applican…" at bounding box center [956, 342] width 1143 height 56
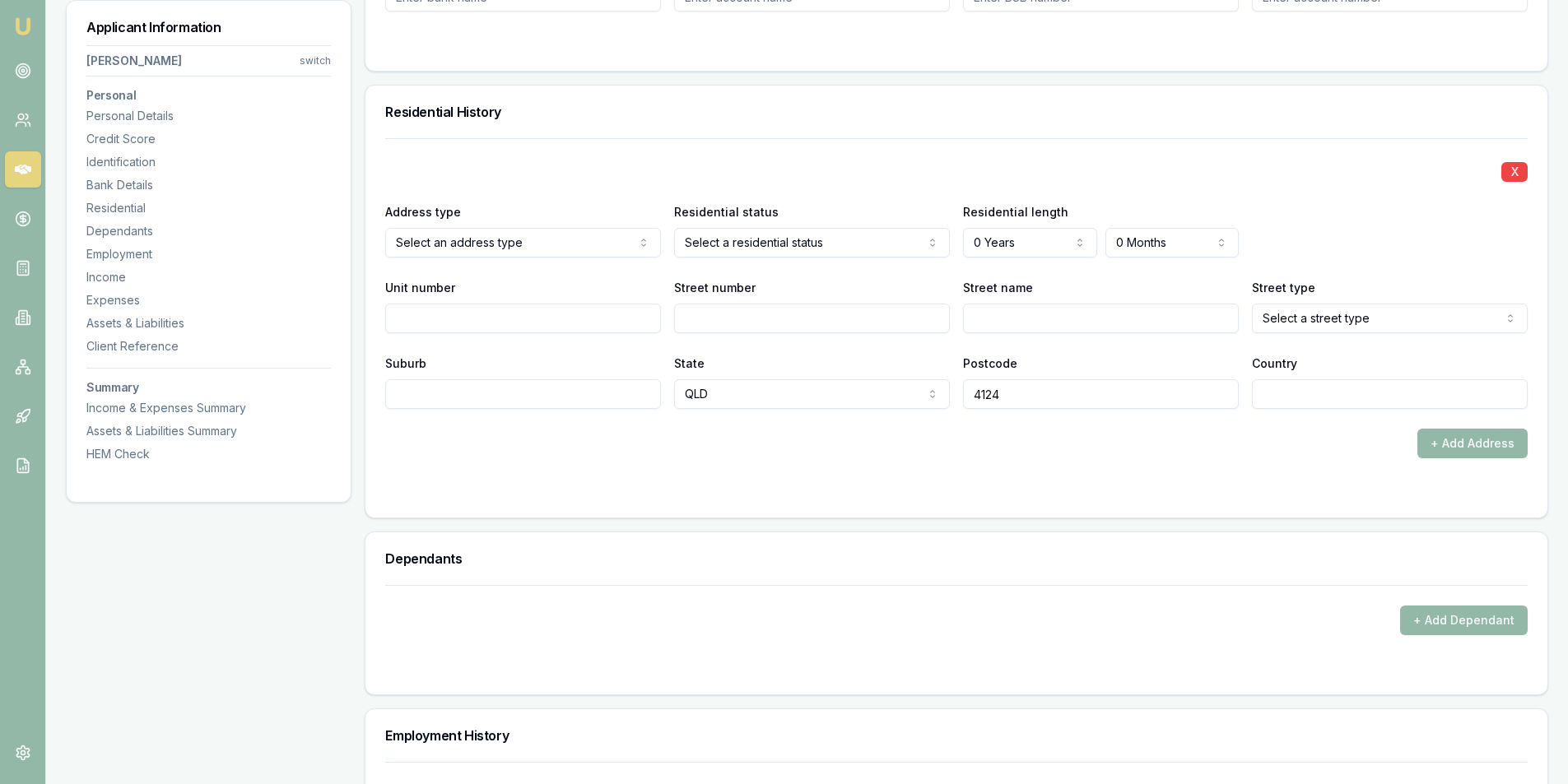
scroll to position [1728, 0]
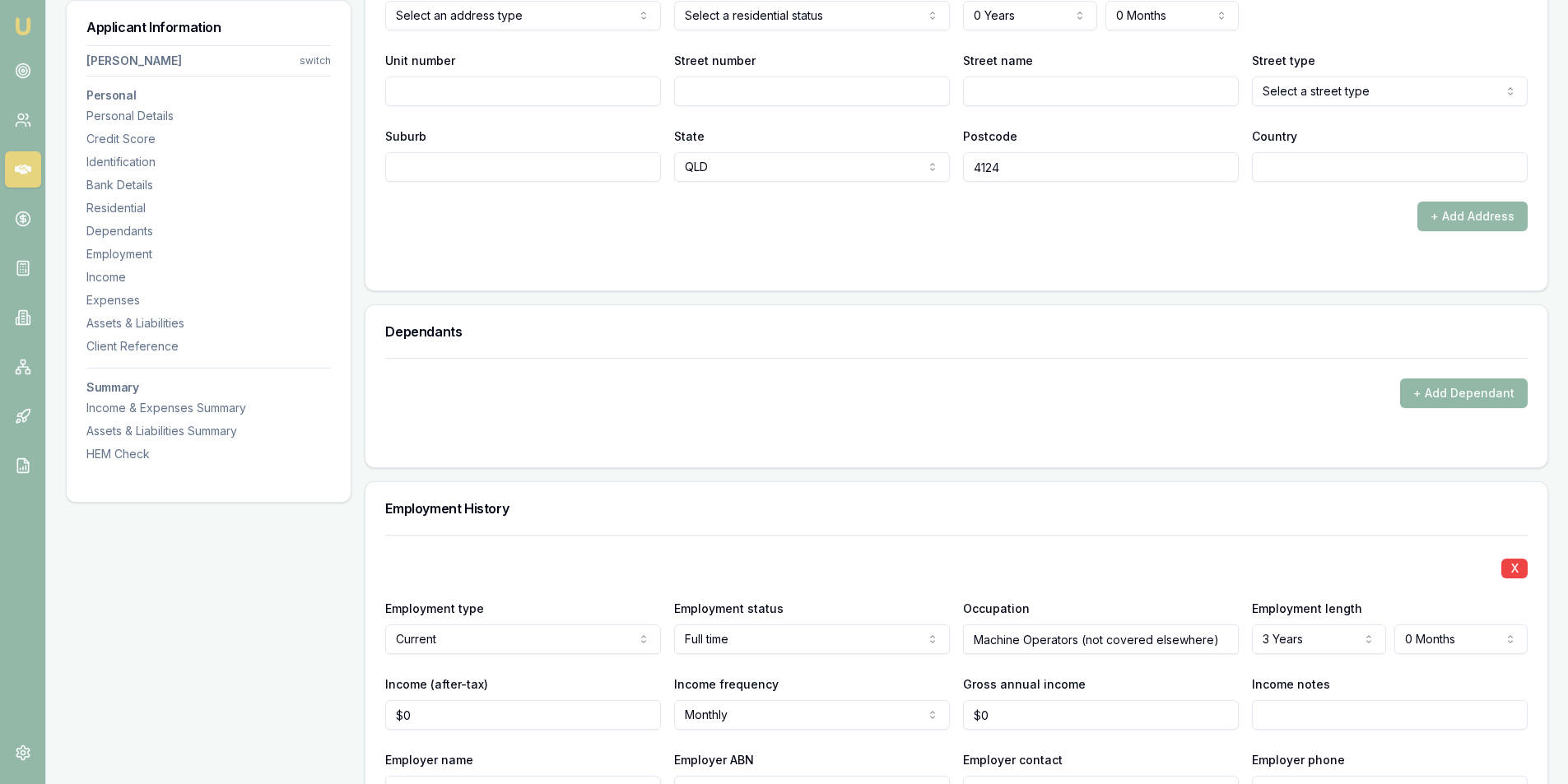
click at [1482, 388] on button "+ Add Dependant" at bounding box center [1464, 392] width 128 height 29
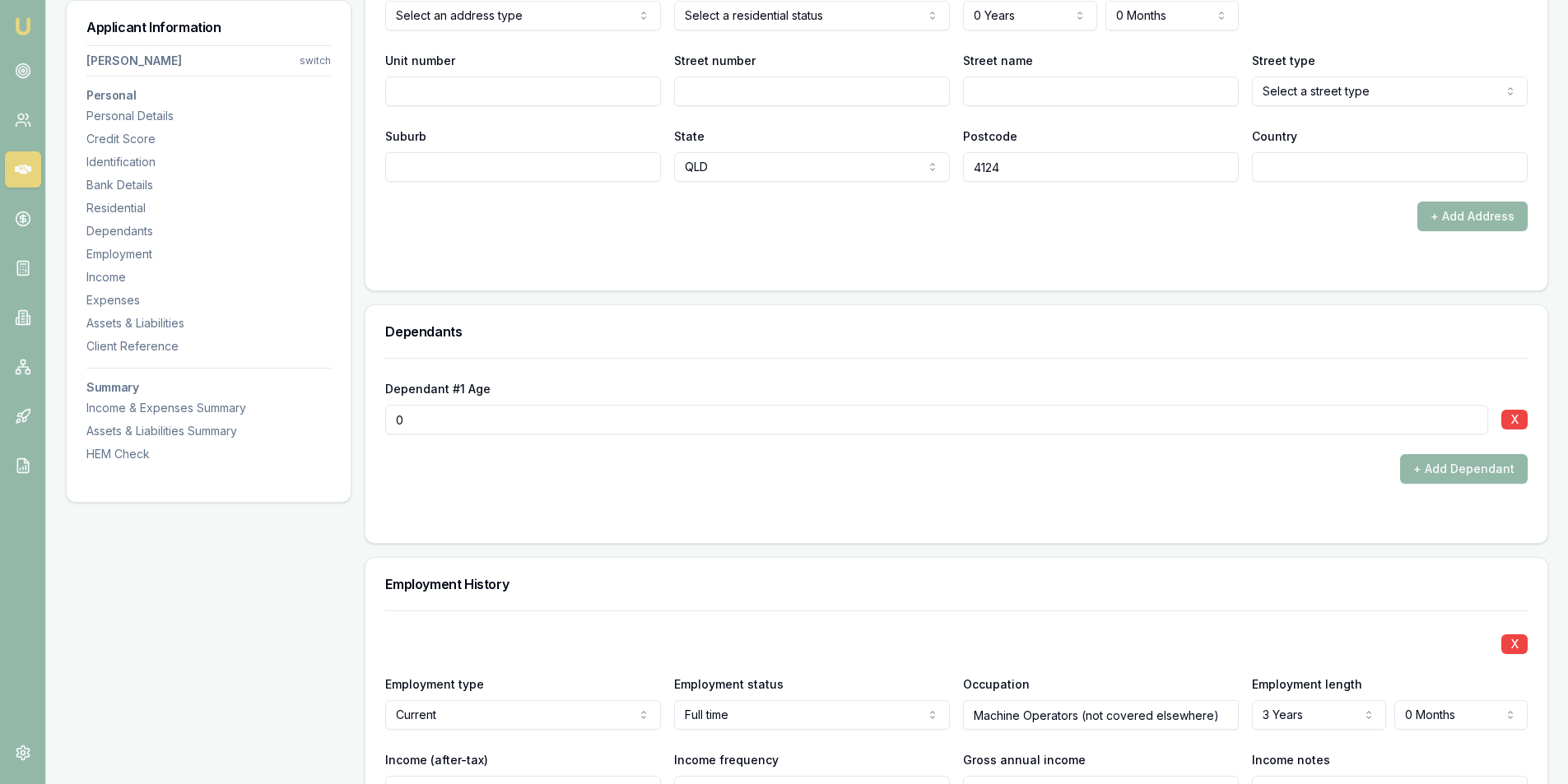
click at [460, 414] on input "0" at bounding box center [936, 419] width 1103 height 29
click at [468, 414] on input "0" at bounding box center [936, 419] width 1103 height 29
click at [468, 415] on input "0" at bounding box center [936, 419] width 1103 height 29
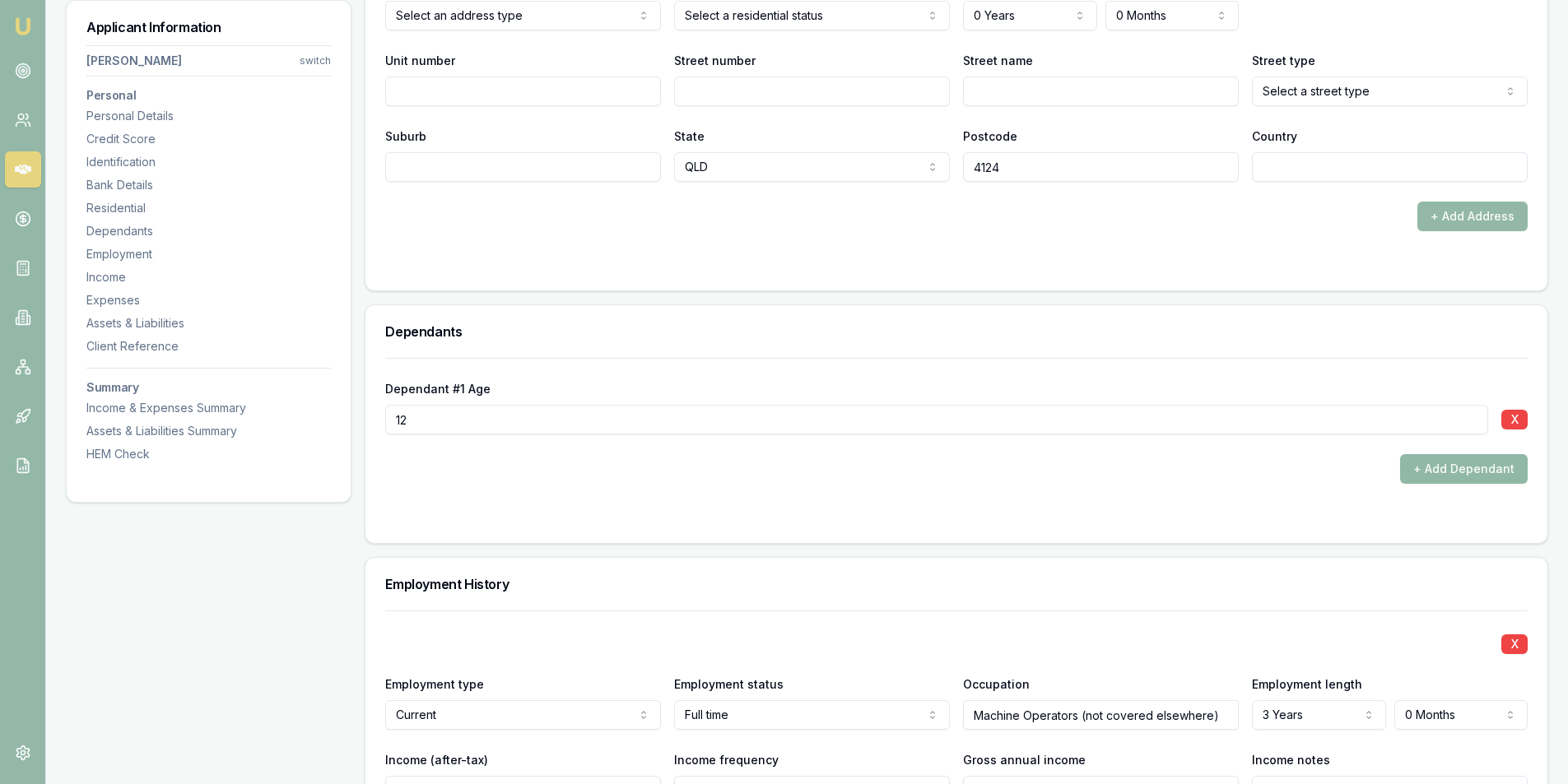
type input "12"
click at [1451, 465] on button "+ Add Dependant" at bounding box center [1464, 469] width 128 height 29
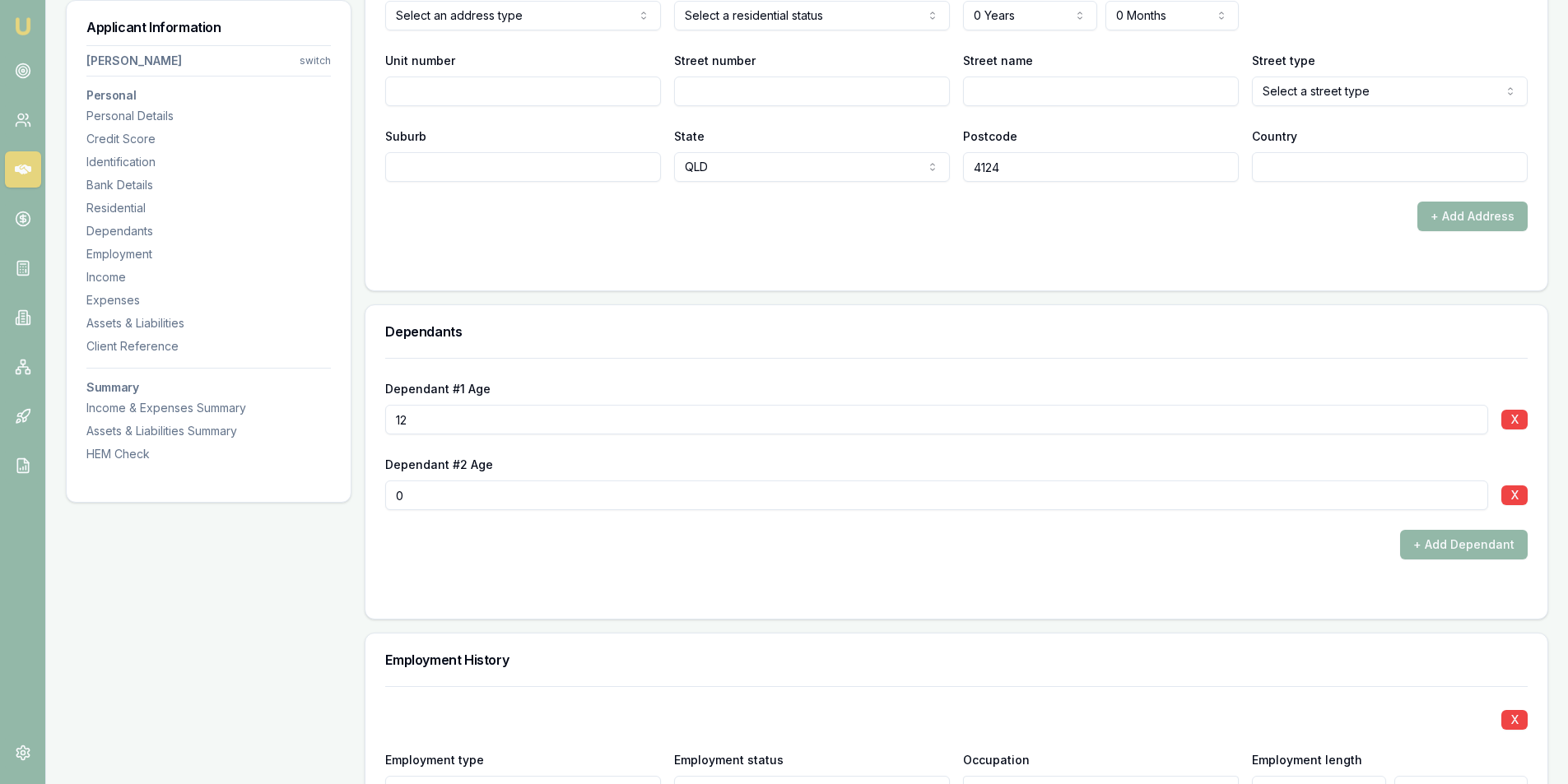
click at [402, 493] on input "0" at bounding box center [936, 495] width 1103 height 29
click at [402, 491] on input "0" at bounding box center [936, 495] width 1103 height 29
type input "15"
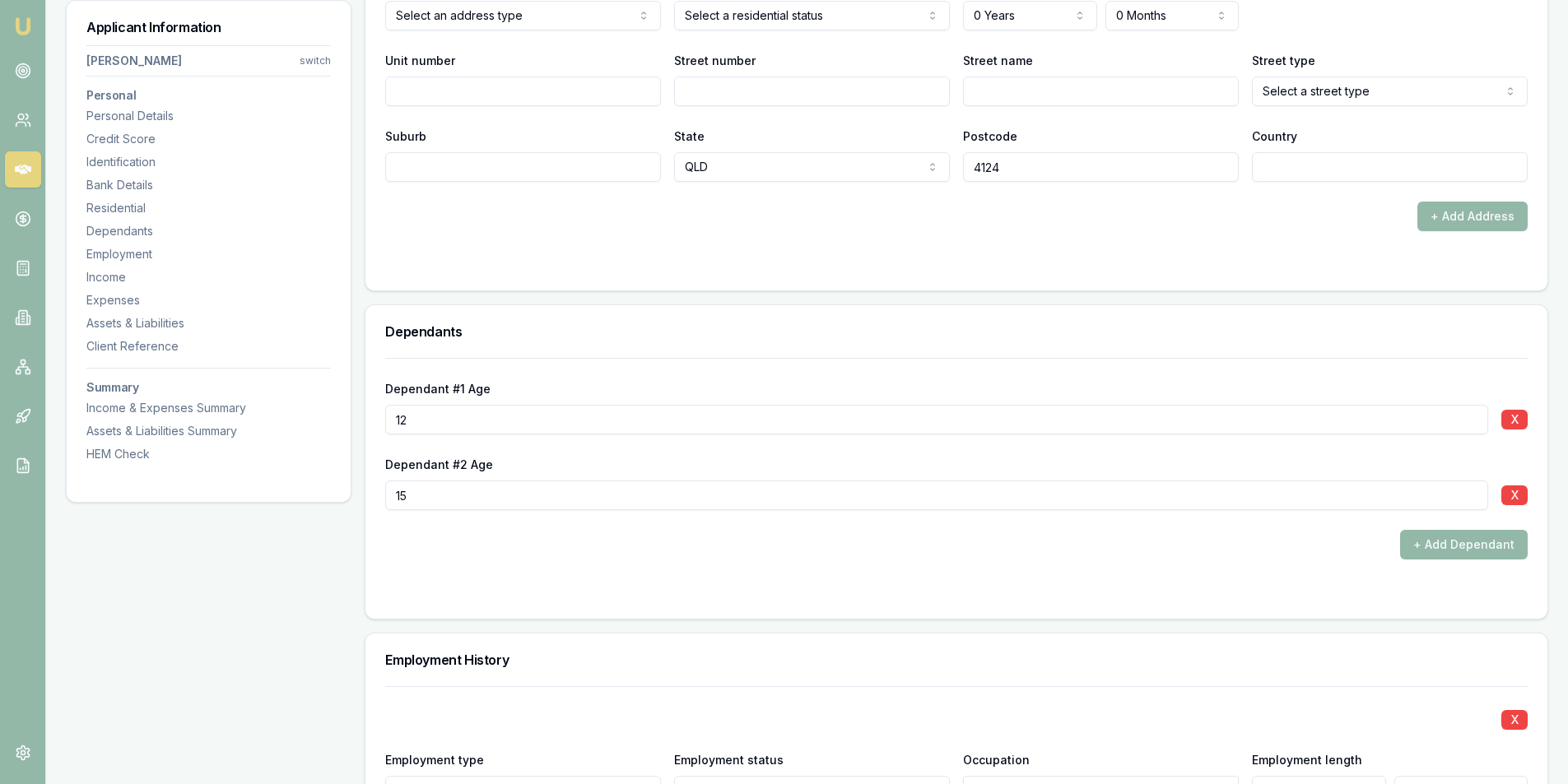
click at [1254, 573] on form "Dependant #1 Age [DEMOGRAPHIC_DATA] X Dependant #2 Age [DEMOGRAPHIC_DATA] X + A…" at bounding box center [956, 478] width 1143 height 241
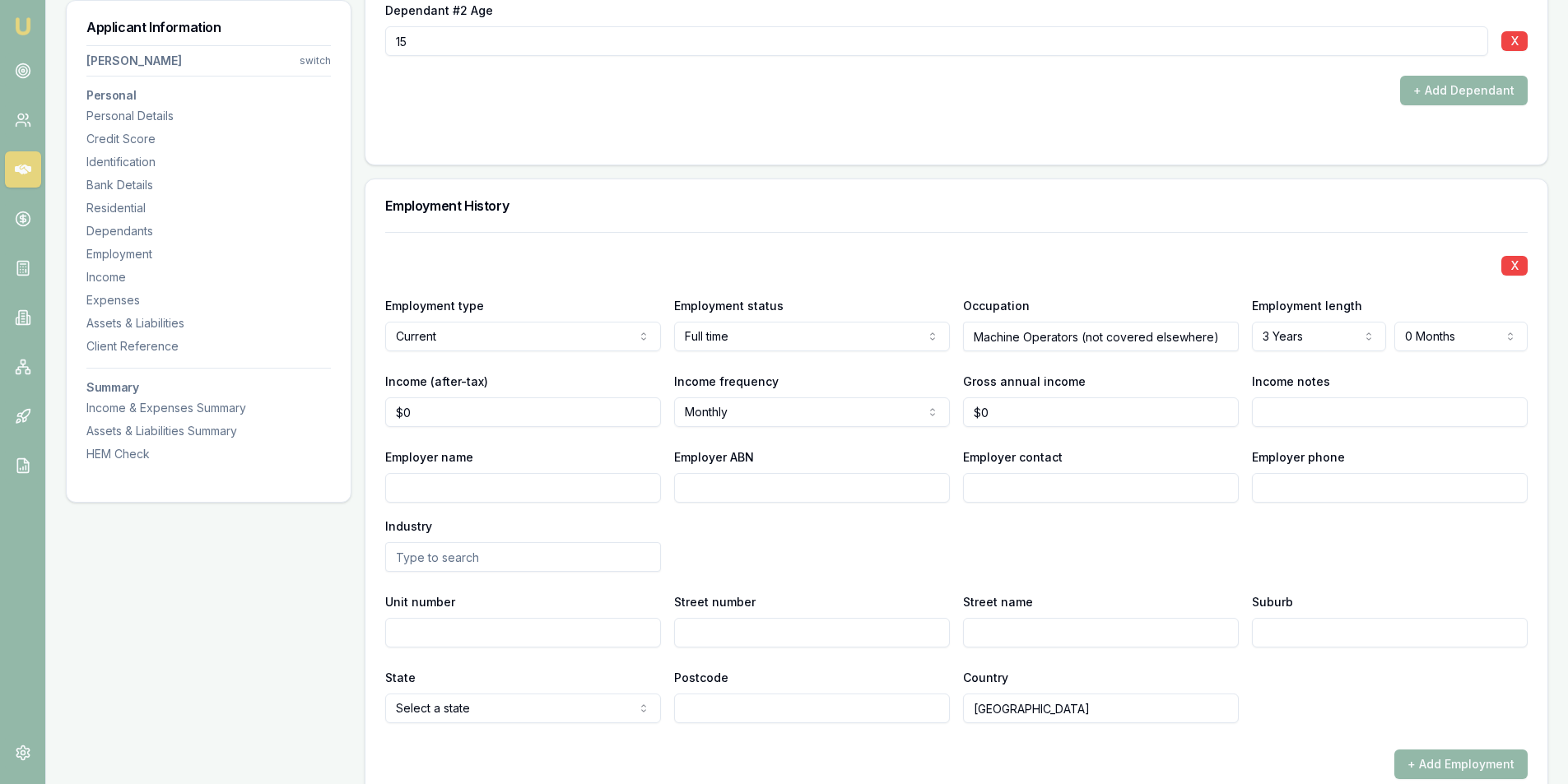
scroll to position [2386, 0]
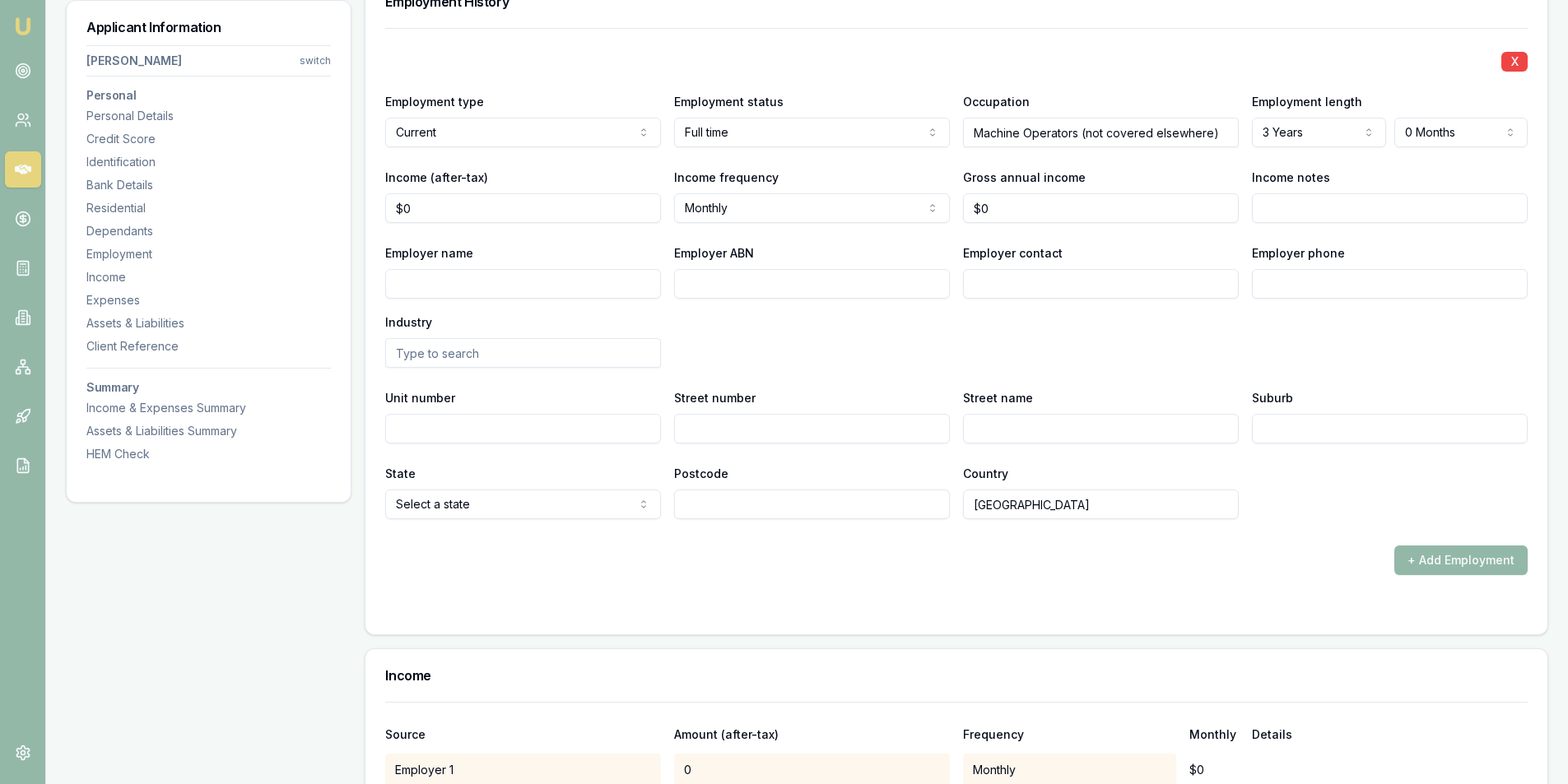
click at [899, 350] on div "Employer name Employer ABN Employer contact Employer phone Industry" at bounding box center [956, 304] width 1143 height 125
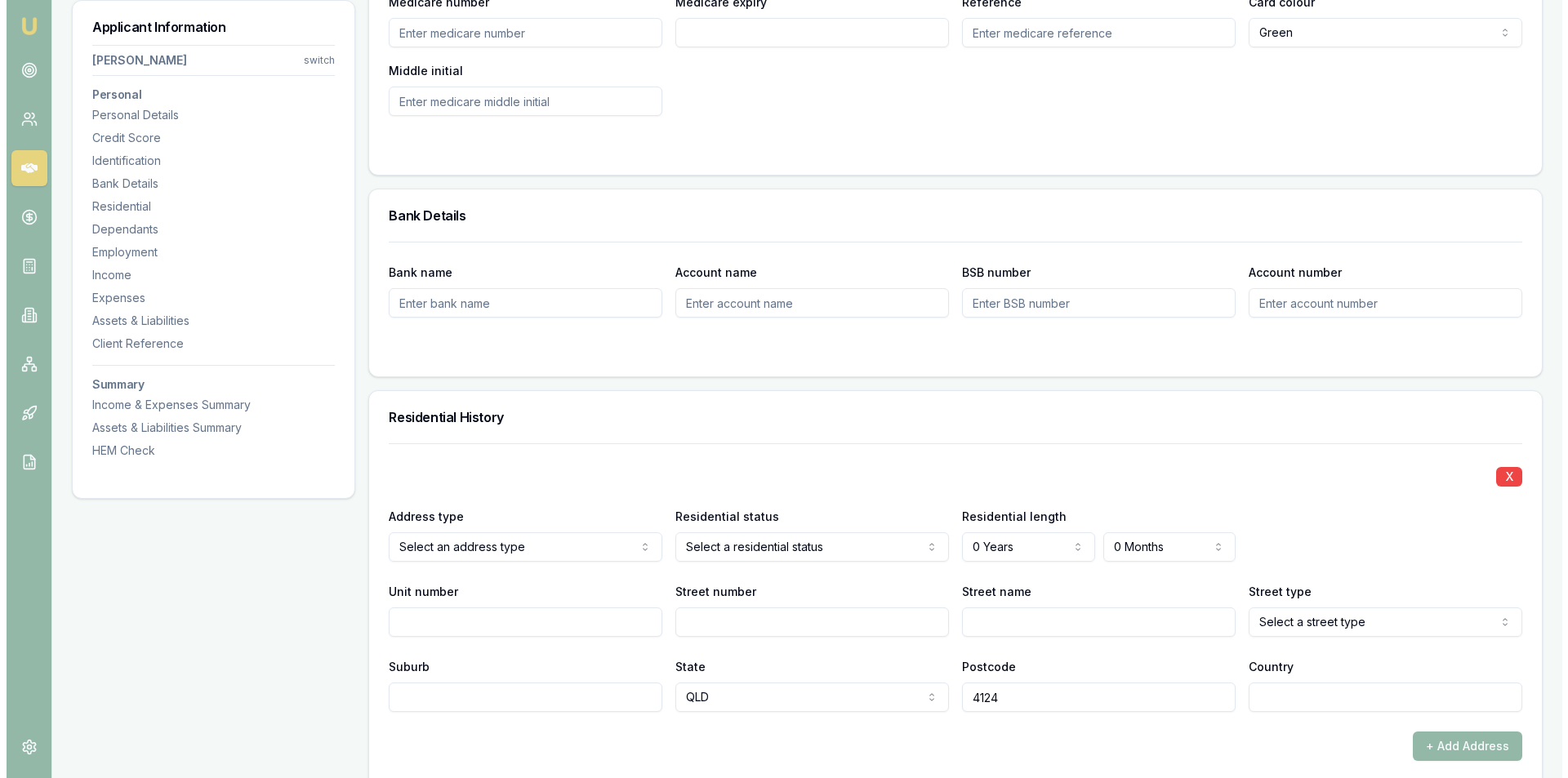
scroll to position [1143, 0]
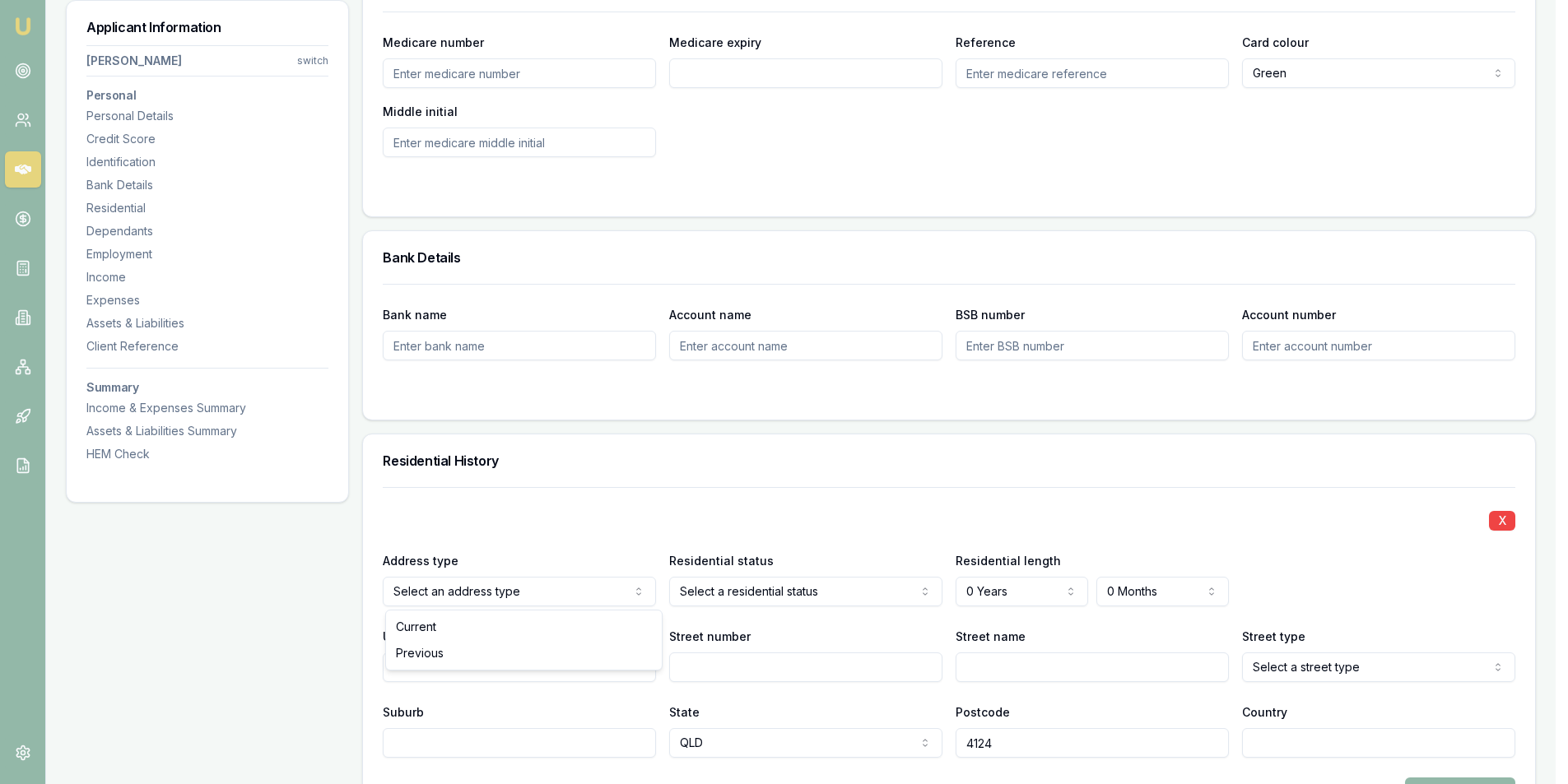
drag, startPoint x: 455, startPoint y: 630, endPoint x: 853, endPoint y: 599, distance: 399.2
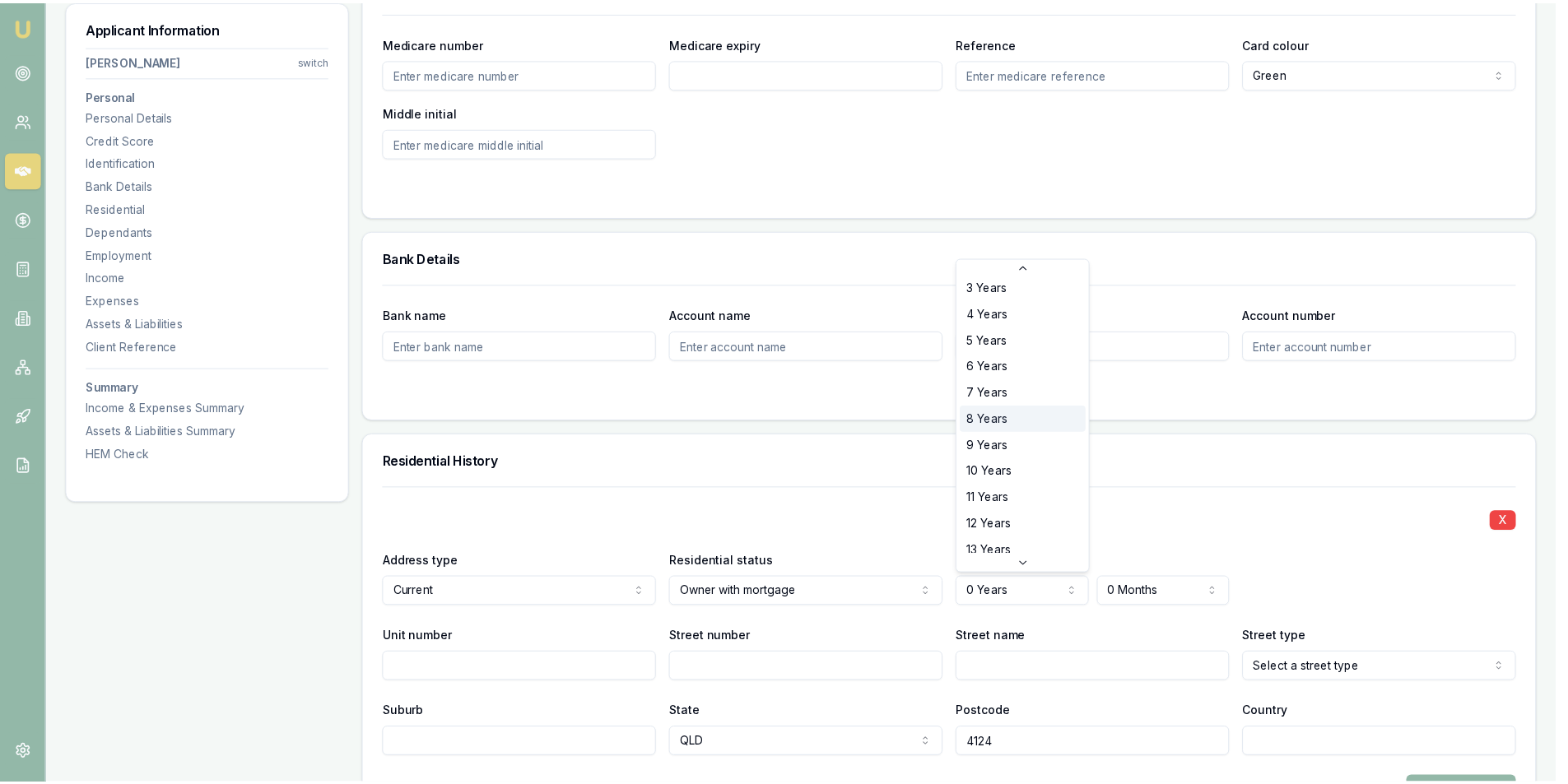
scroll to position [164, 0]
select select "12"
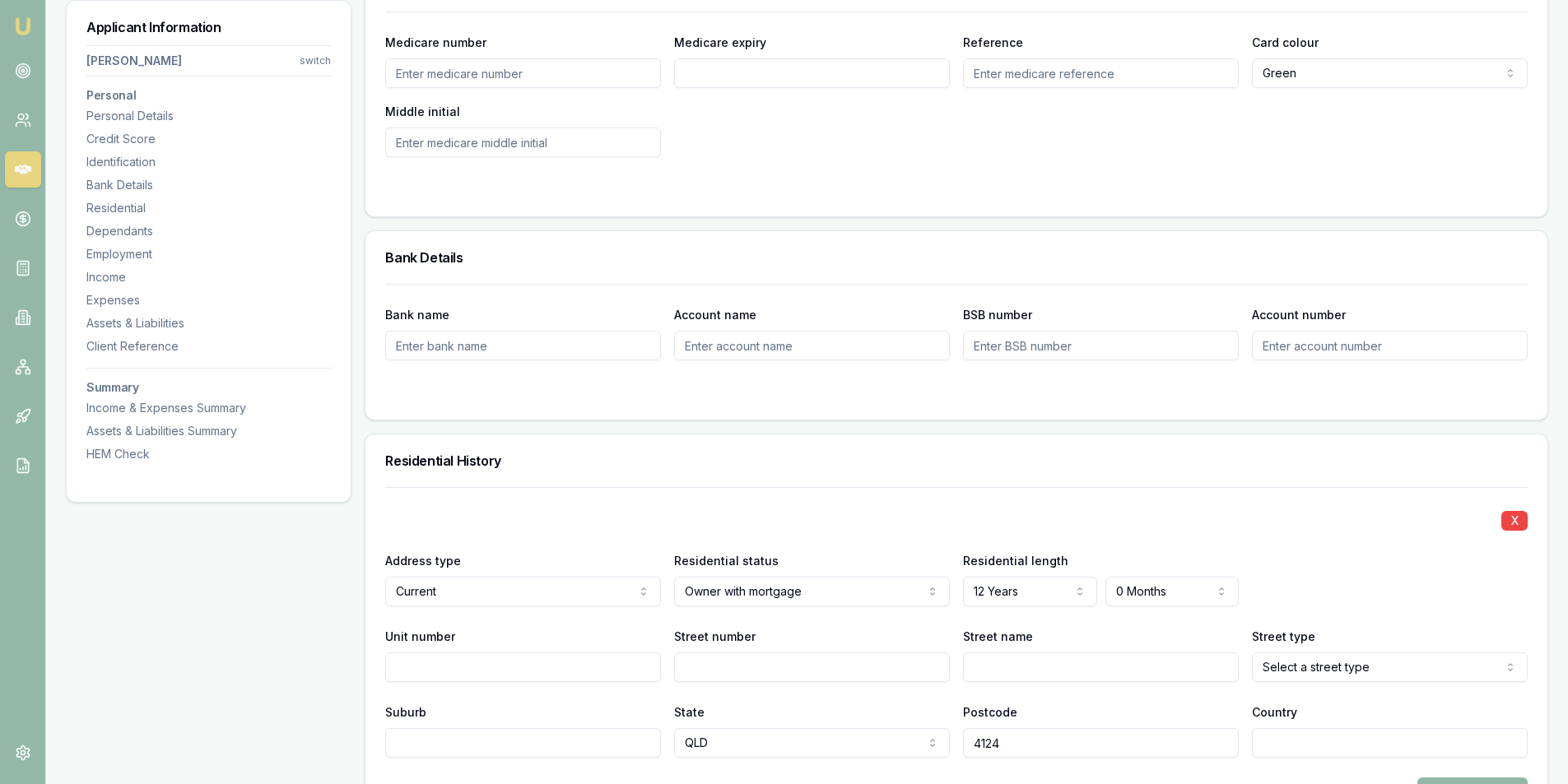
click at [1328, 545] on div "X Address type Current Current Previous Residential status Owner with mortgage …" at bounding box center [956, 622] width 1143 height 271
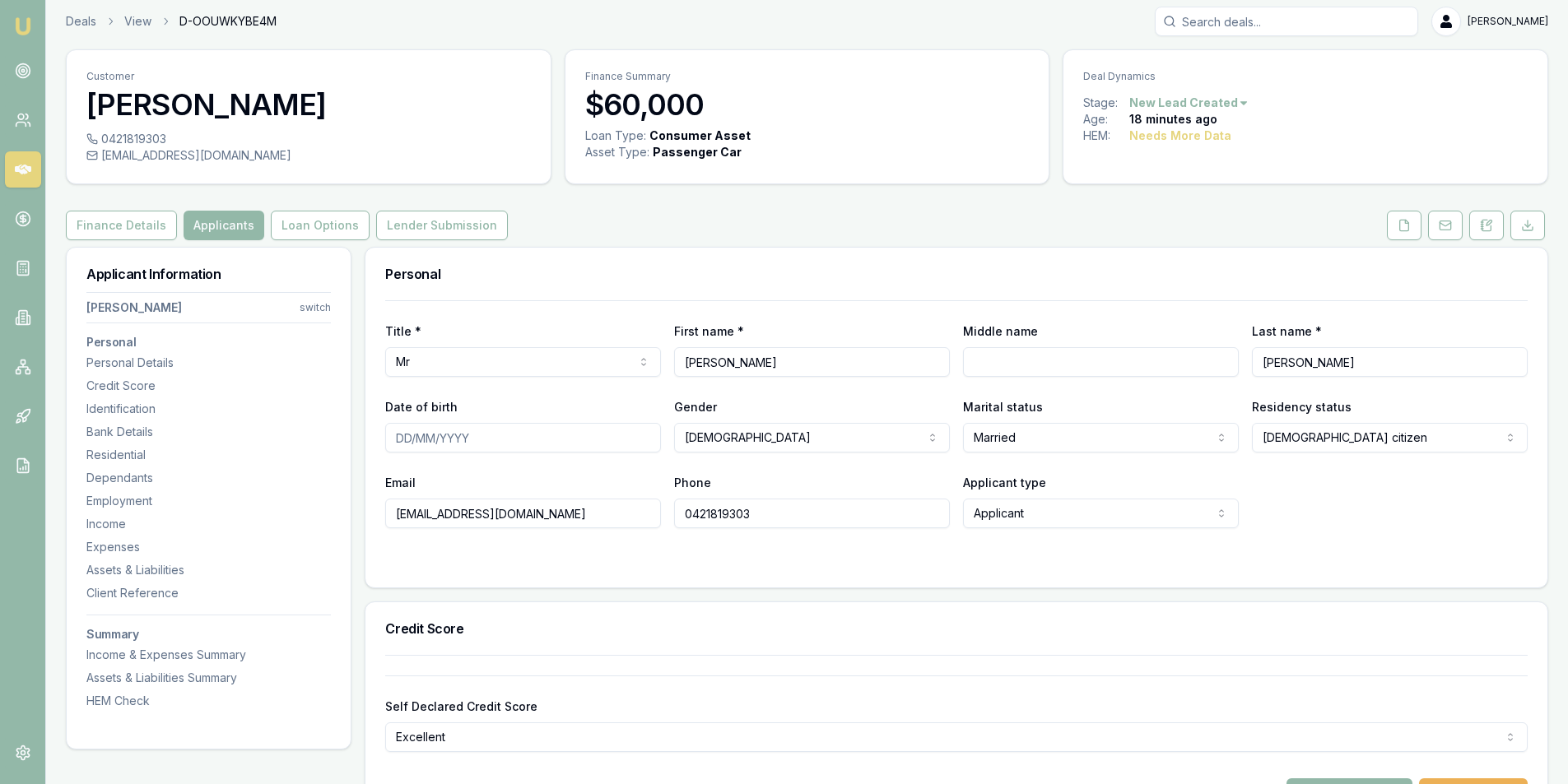
scroll to position [0, 0]
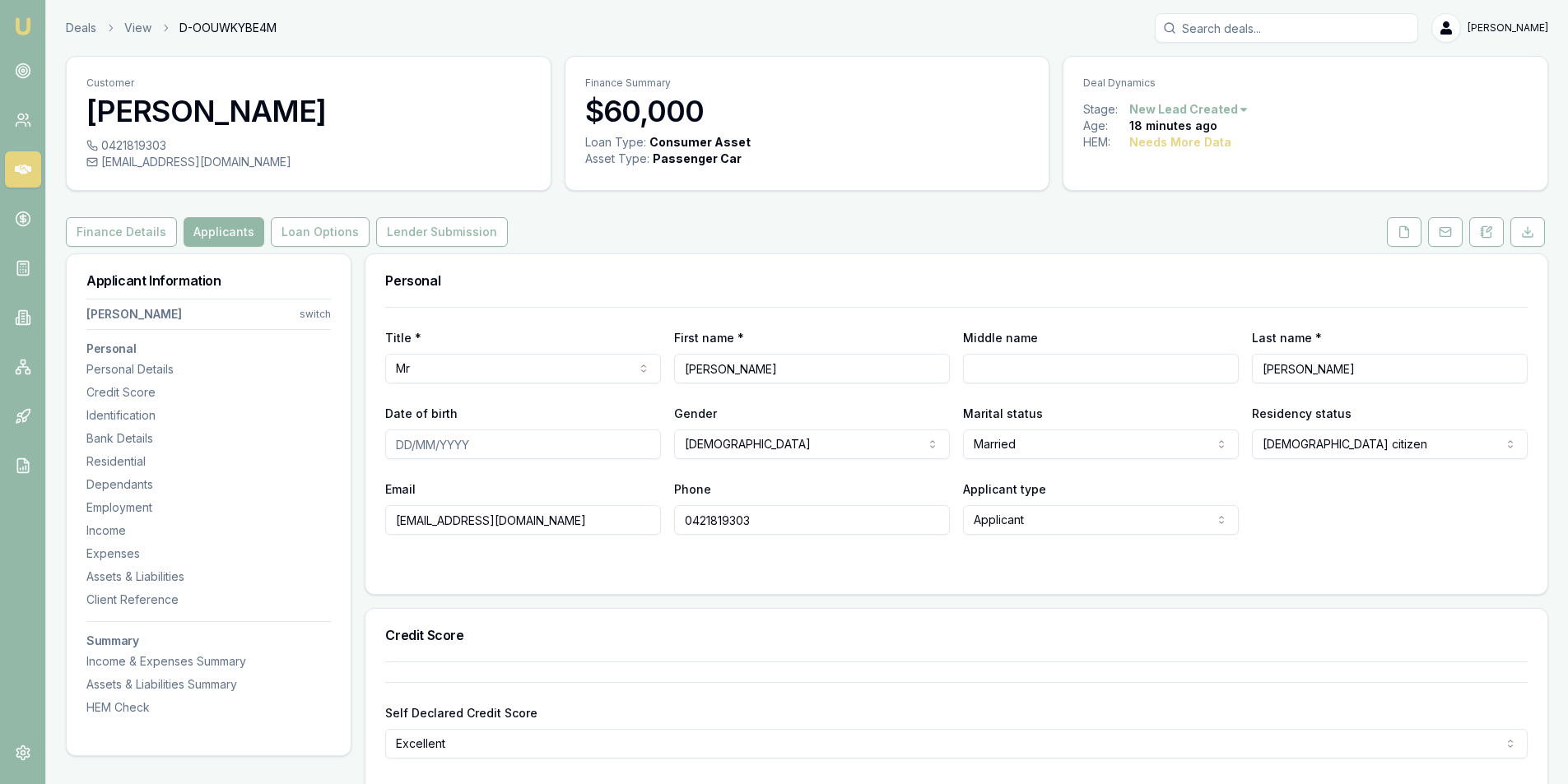
click at [521, 569] on div at bounding box center [956, 568] width 1143 height 13
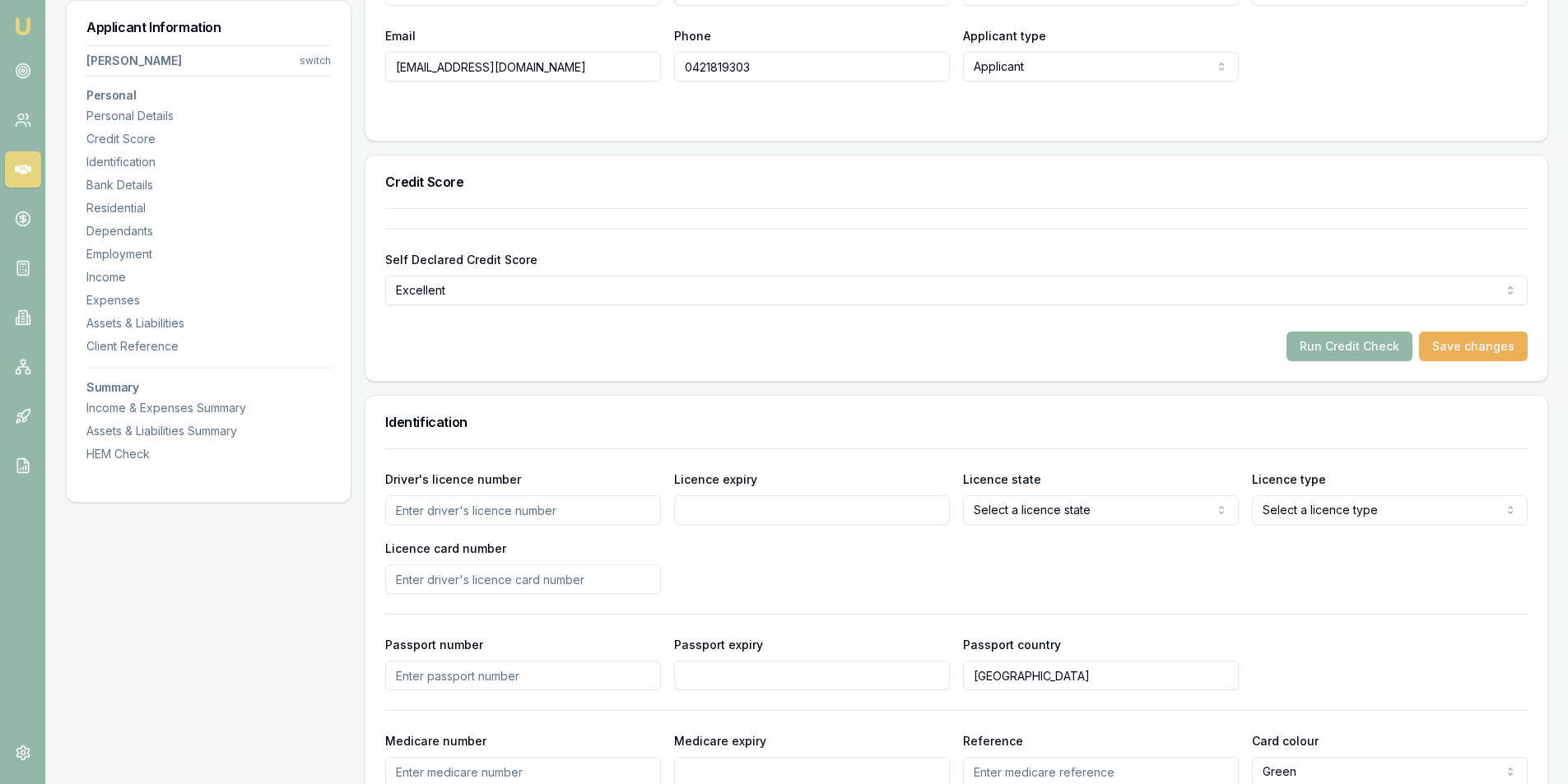
scroll to position [576, 0]
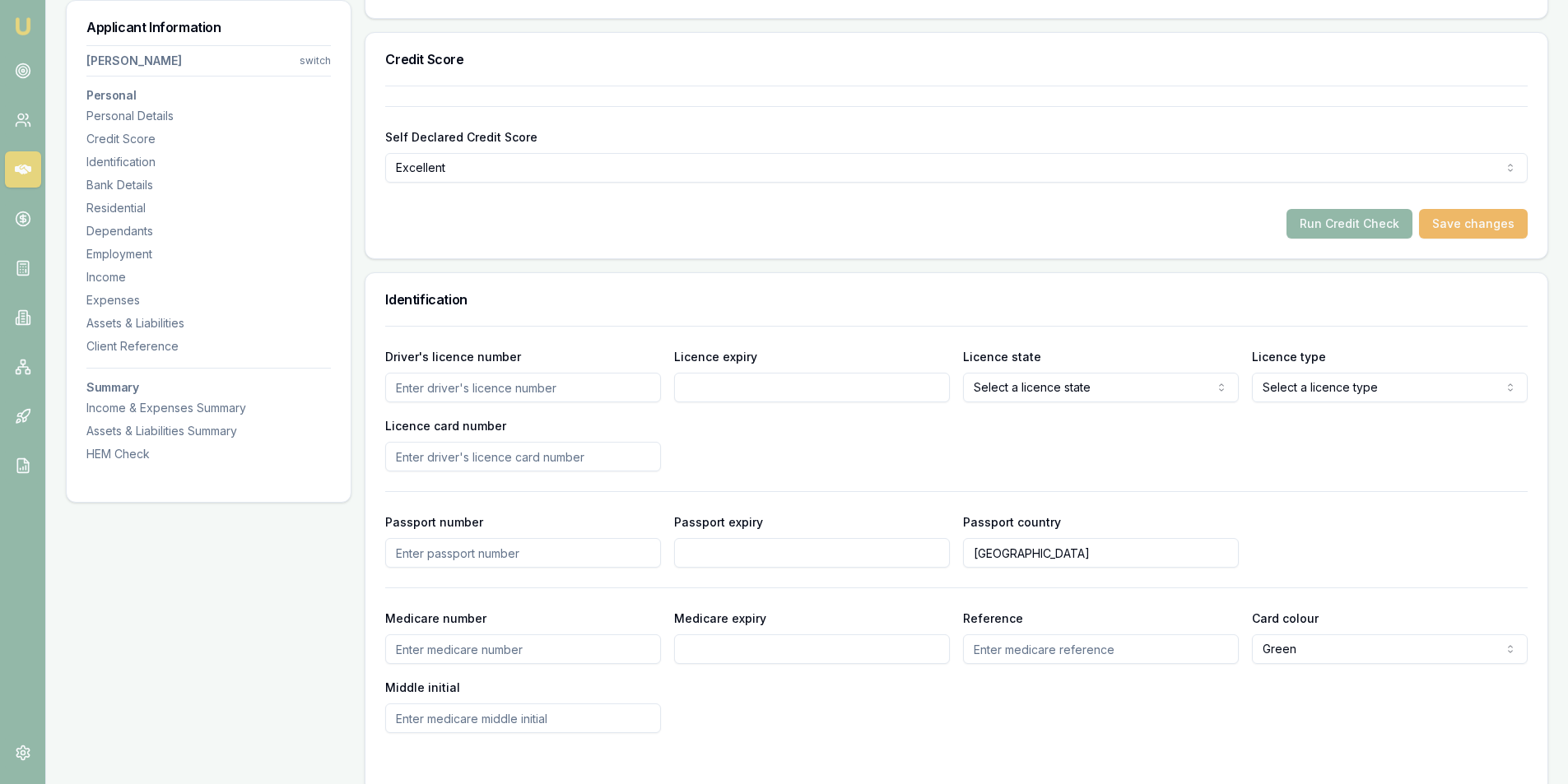
click at [1453, 227] on button "Save changes" at bounding box center [1474, 223] width 109 height 29
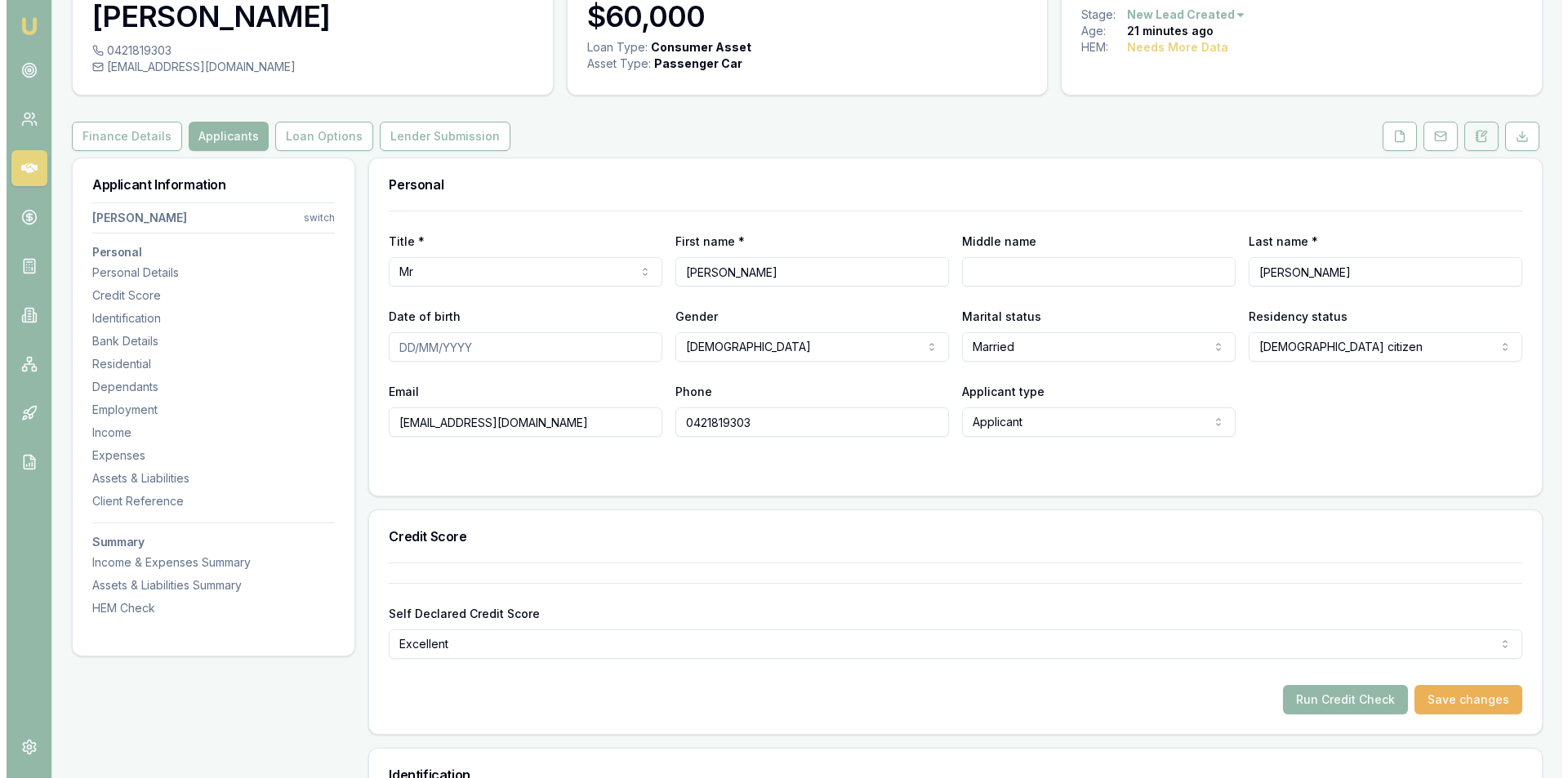
scroll to position [0, 0]
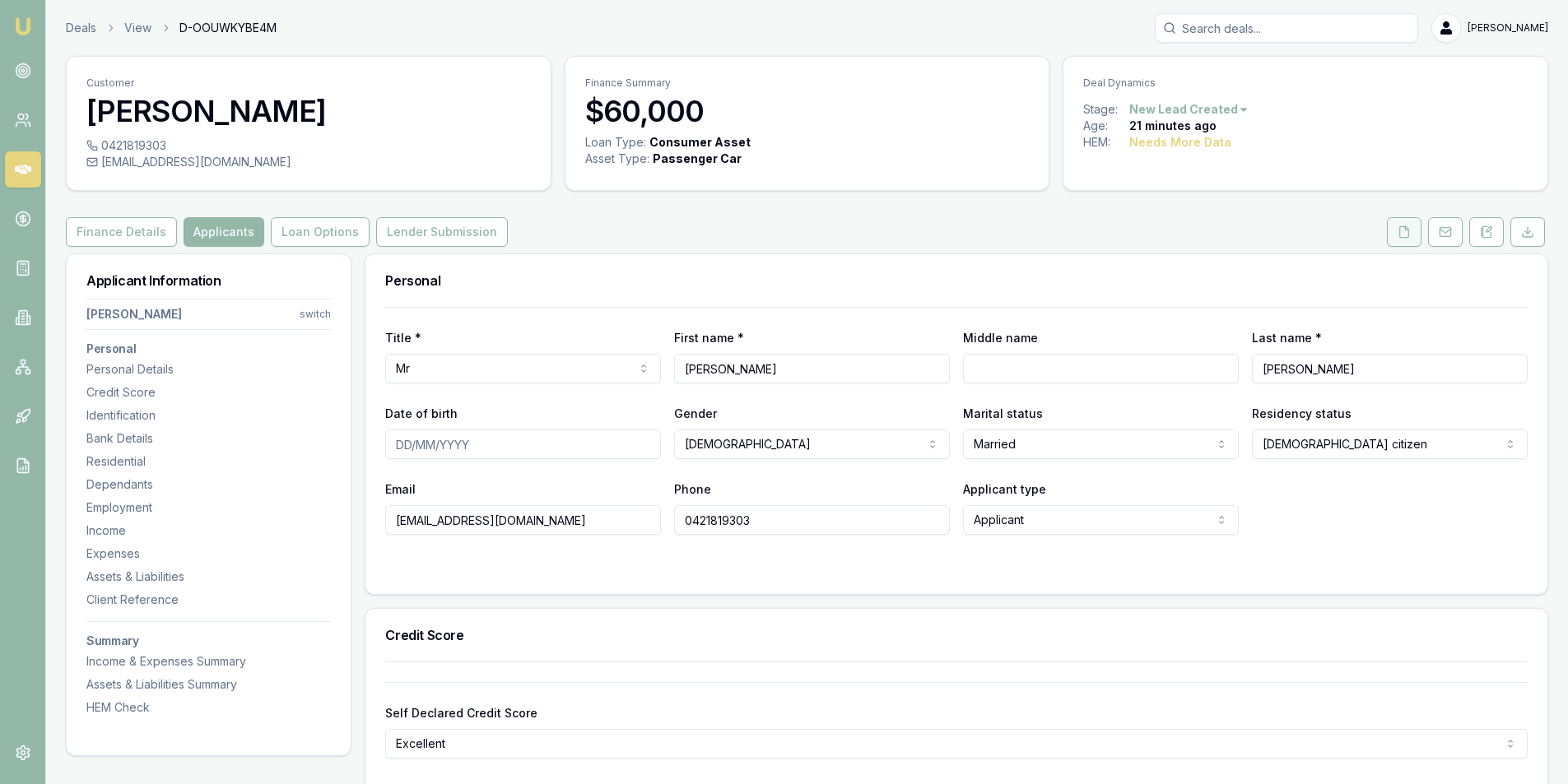
click at [1414, 240] on button at bounding box center [1404, 231] width 34 height 29
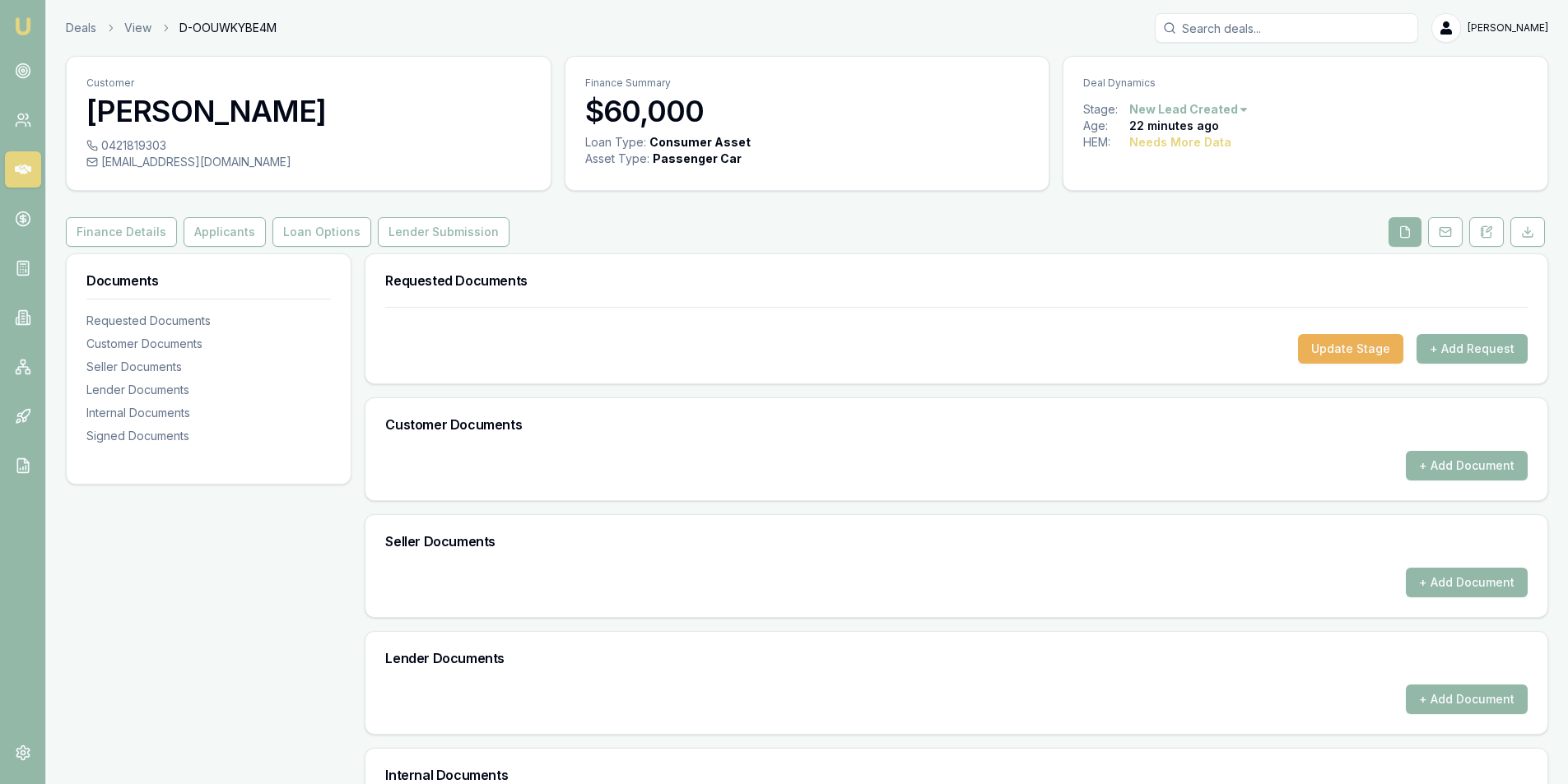
click at [1489, 362] on button "+ Add Request" at bounding box center [1472, 348] width 111 height 29
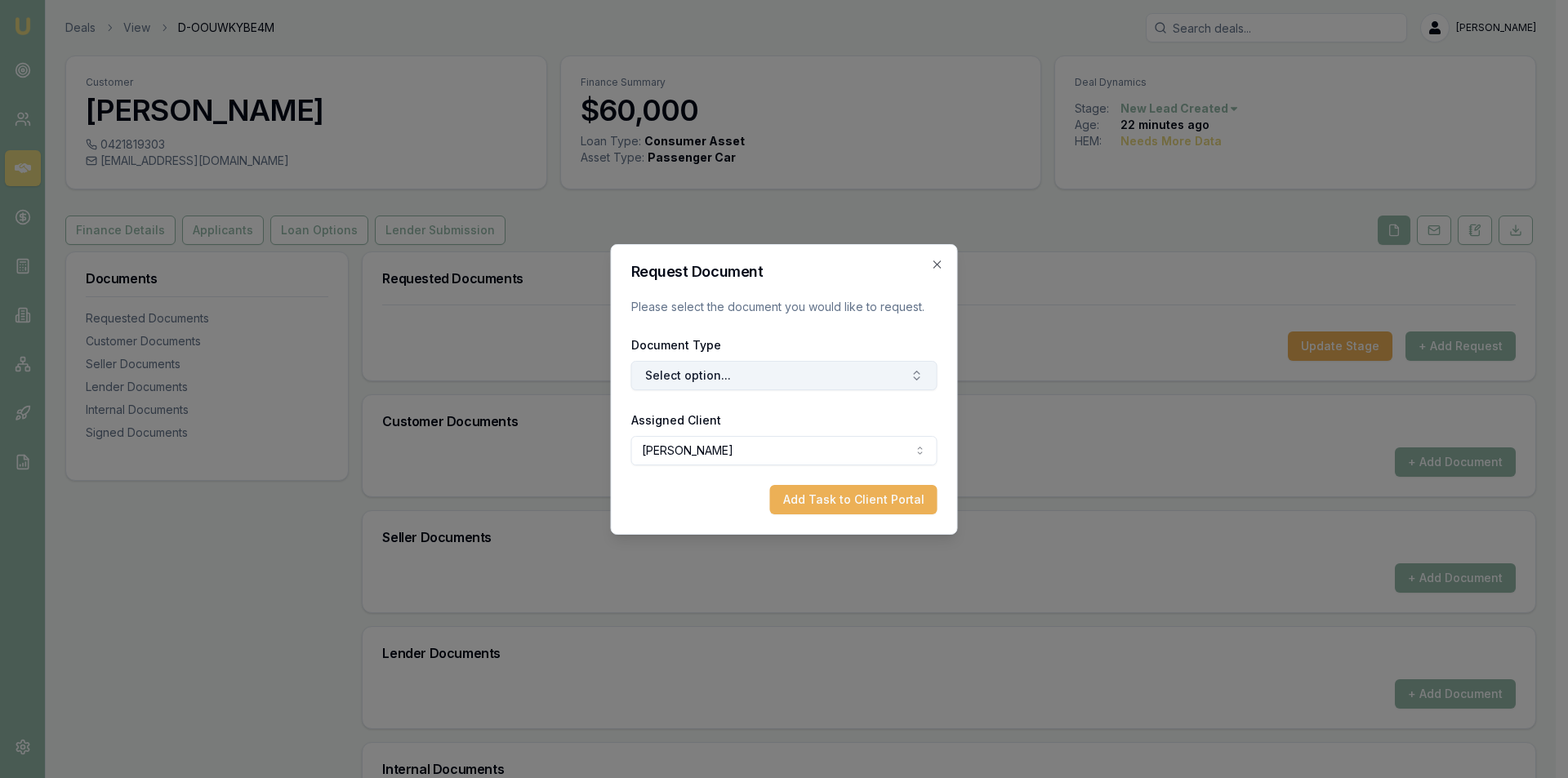
click at [701, 363] on button "Select option..." at bounding box center [784, 375] width 306 height 29
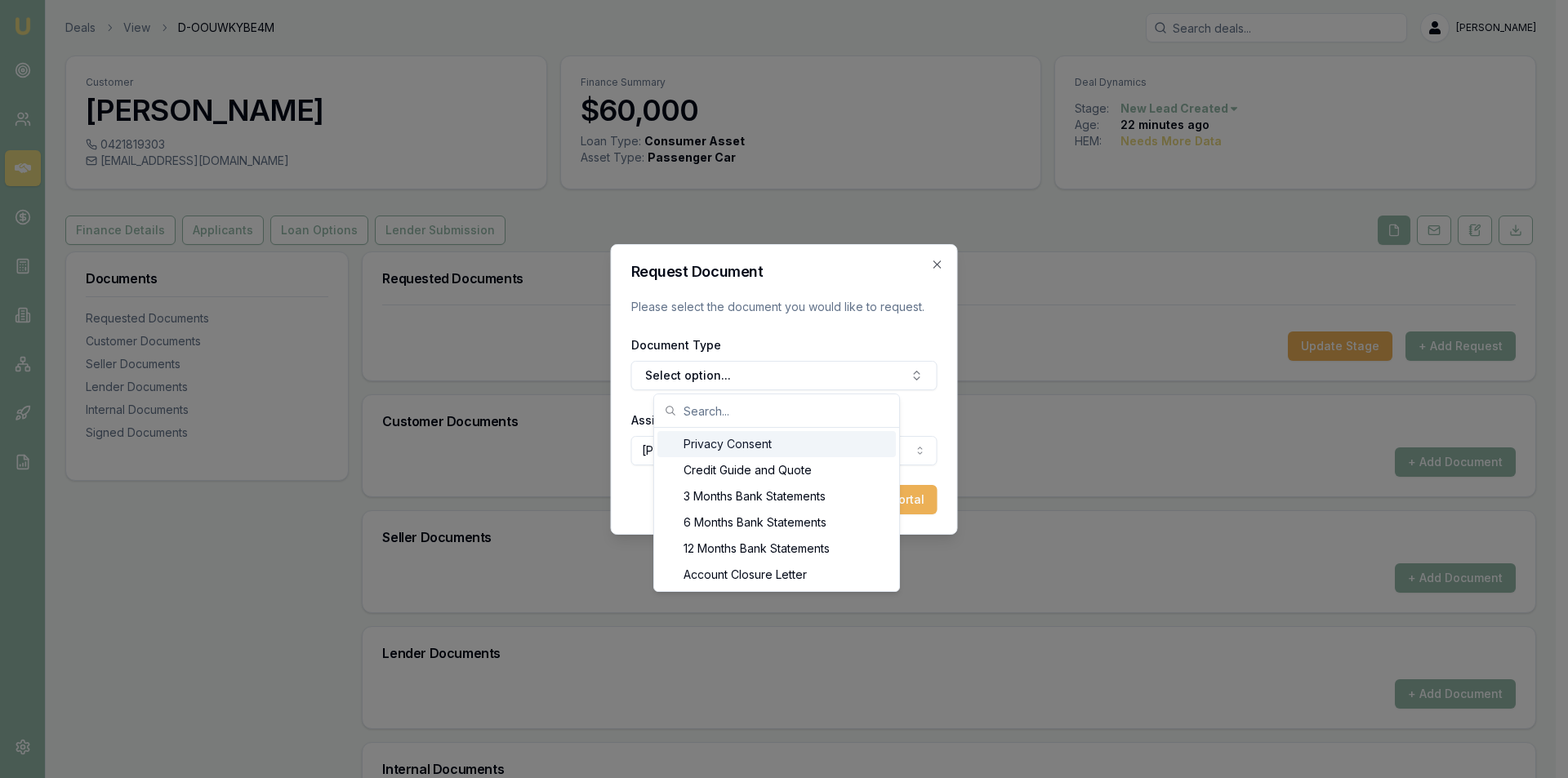
click at [742, 445] on div "Privacy Consent" at bounding box center [777, 444] width 239 height 26
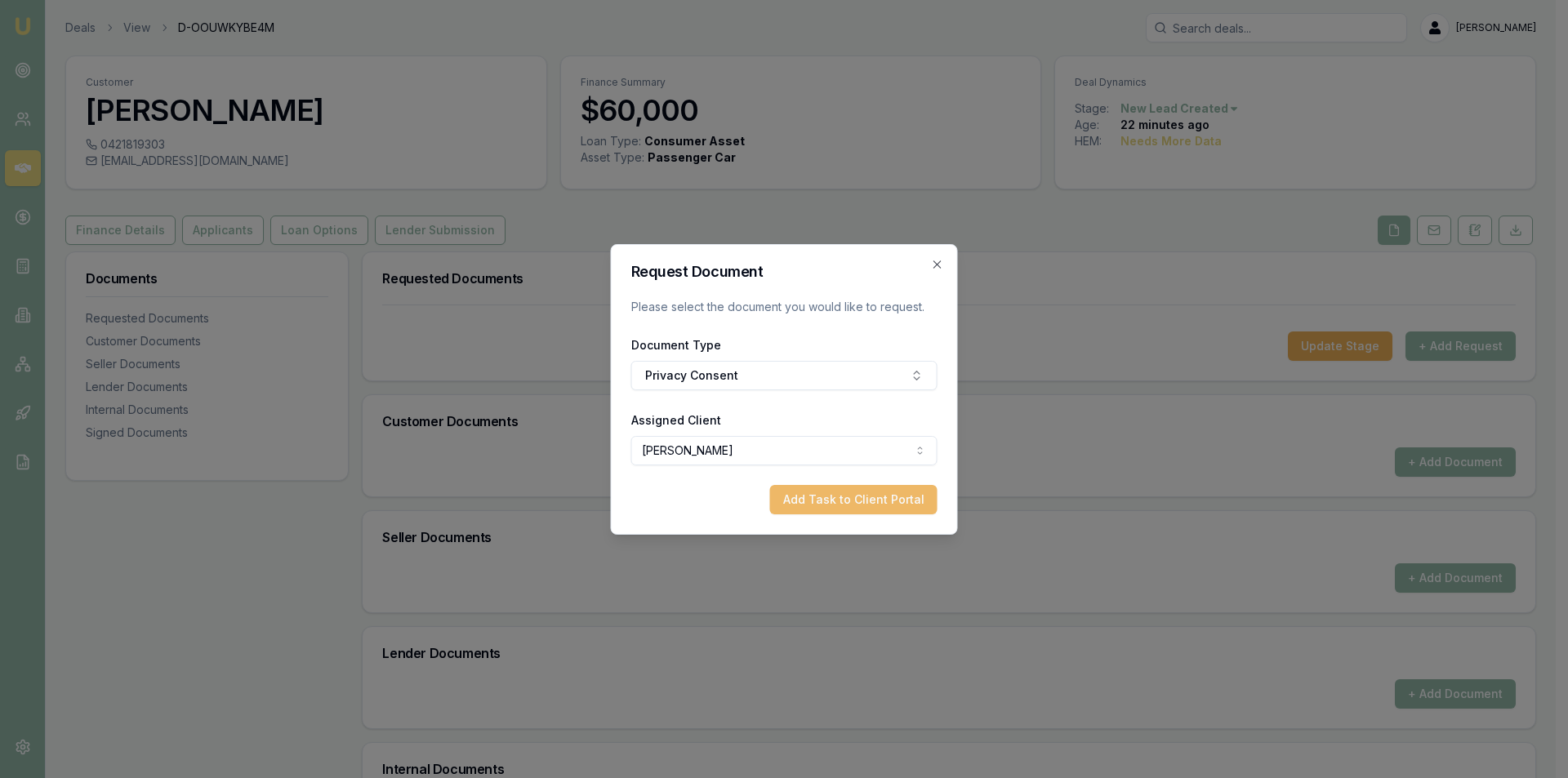
click at [792, 498] on button "Add Task to Client Portal" at bounding box center [853, 499] width 167 height 29
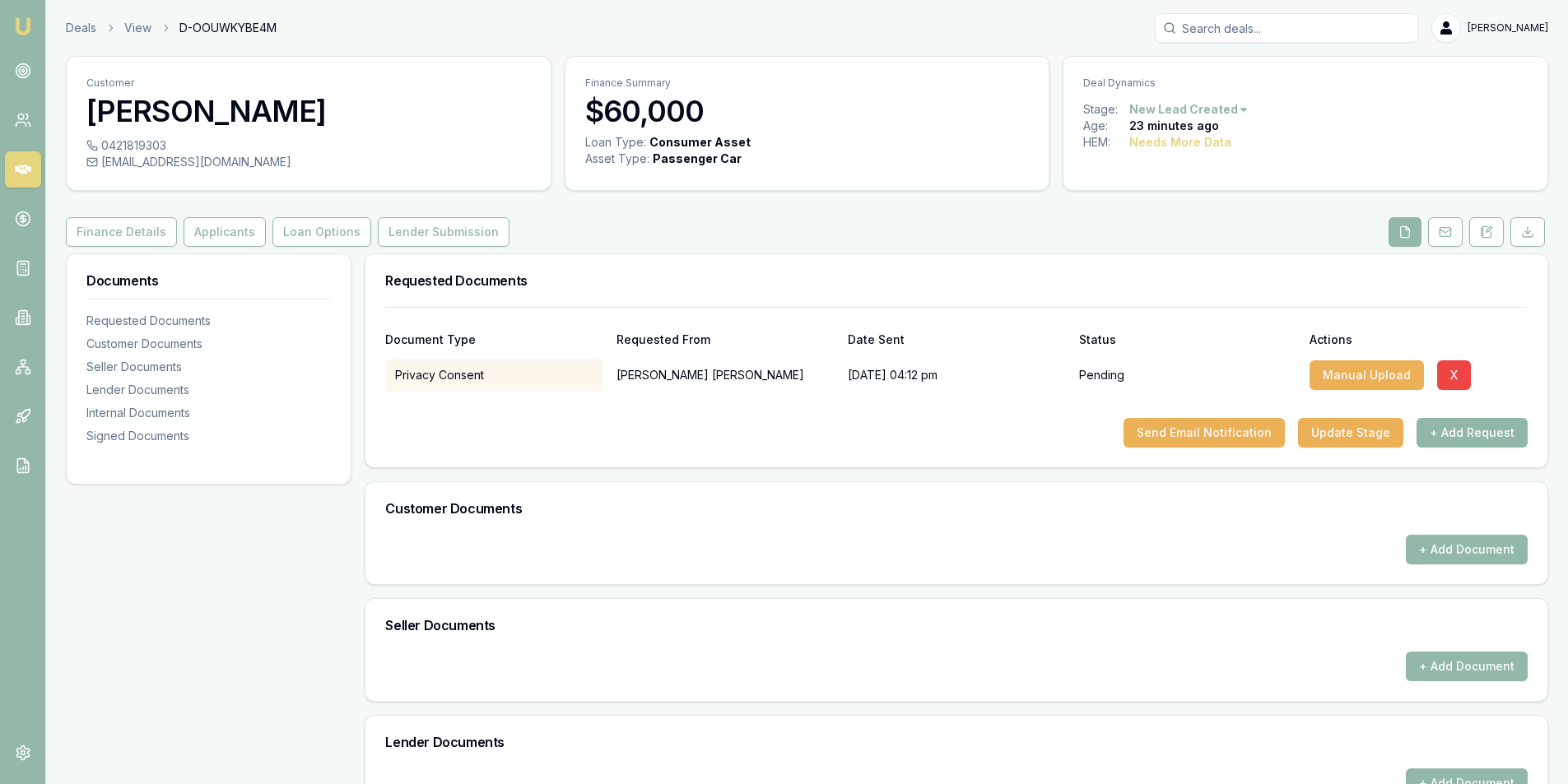
click at [1466, 434] on button "+ Add Request" at bounding box center [1472, 432] width 111 height 29
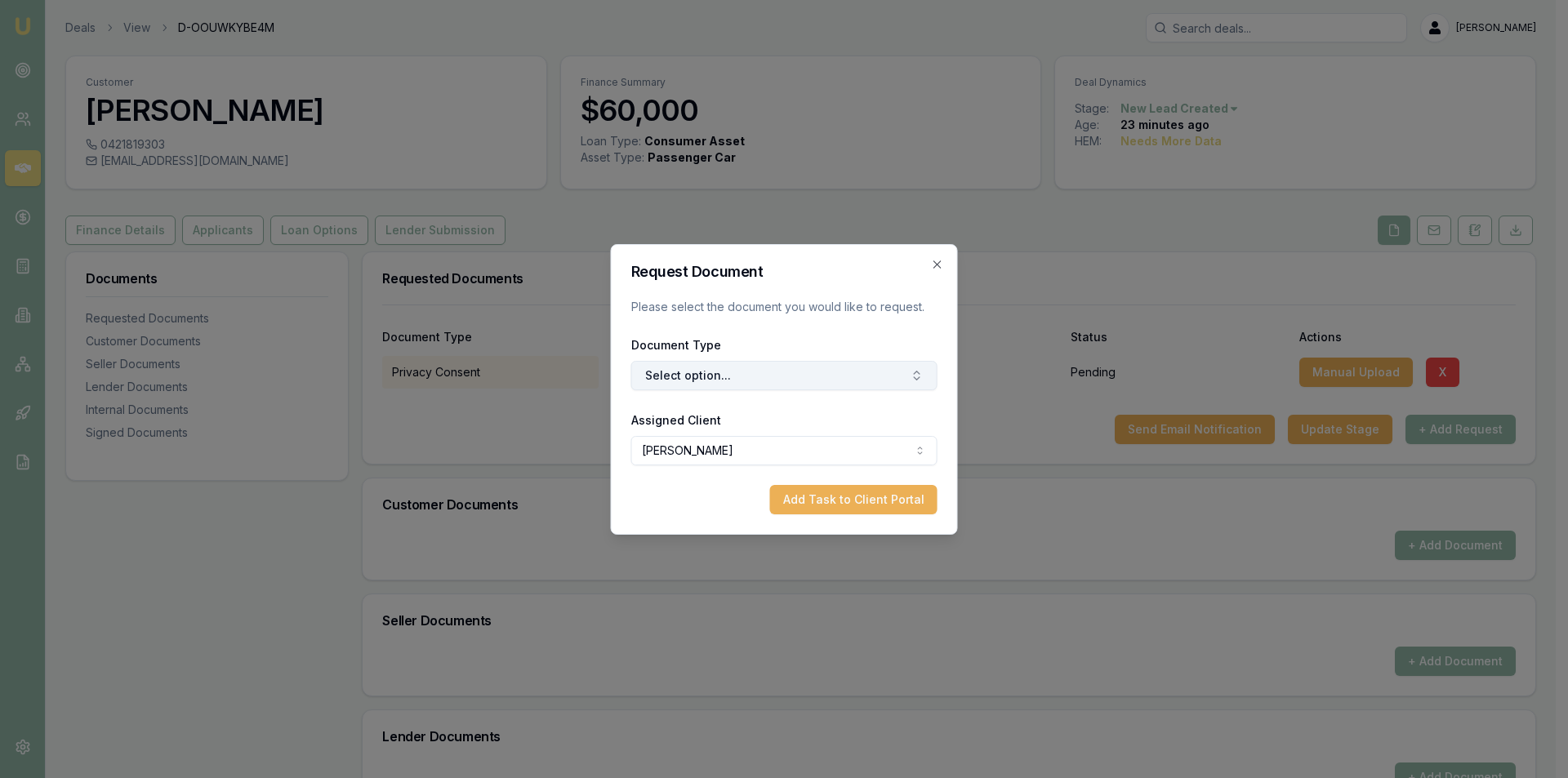
click at [703, 379] on button "Select option..." at bounding box center [784, 375] width 306 height 29
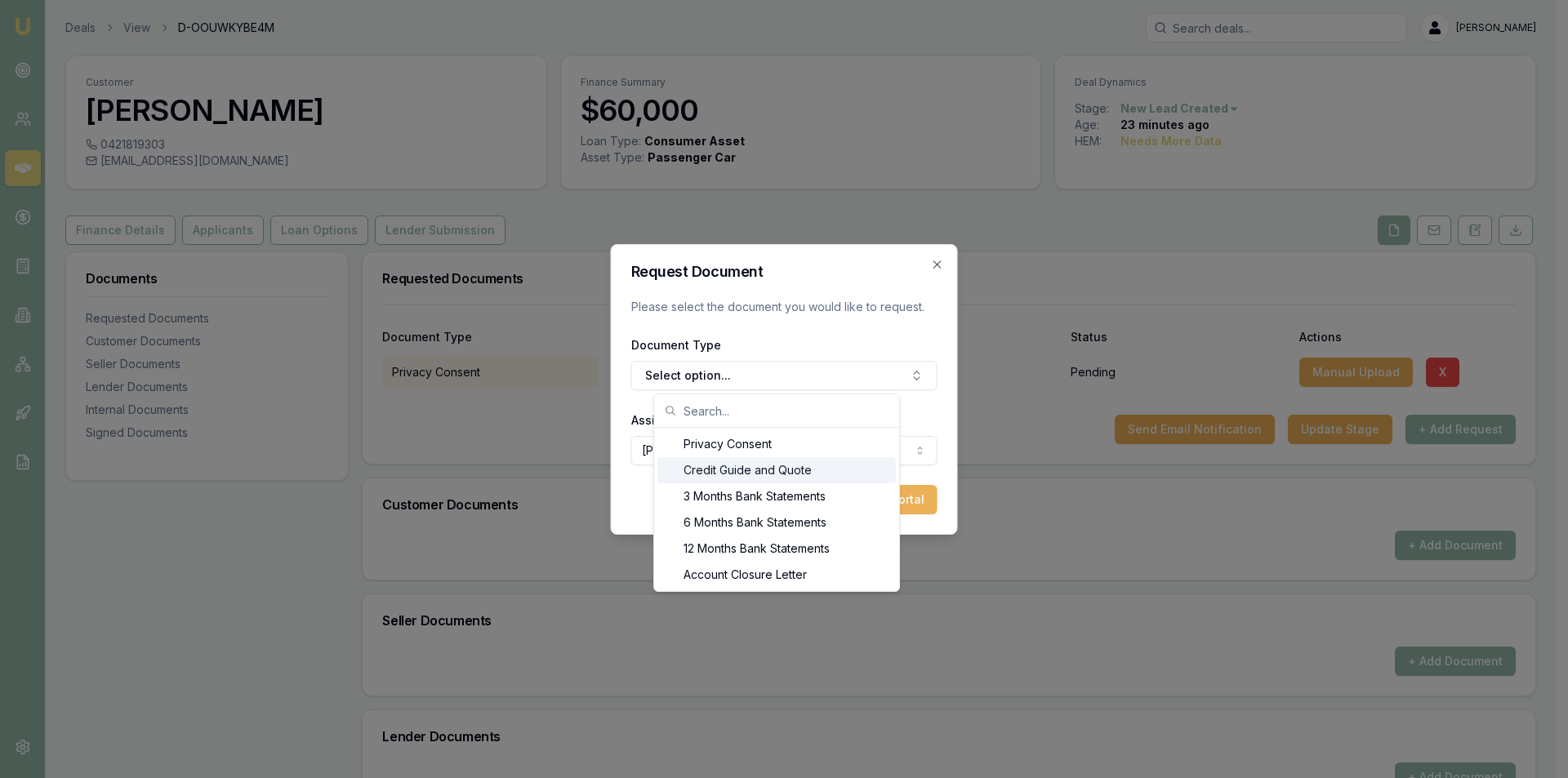
click at [728, 473] on div "Credit Guide and Quote" at bounding box center [777, 469] width 239 height 26
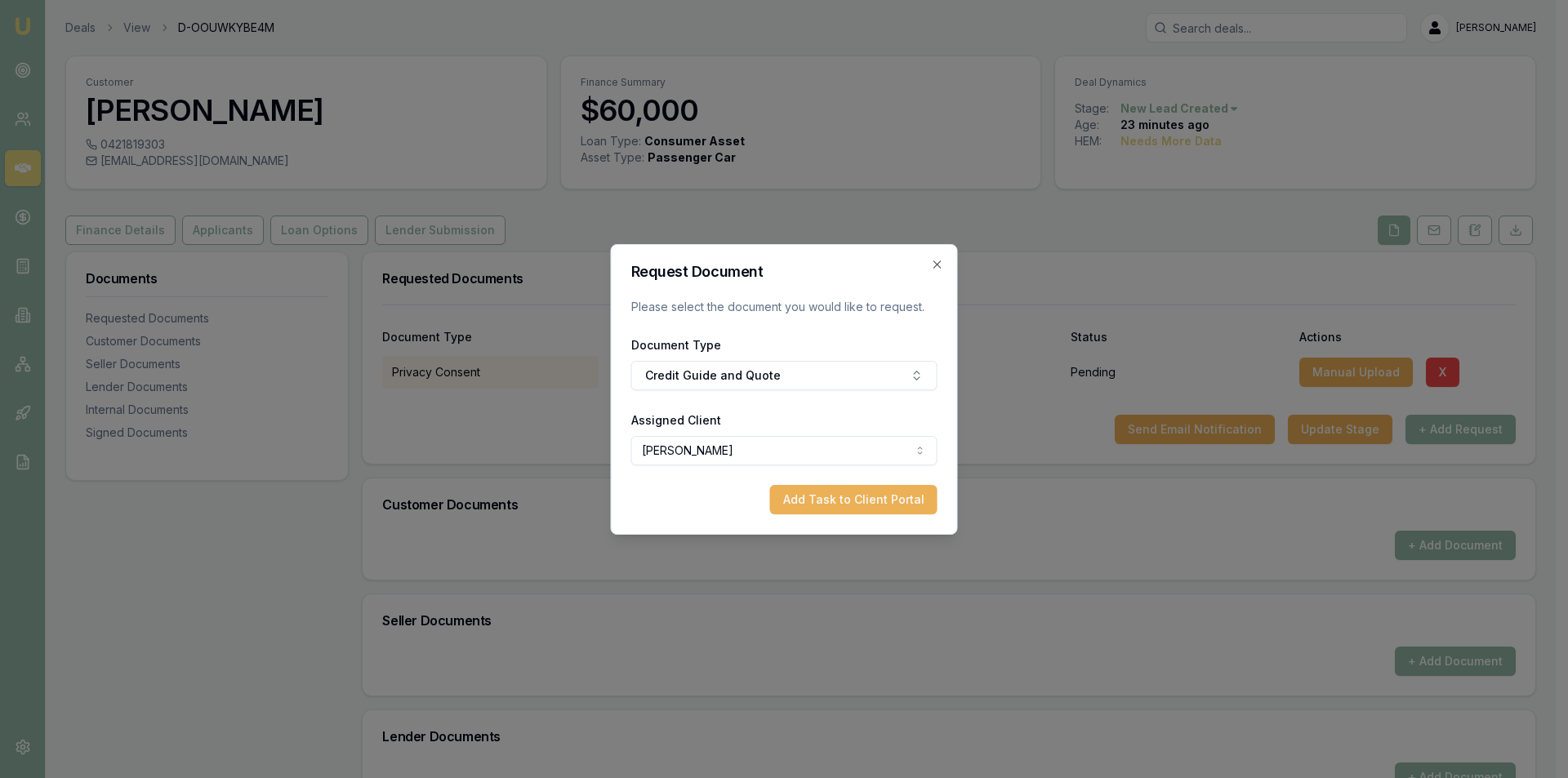
click at [886, 486] on button "Add Task to Client Portal" at bounding box center [853, 499] width 167 height 29
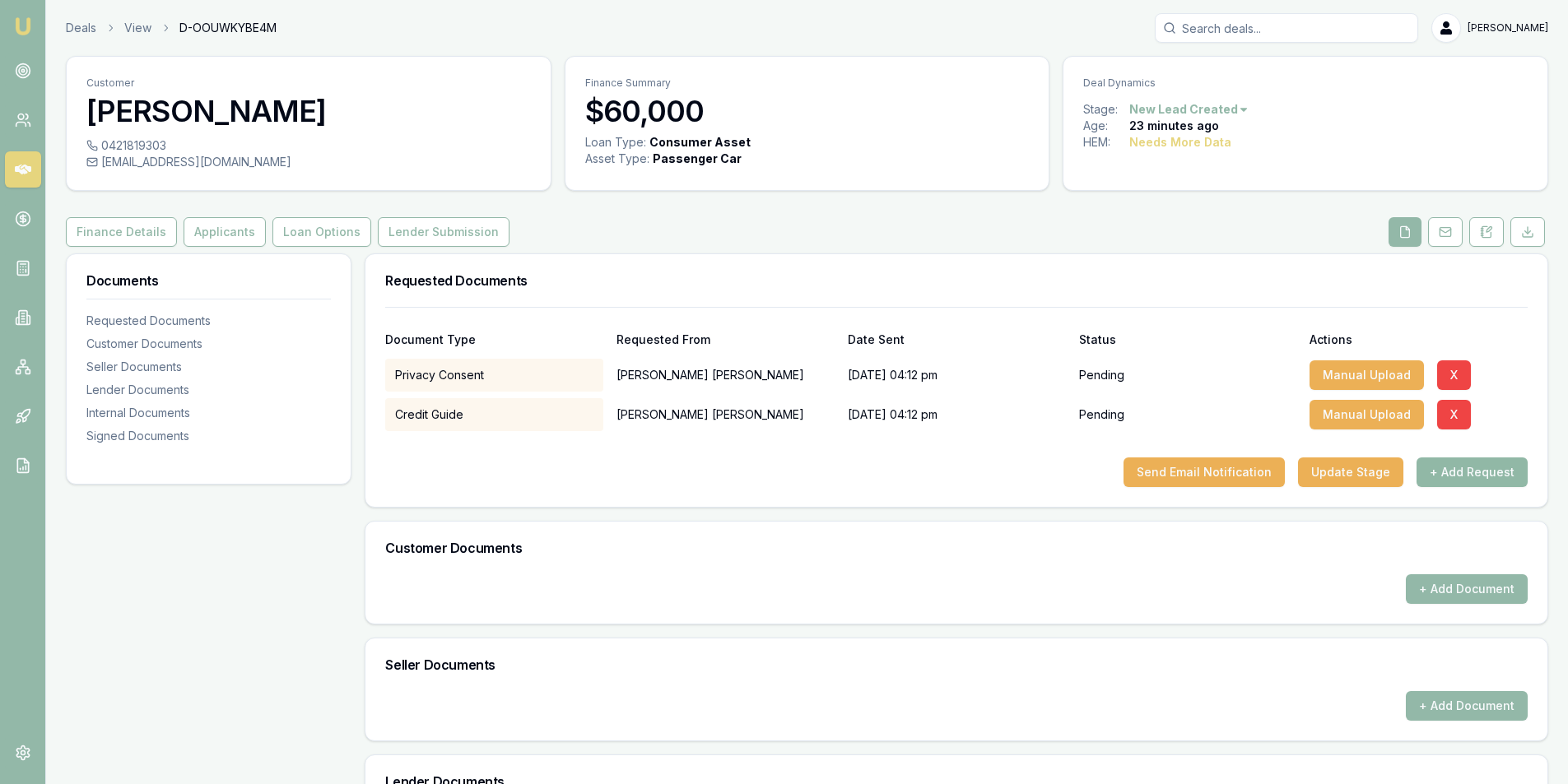
click at [1477, 462] on button "+ Add Request" at bounding box center [1472, 472] width 111 height 29
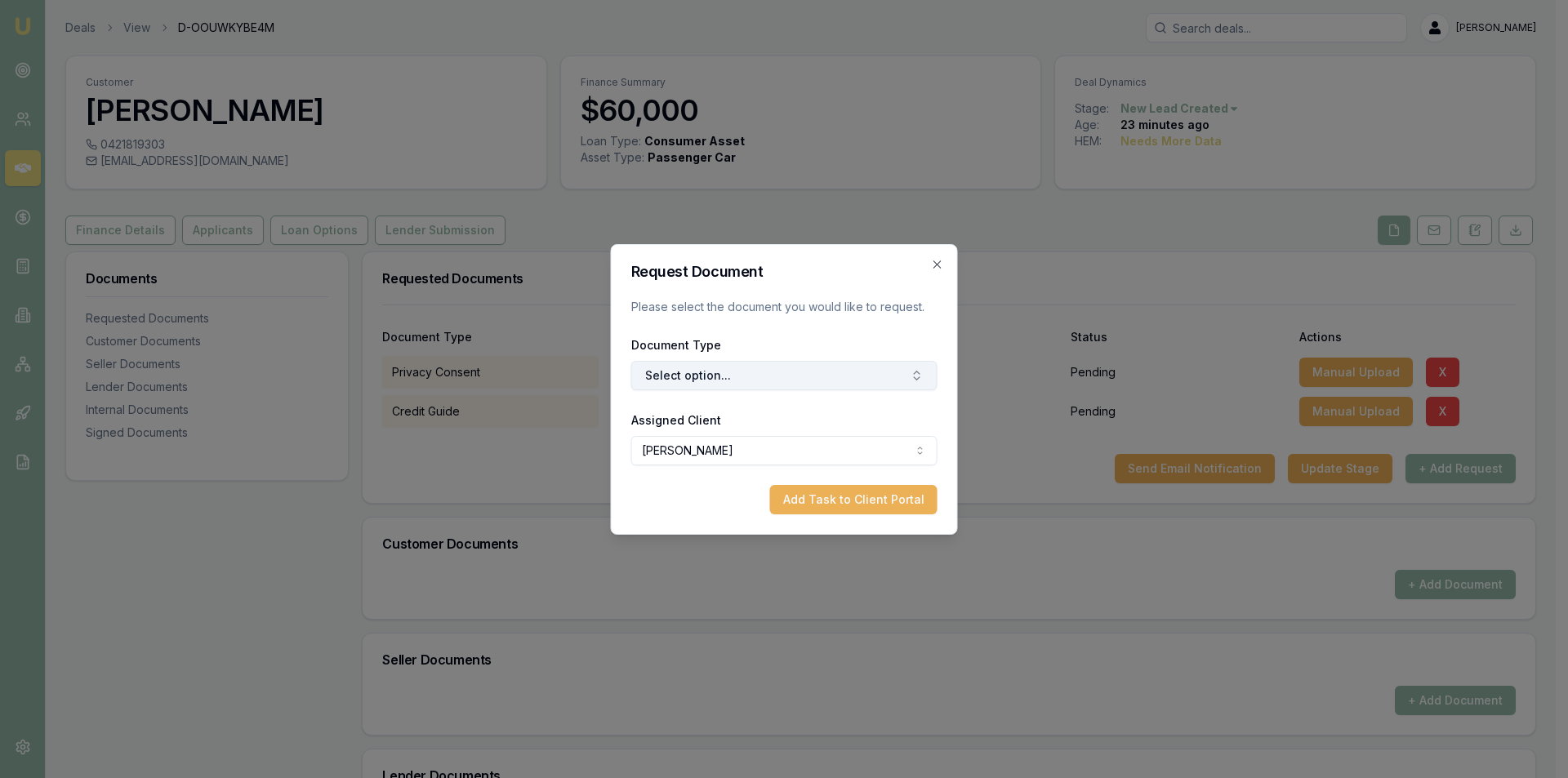
click at [707, 367] on button "Select option..." at bounding box center [784, 375] width 306 height 29
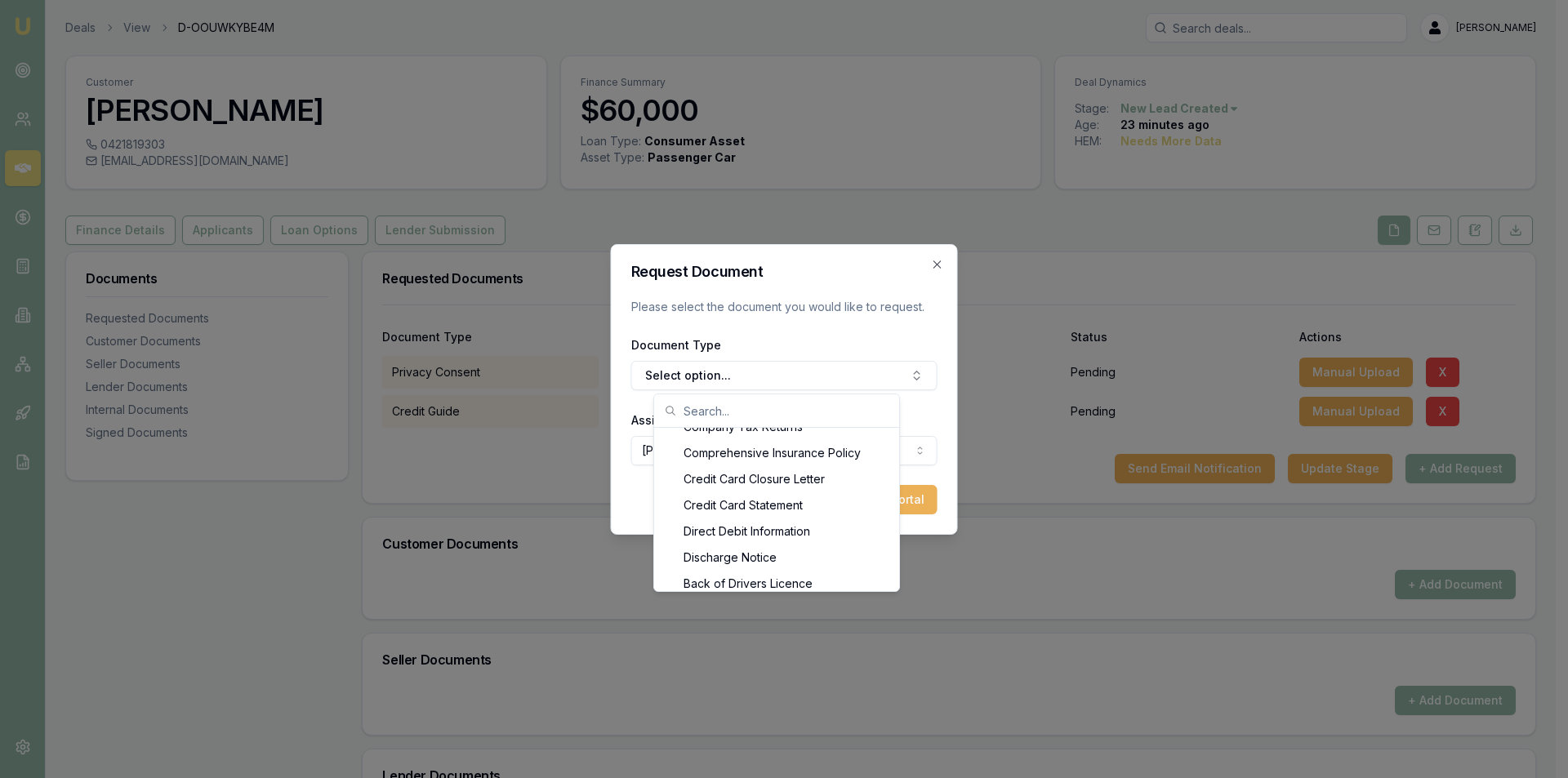
scroll to position [718, 0]
click at [767, 564] on div "Back of Drivers Licence" at bounding box center [777, 561] width 239 height 26
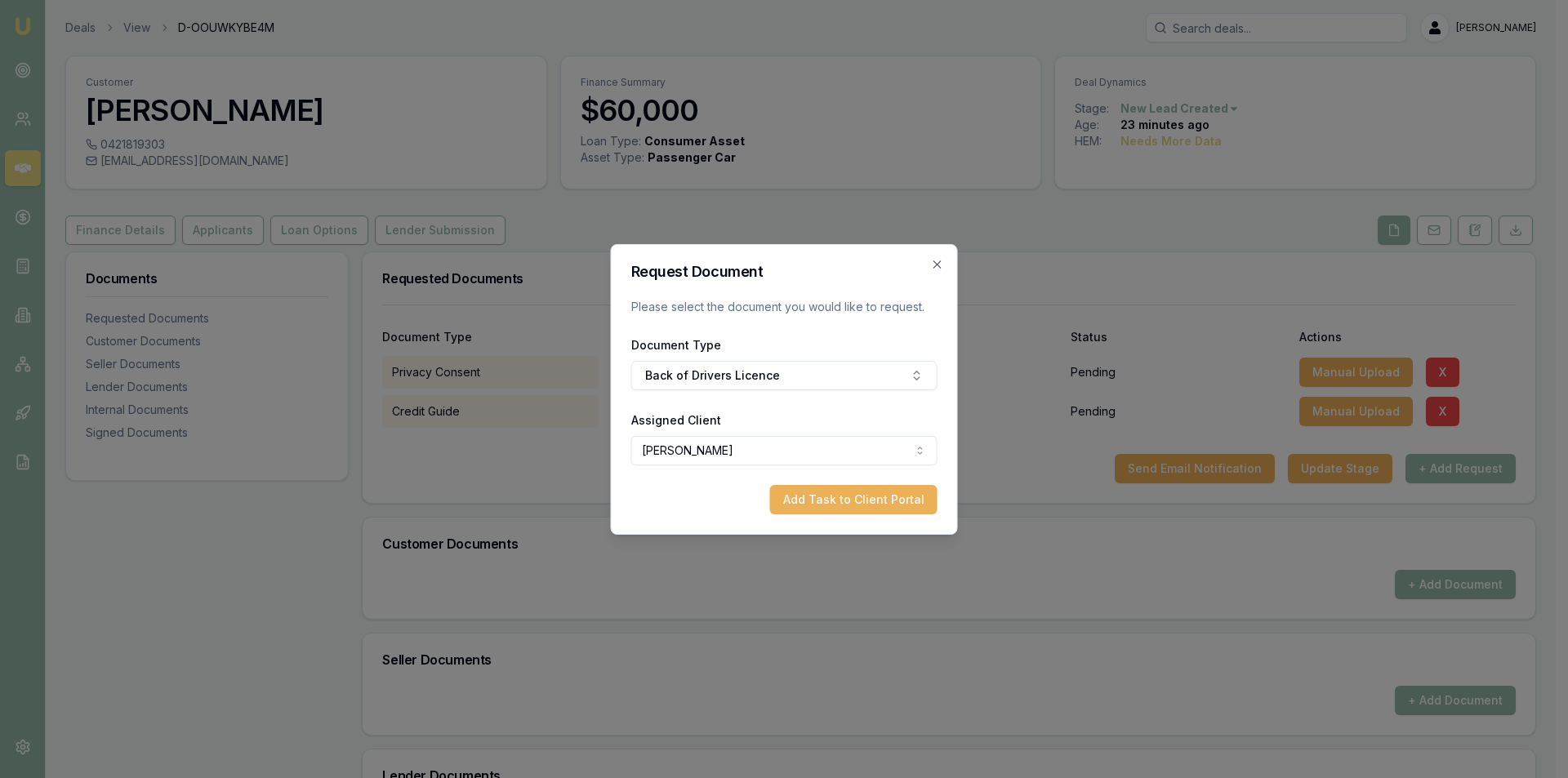
click at [874, 495] on button "Add Task to Client Portal" at bounding box center [853, 499] width 167 height 29
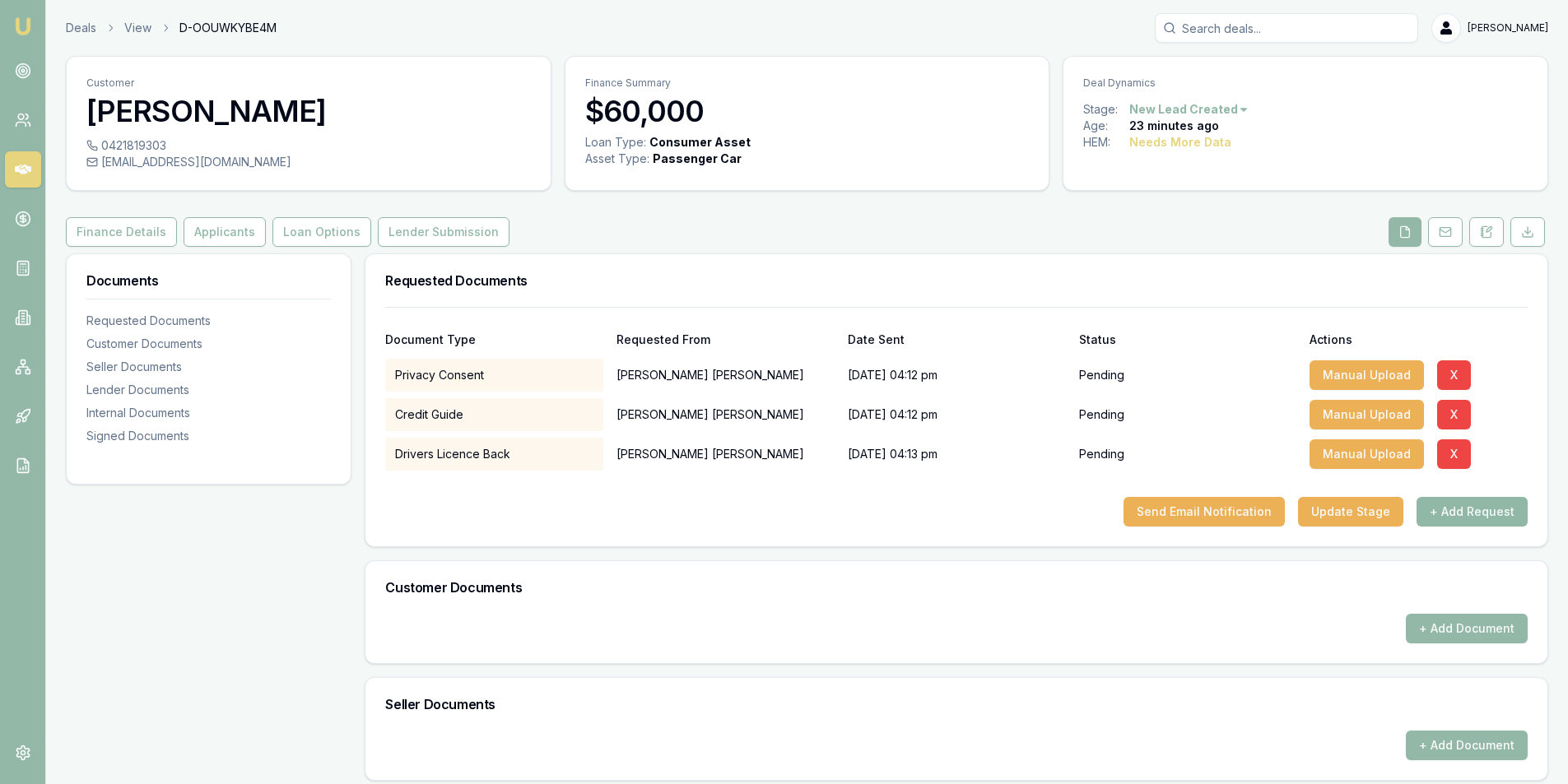
click at [1458, 516] on button "+ Add Request" at bounding box center [1472, 511] width 111 height 29
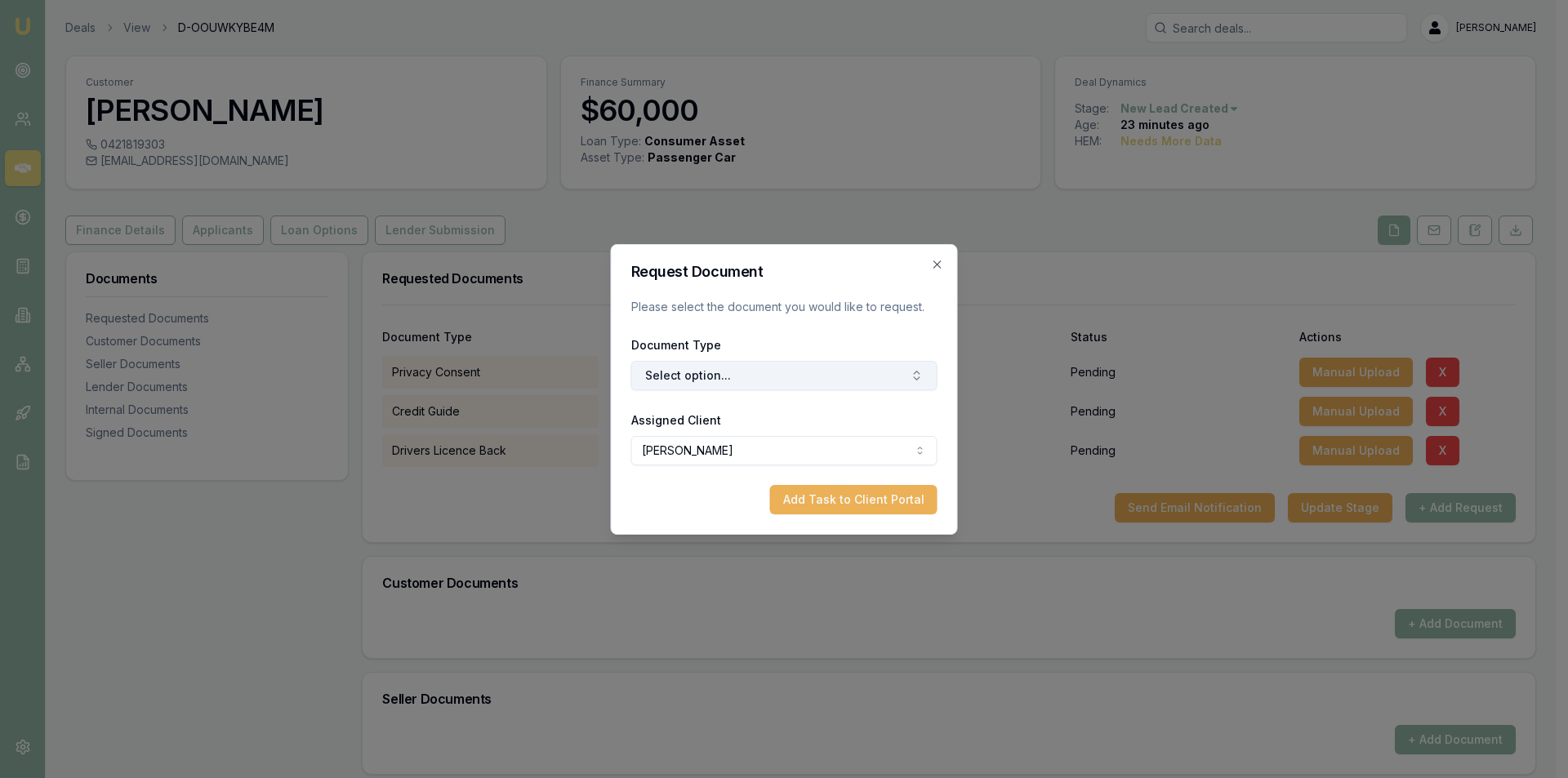
click at [764, 369] on button "Select option..." at bounding box center [784, 375] width 306 height 29
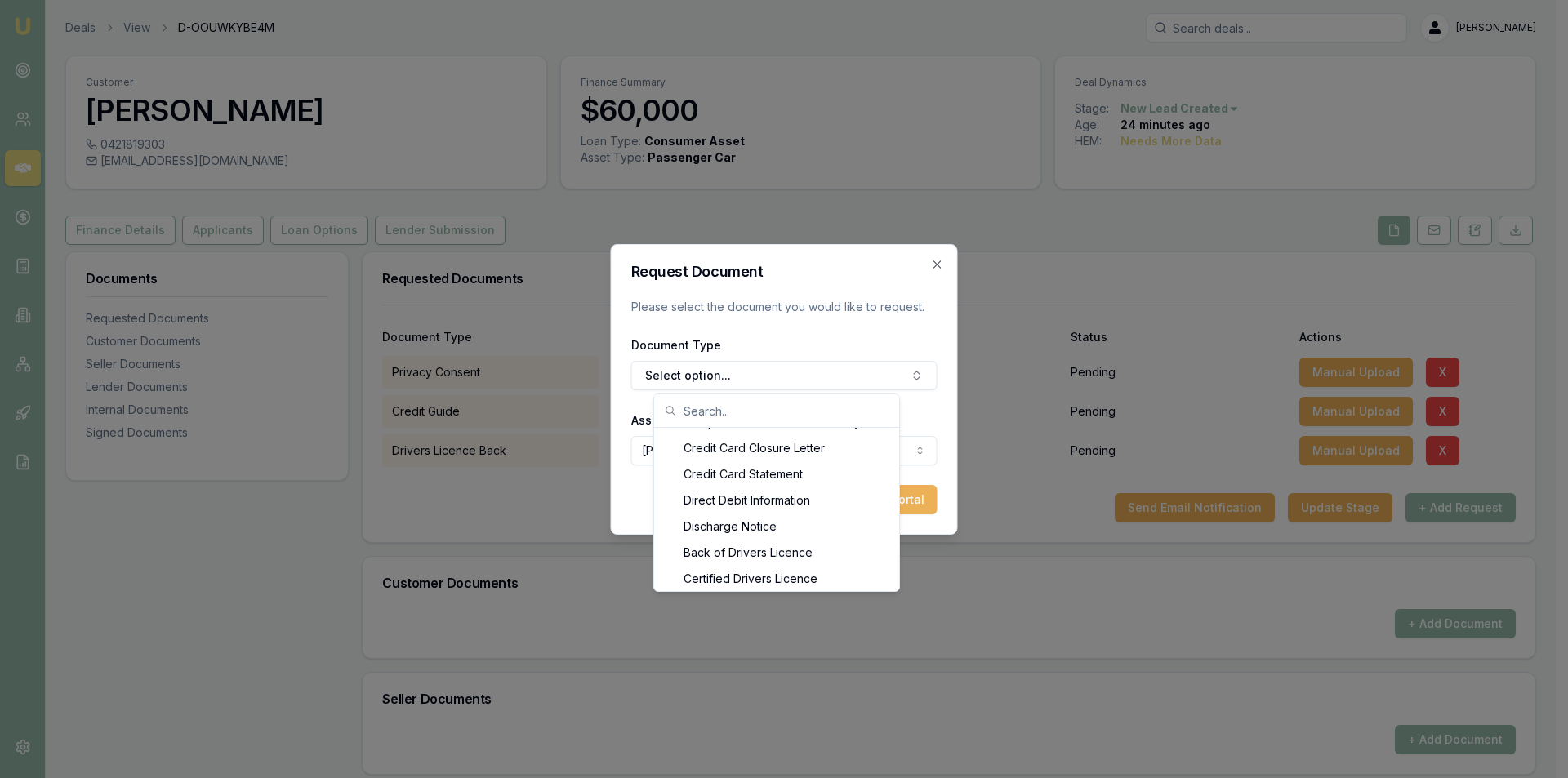
scroll to position [761, 0]
click at [804, 567] on div "Front of Drivers Licence" at bounding box center [777, 572] width 239 height 26
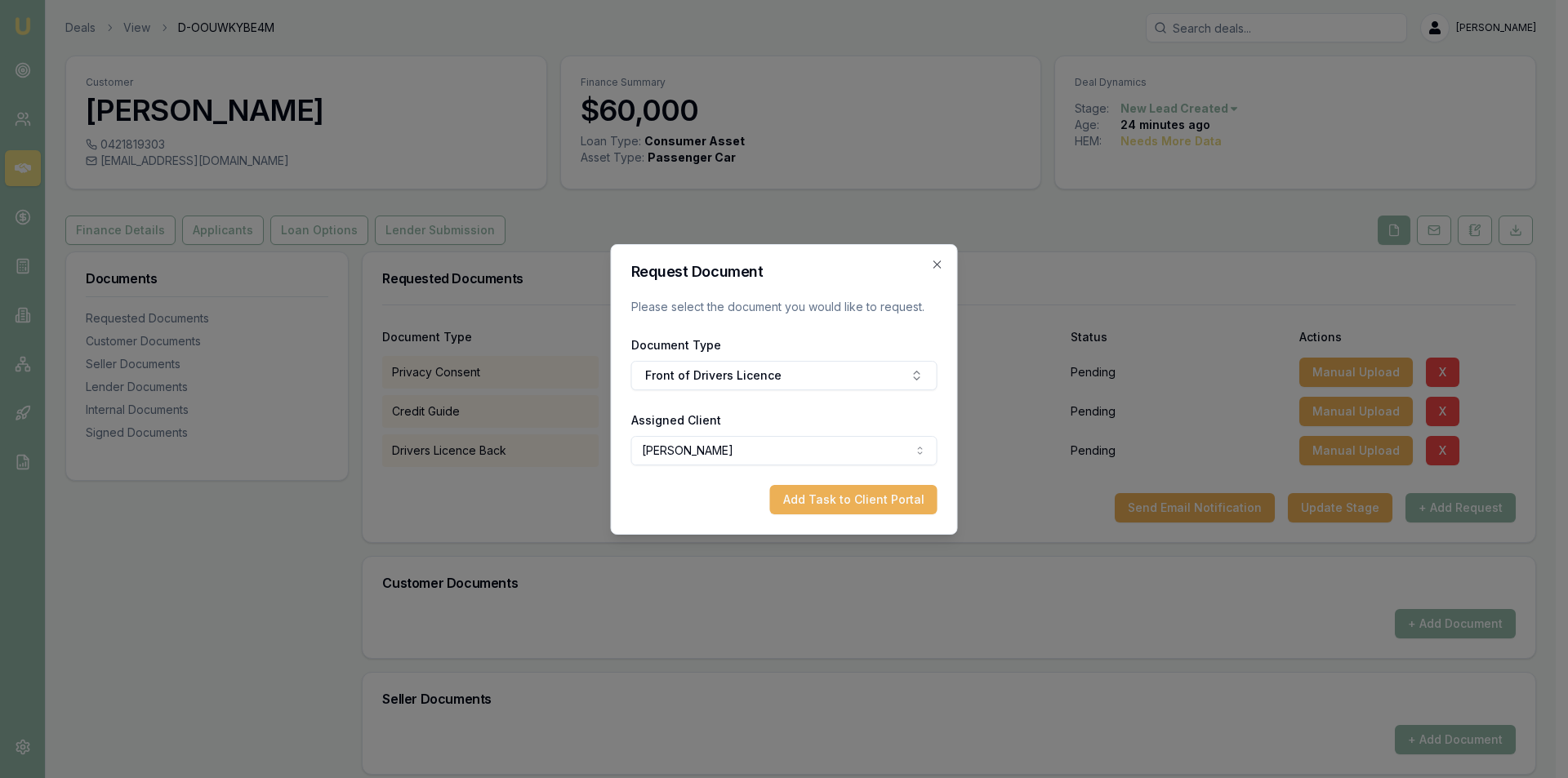
drag, startPoint x: 874, startPoint y: 493, endPoint x: 891, endPoint y: 500, distance: 18.4
click at [874, 494] on button "Add Task to Client Portal" at bounding box center [853, 499] width 167 height 29
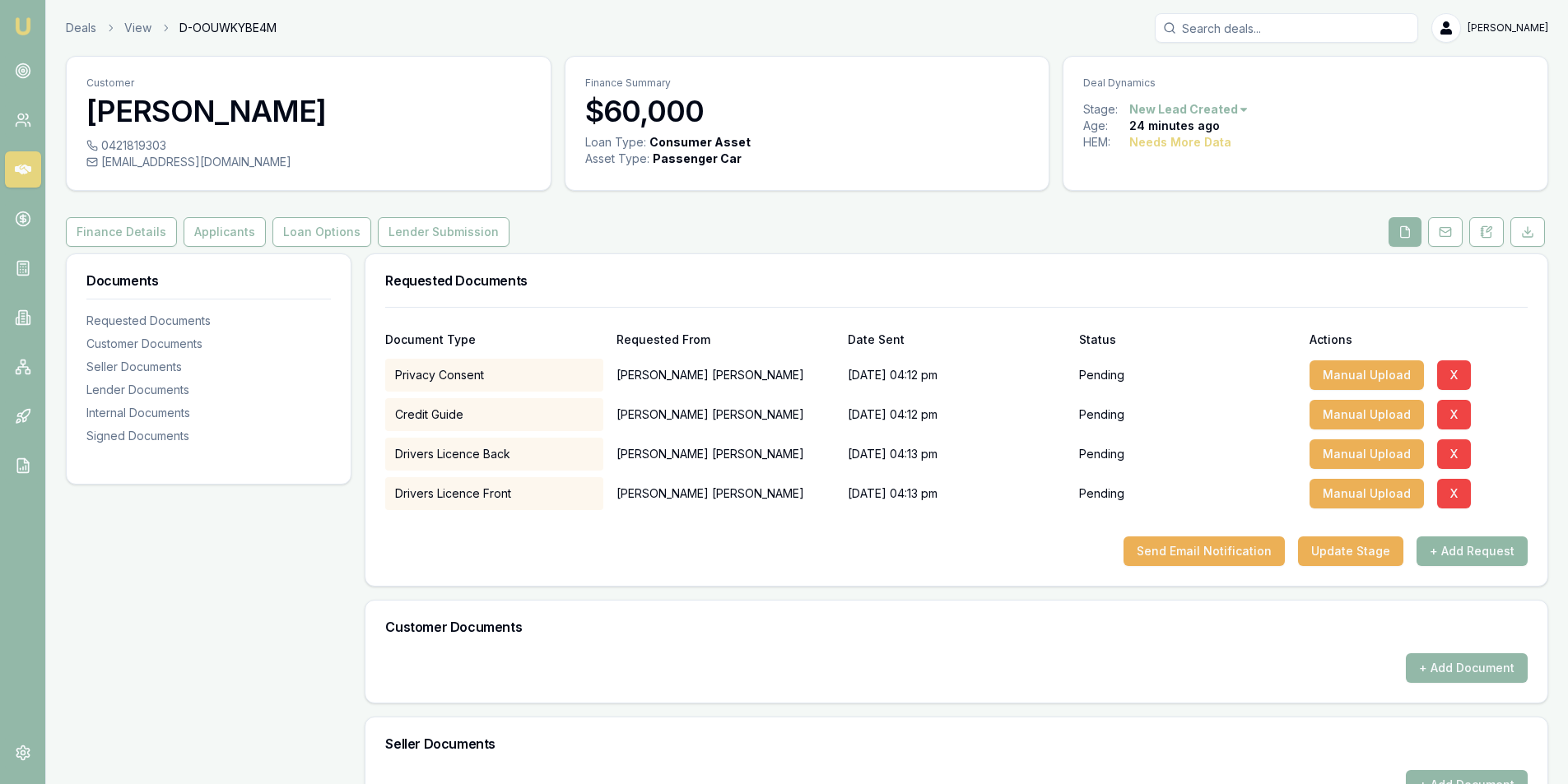
click at [1466, 547] on button "+ Add Request" at bounding box center [1472, 551] width 111 height 29
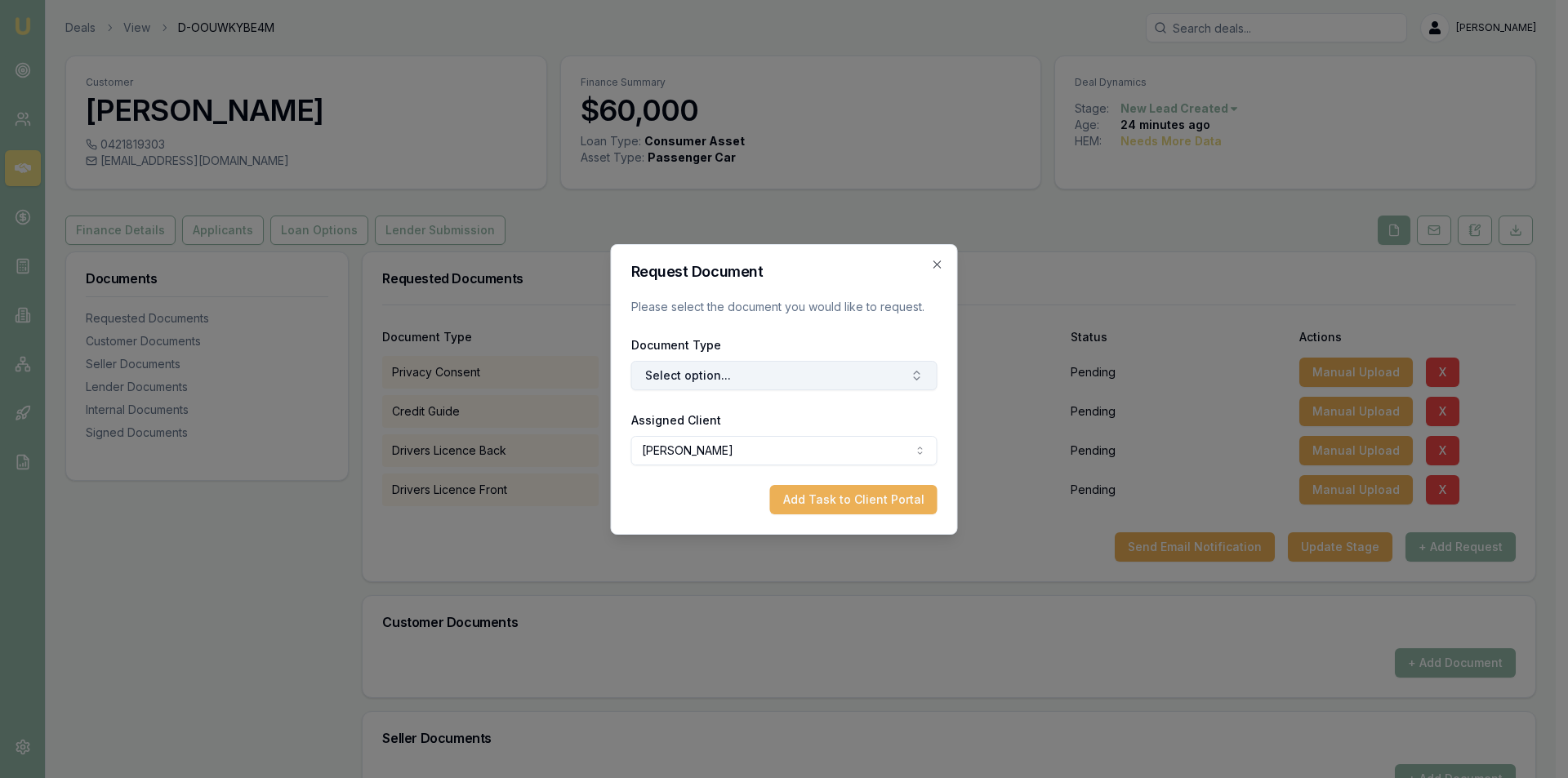
click at [887, 375] on button "Select option..." at bounding box center [784, 375] width 306 height 29
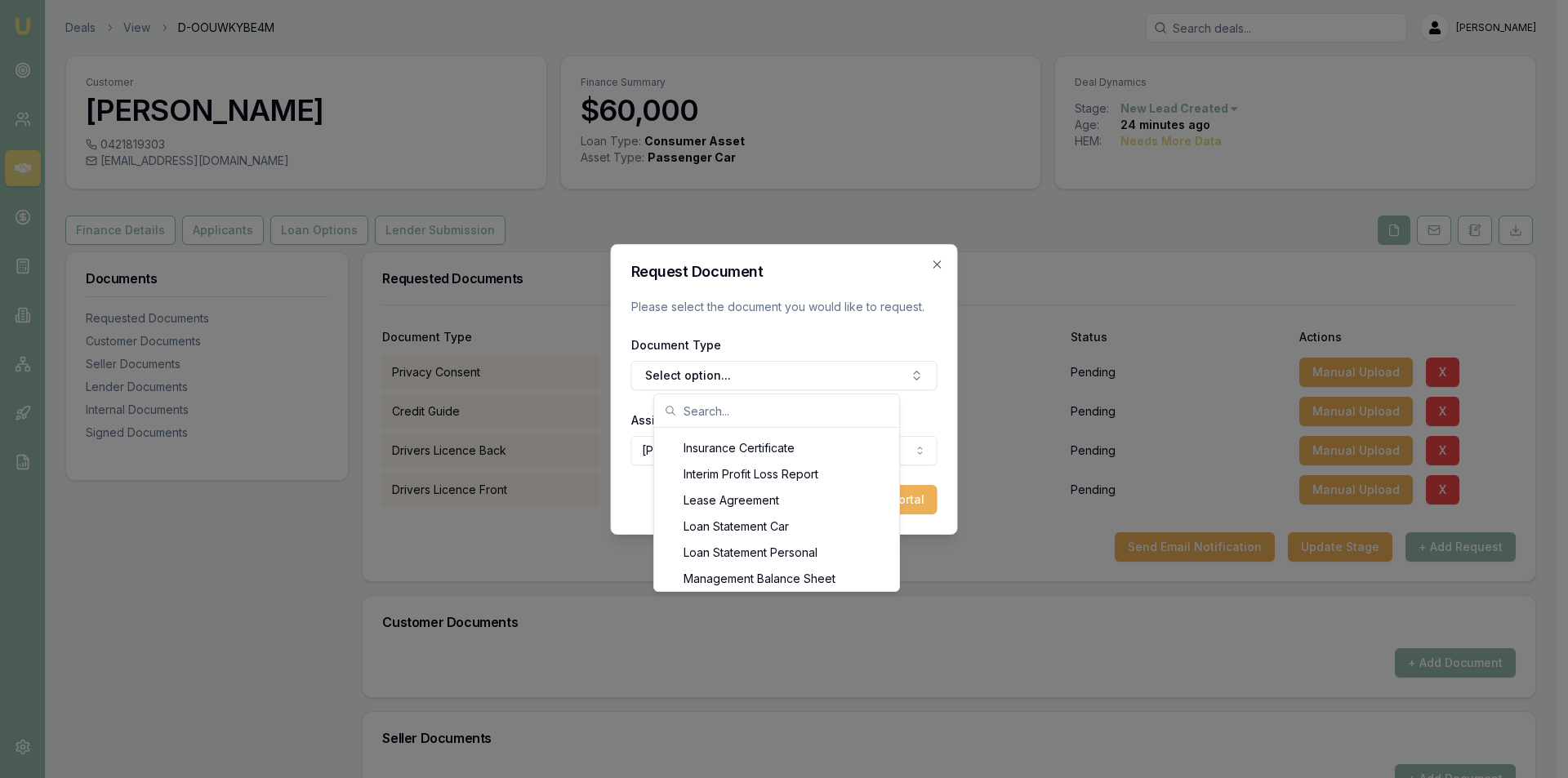
scroll to position [1306, 0]
click at [786, 582] on div "Most Recent Payslip" at bounding box center [777, 575] width 239 height 26
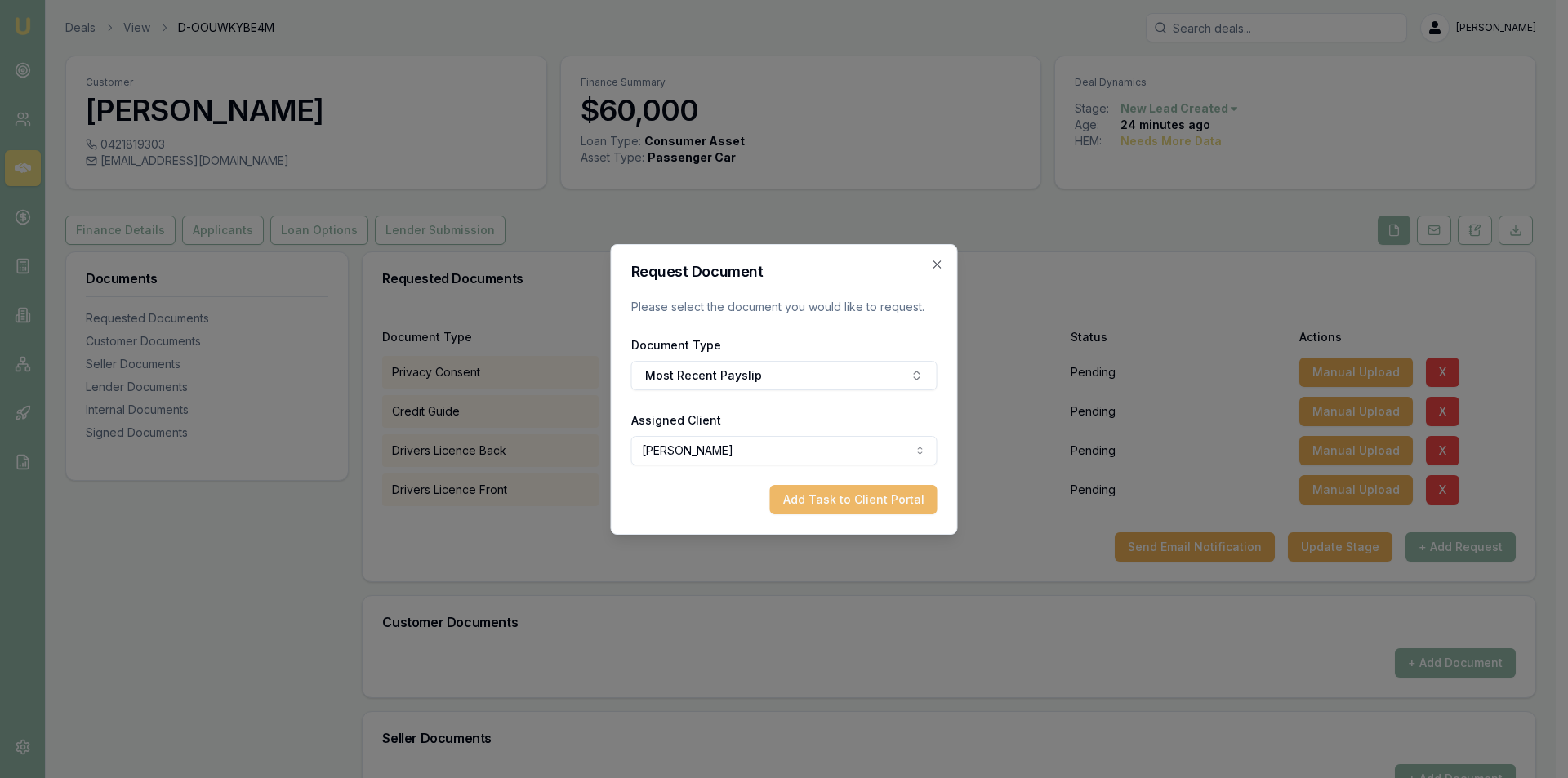
click at [856, 498] on button "Add Task to Client Portal" at bounding box center [853, 499] width 167 height 29
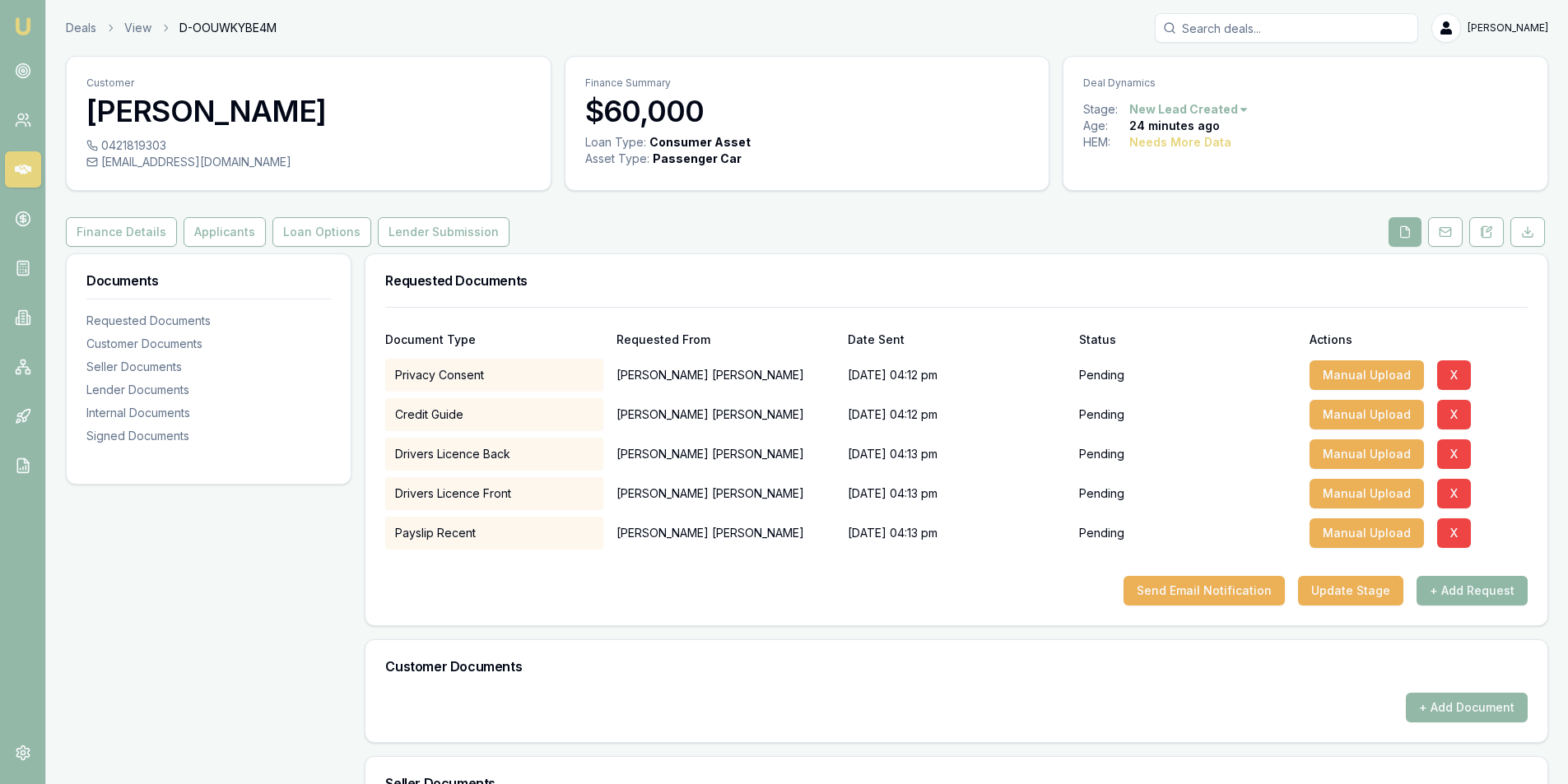
click at [1472, 593] on button "+ Add Request" at bounding box center [1472, 590] width 111 height 29
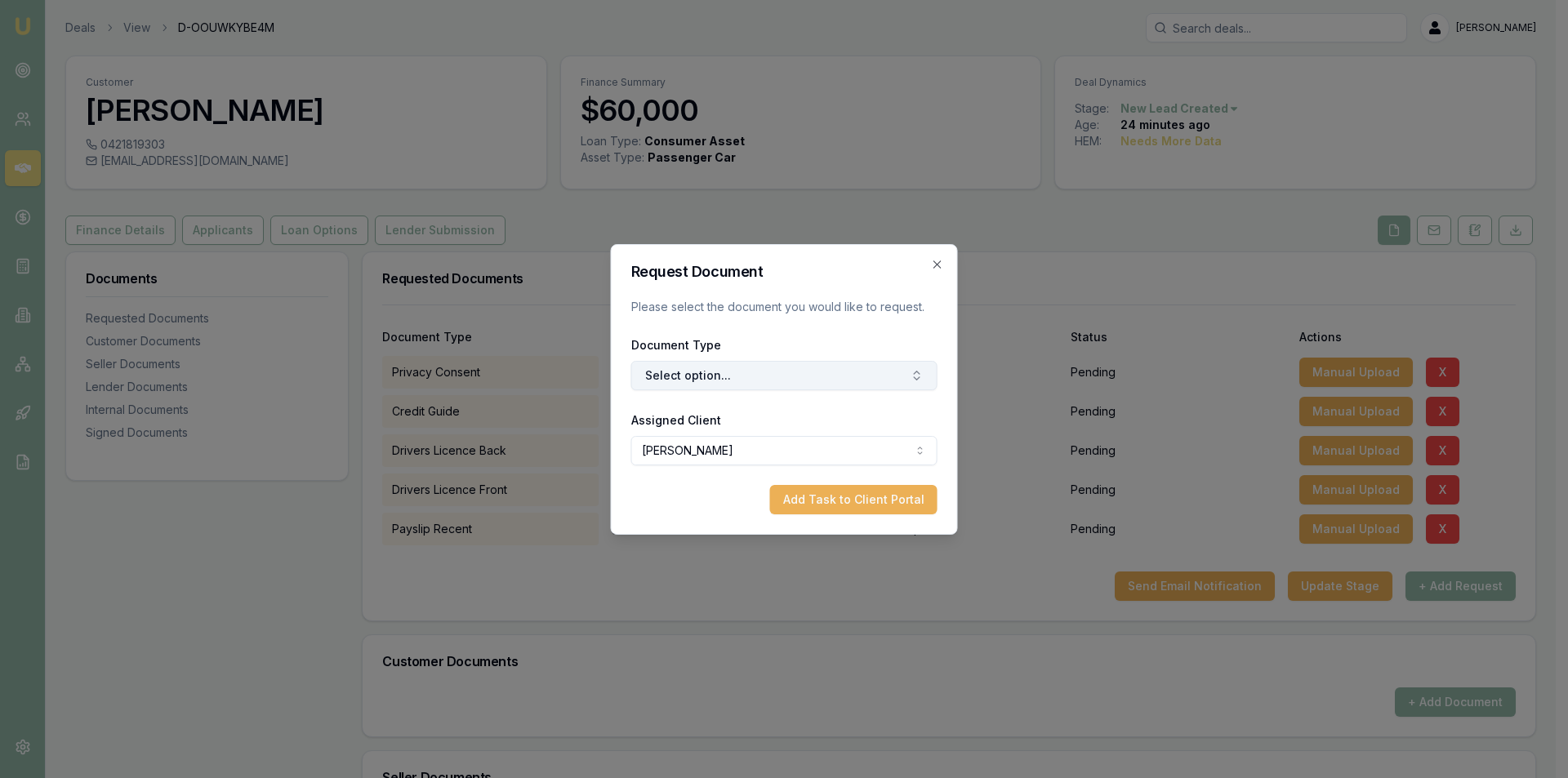
click at [825, 378] on button "Select option..." at bounding box center [784, 375] width 306 height 29
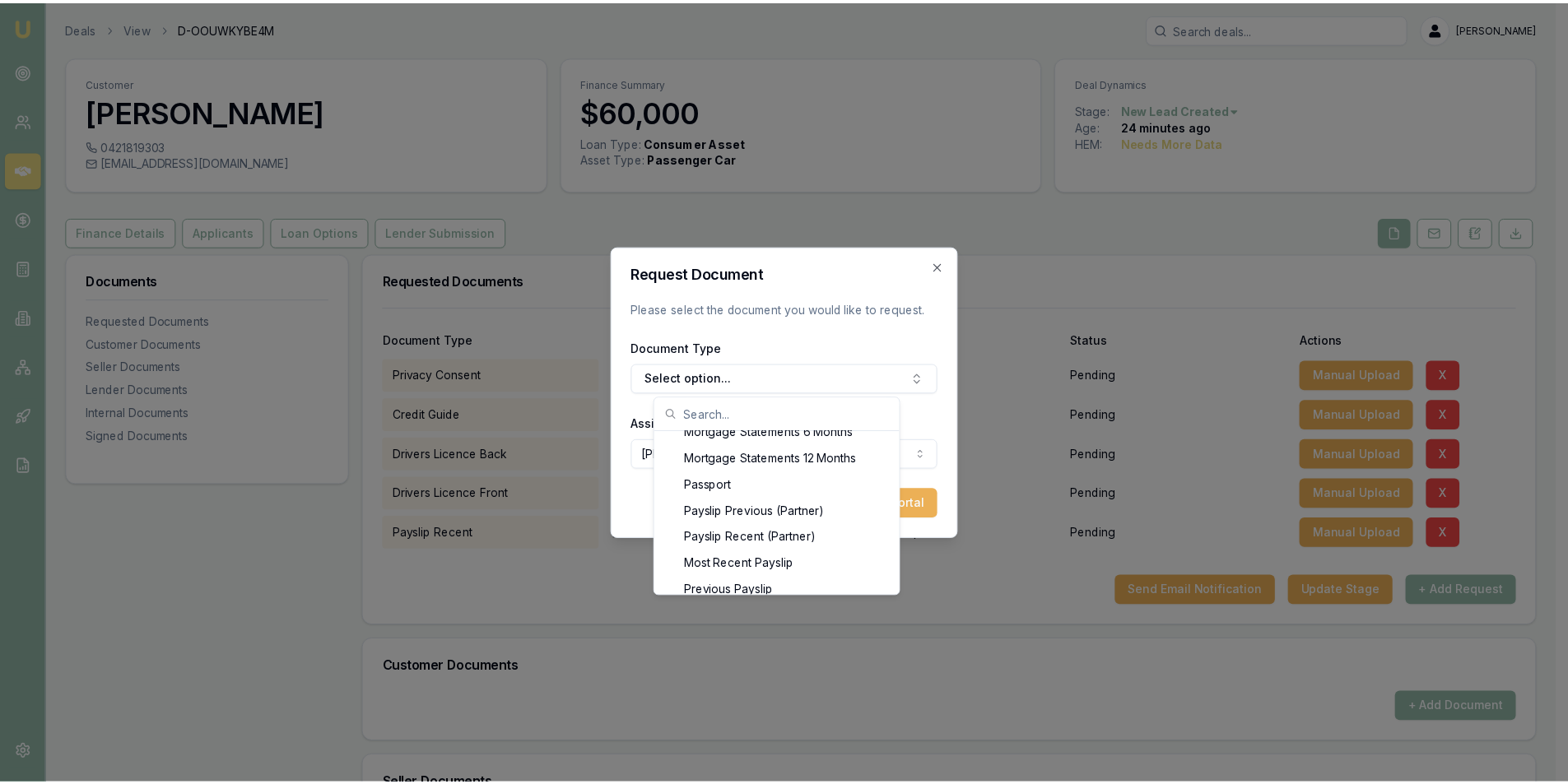
scroll to position [1349, 0]
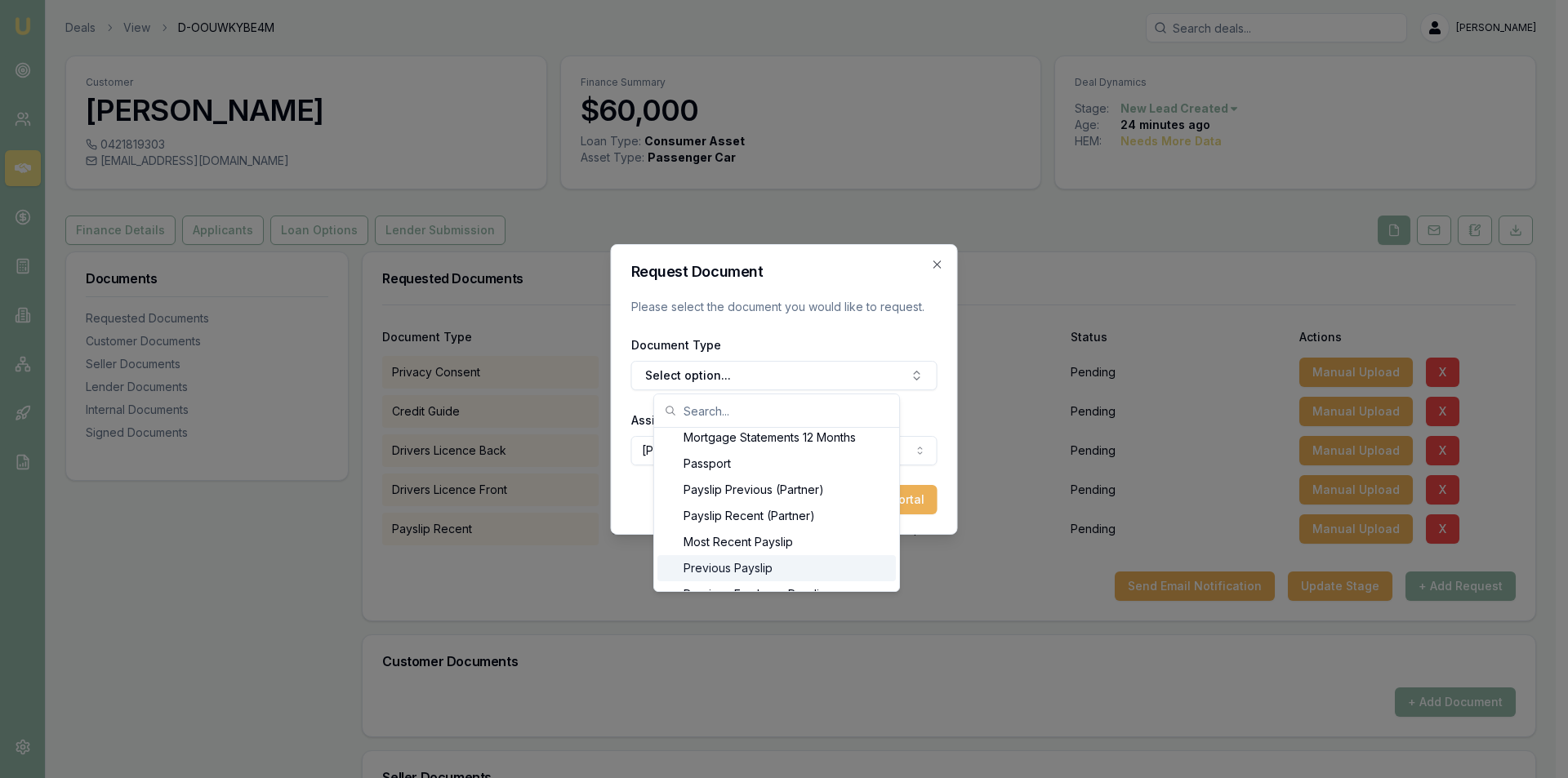
click at [785, 570] on div "Previous Payslip" at bounding box center [777, 567] width 239 height 26
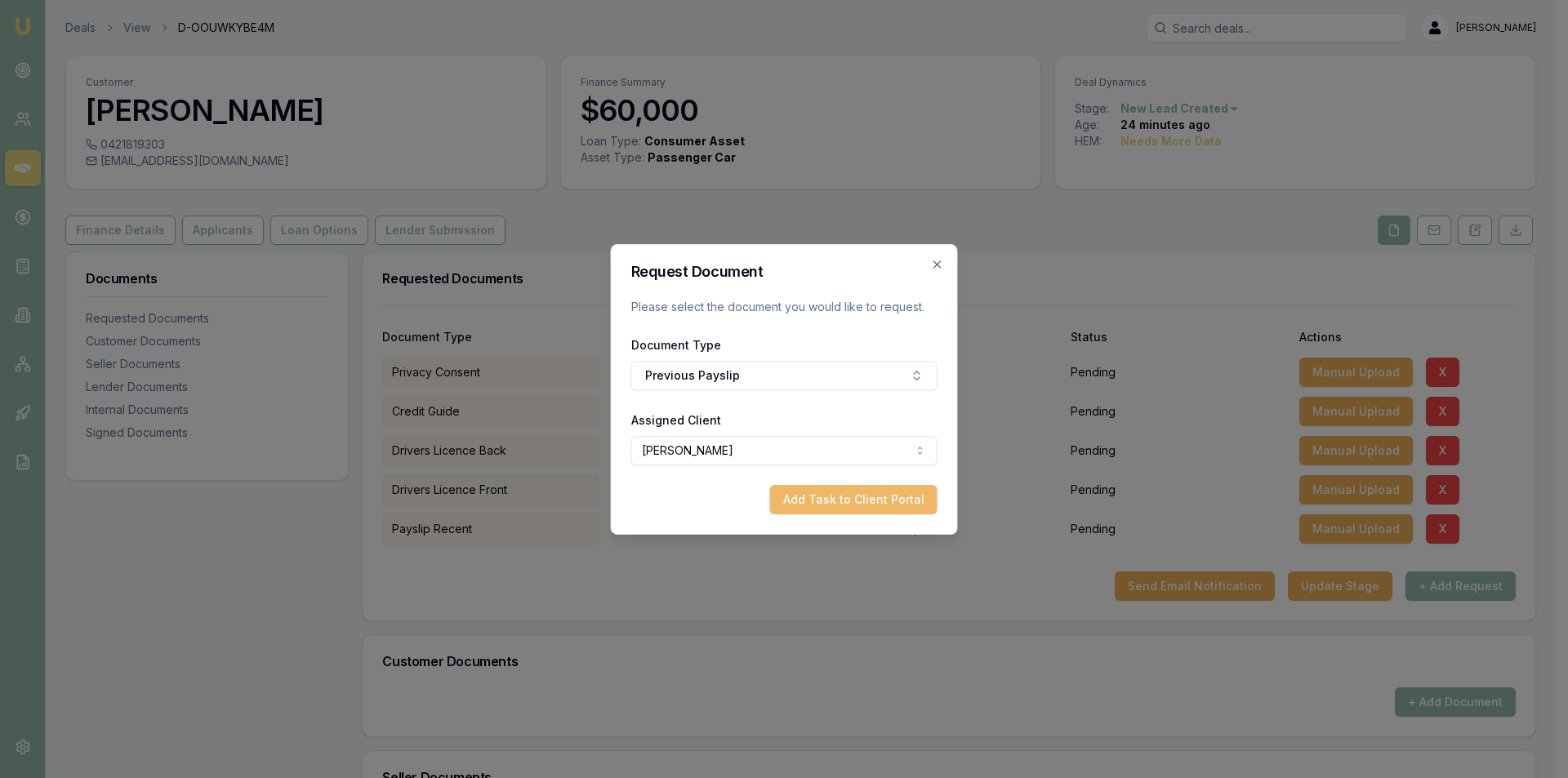
click at [840, 502] on button "Add Task to Client Portal" at bounding box center [853, 499] width 167 height 29
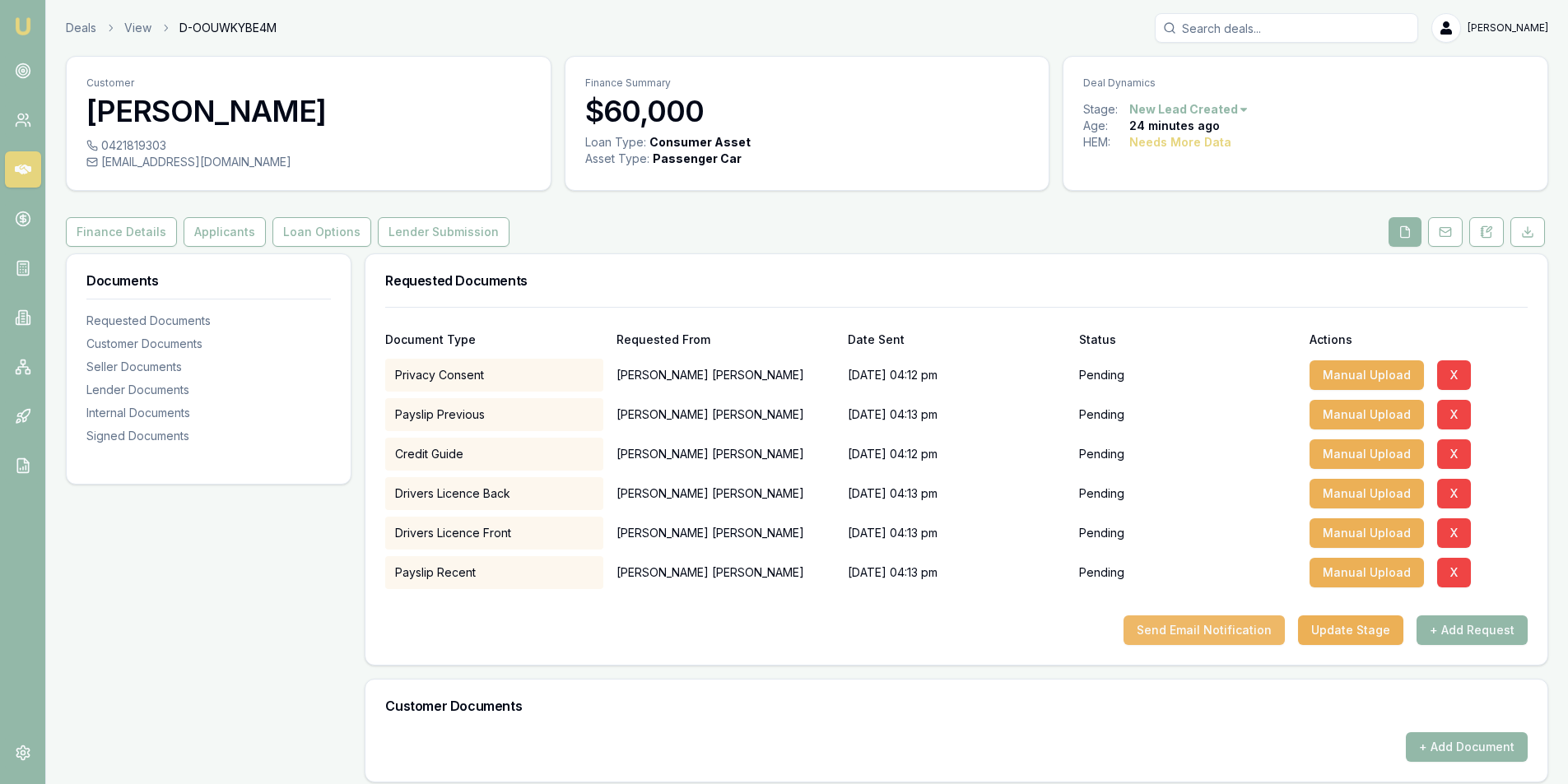
click at [1208, 626] on button "Send Email Notification" at bounding box center [1204, 630] width 161 height 29
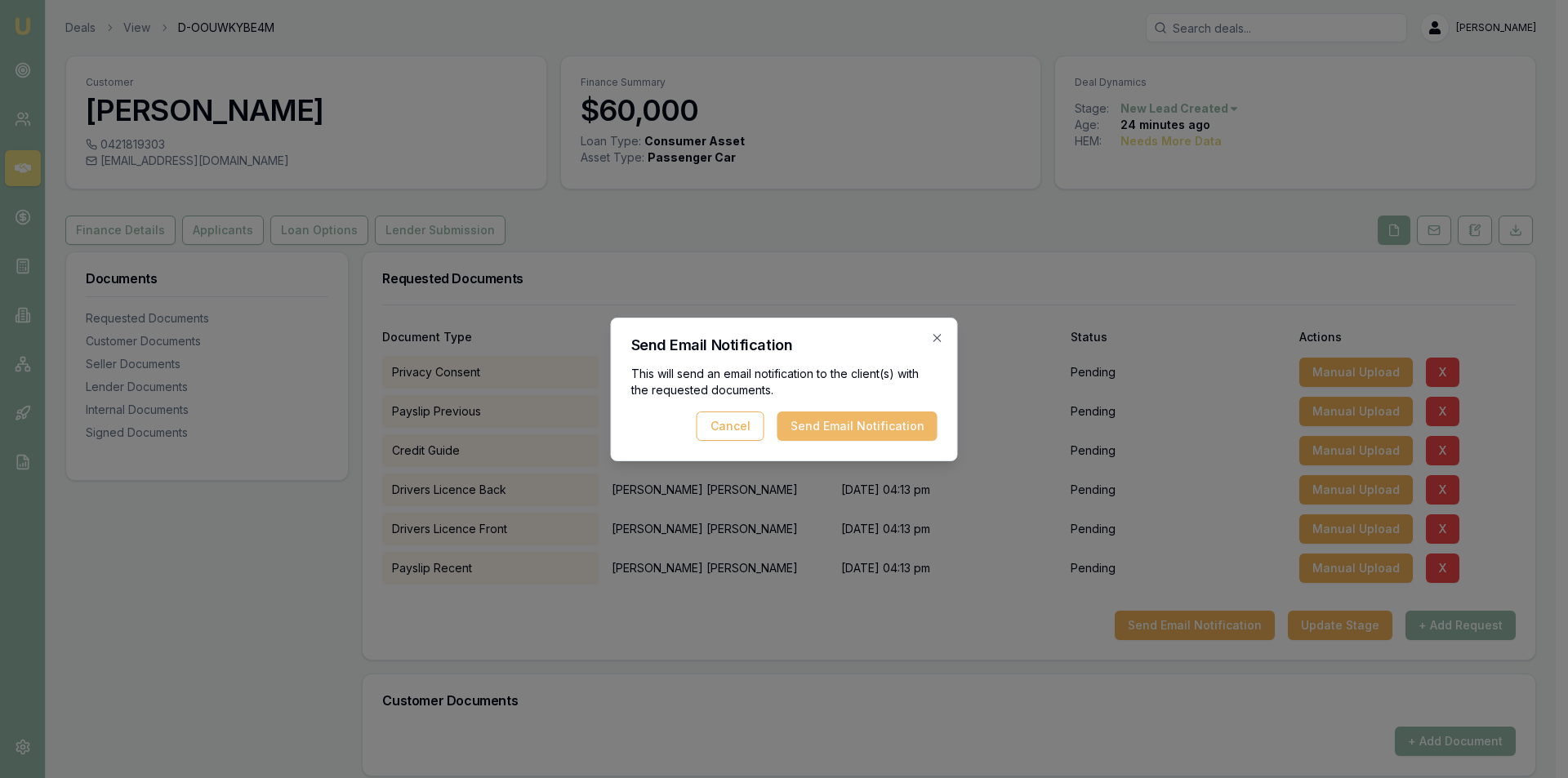
click at [831, 427] on button "Send Email Notification" at bounding box center [857, 426] width 160 height 29
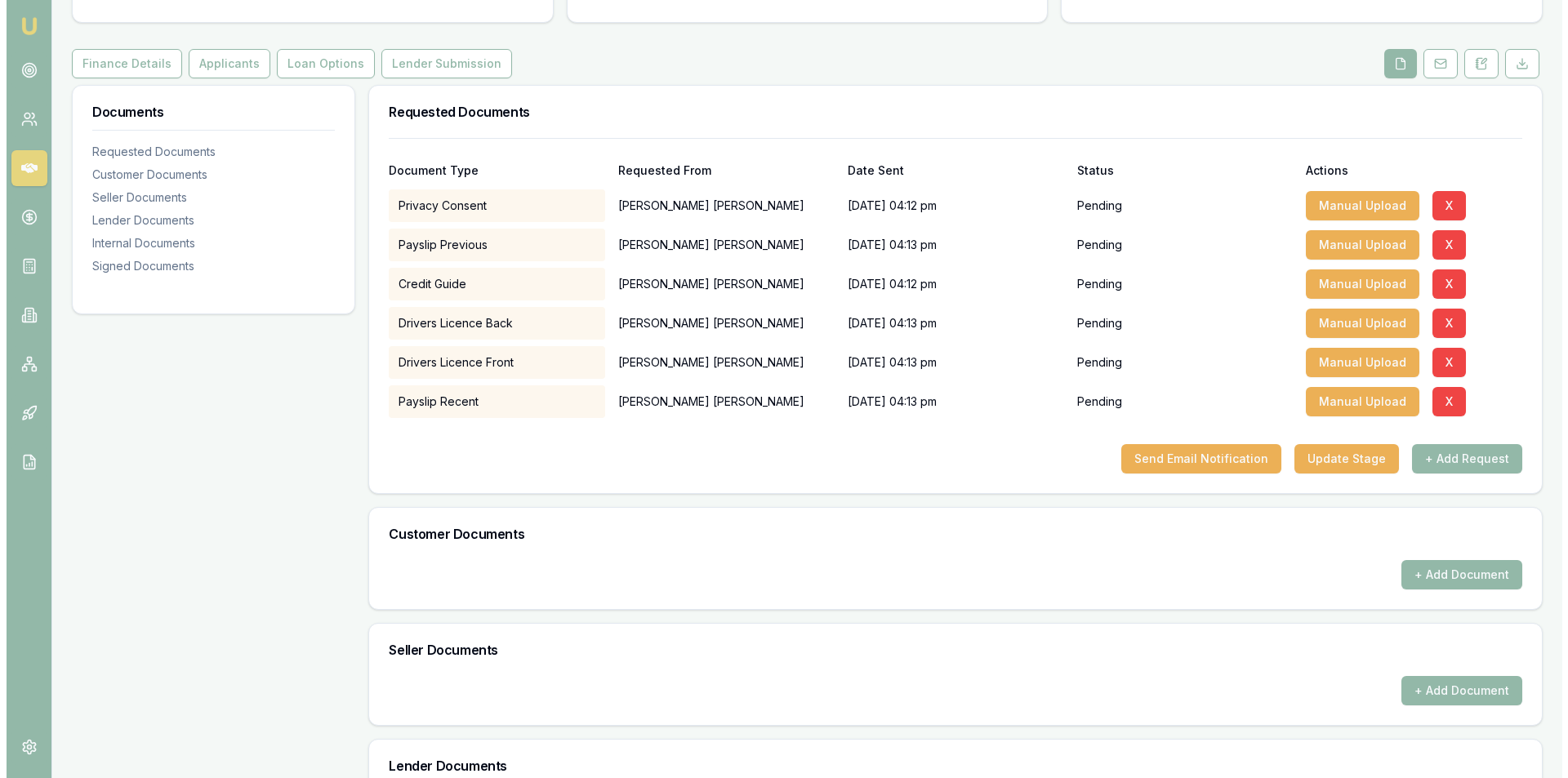
scroll to position [0, 0]
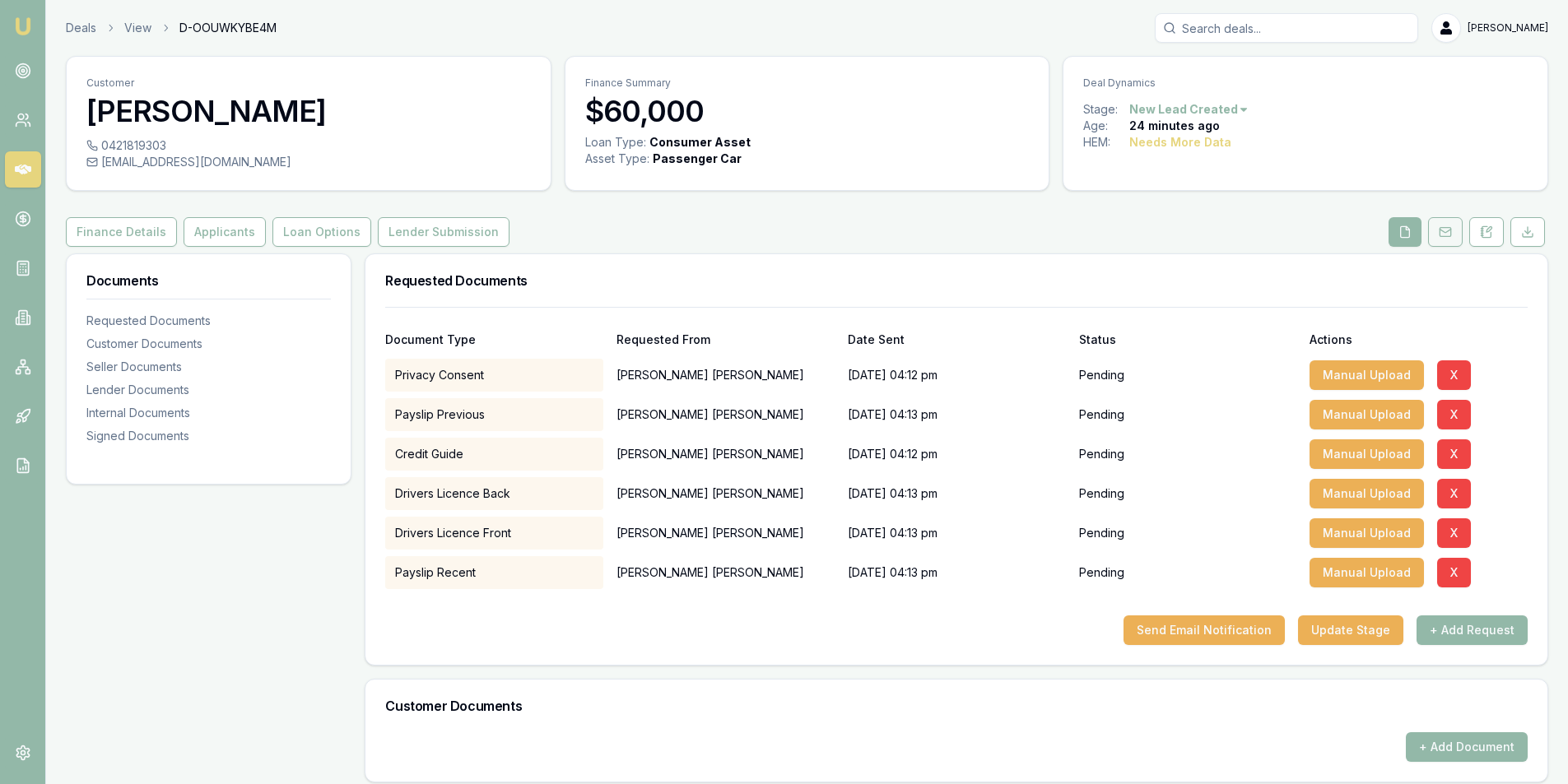
click at [1439, 226] on icon at bounding box center [1446, 232] width 13 height 13
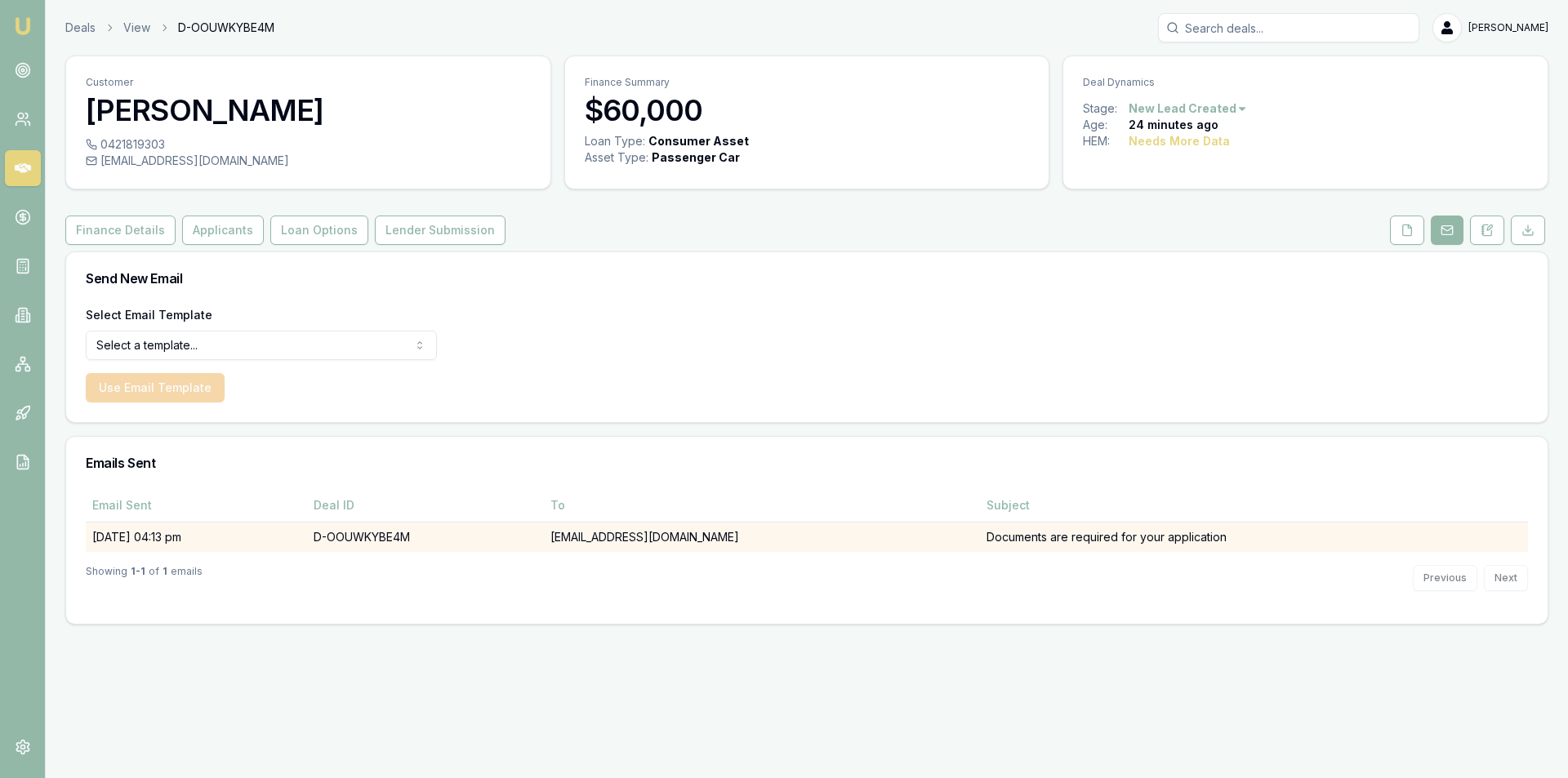
click at [1032, 538] on td "Documents are required for your application" at bounding box center [1253, 537] width 548 height 30
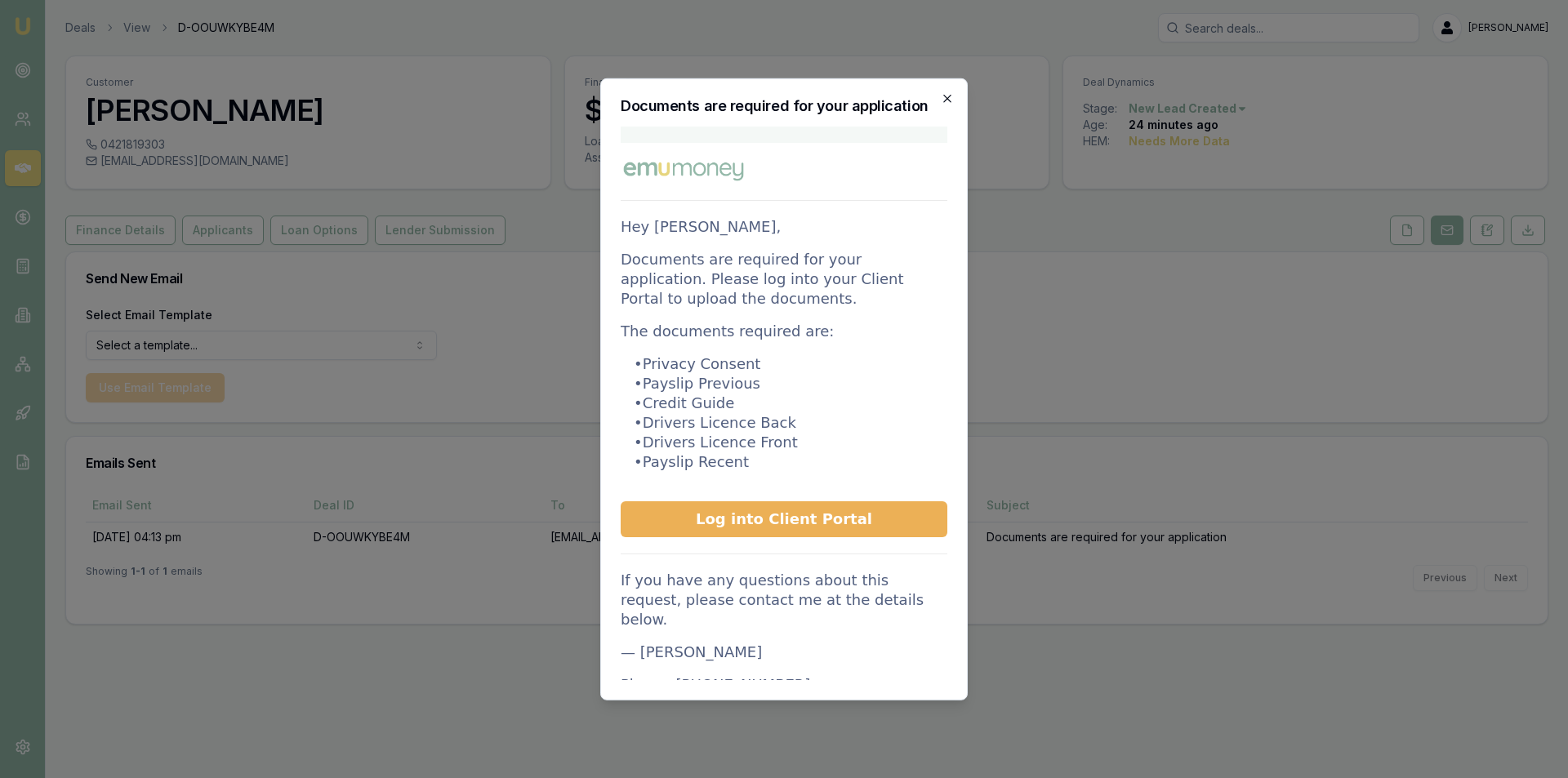
click at [950, 102] on icon "button" at bounding box center [946, 98] width 7 height 7
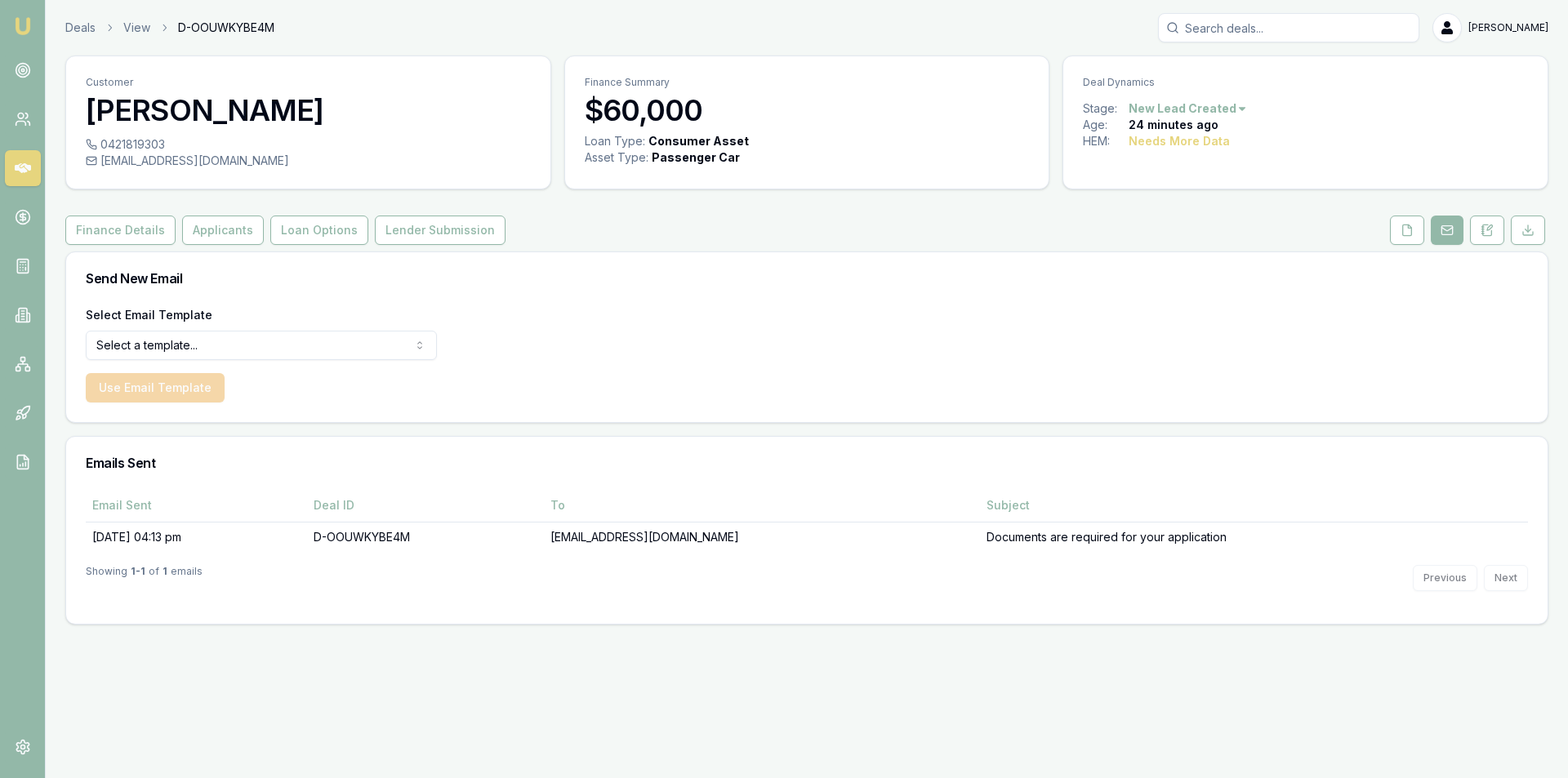
click at [1183, 106] on html "Emu Broker Deals View D-OOUWKYBE4M [PERSON_NAME] Toggle Menu Customer [PERSON_N…" at bounding box center [784, 389] width 1568 height 778
drag, startPoint x: 940, startPoint y: 382, endPoint x: 1360, endPoint y: 340, distance: 422.1
click at [947, 380] on html "Emu Broker Deals View D-OOUWKYBE4M [PERSON_NAME] Toggle Menu Customer [PERSON_N…" at bounding box center [784, 389] width 1568 height 778
click at [225, 227] on button "Applicants" at bounding box center [223, 230] width 82 height 29
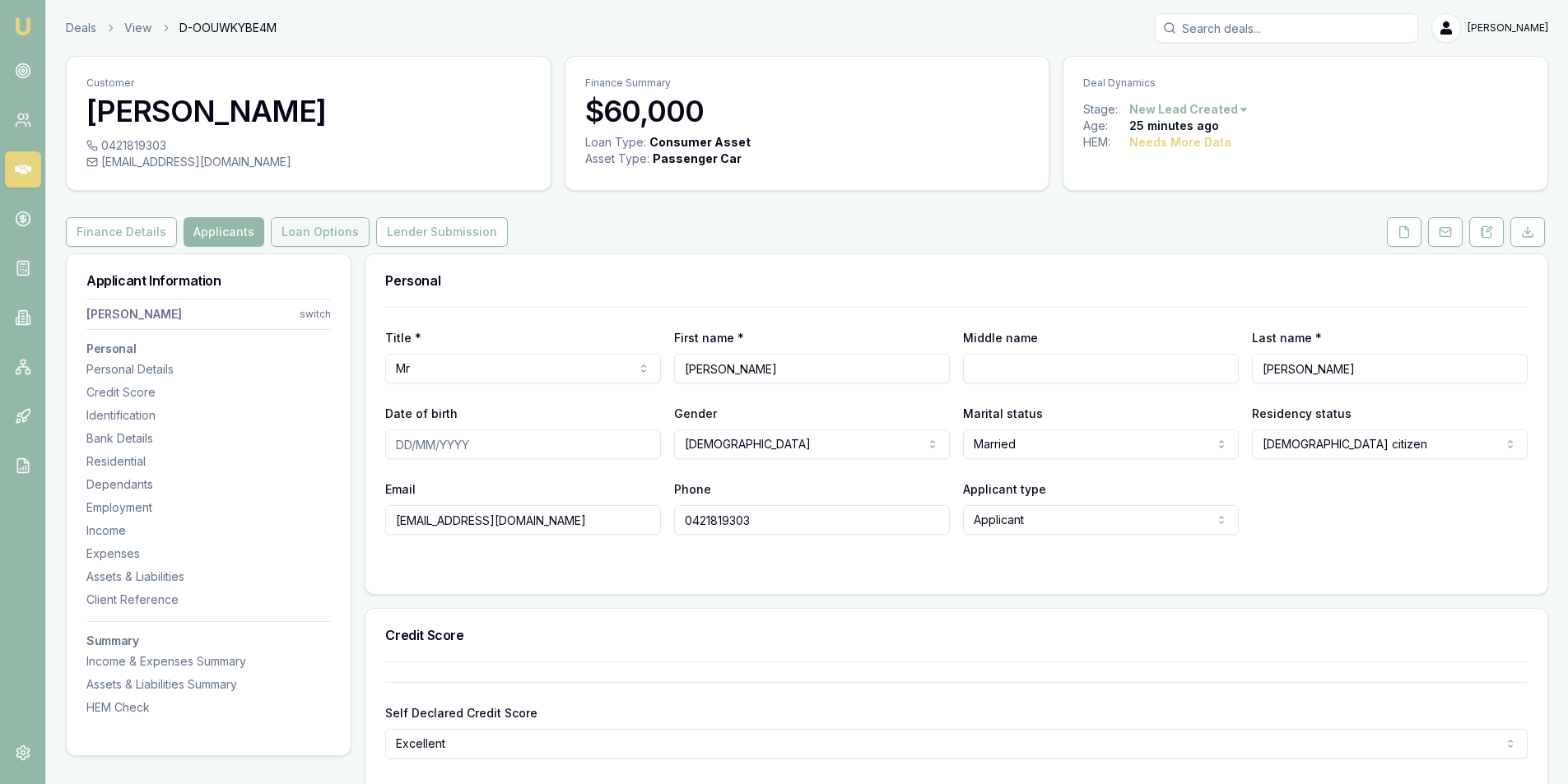
click at [294, 236] on button "Loan Options" at bounding box center [320, 231] width 99 height 29
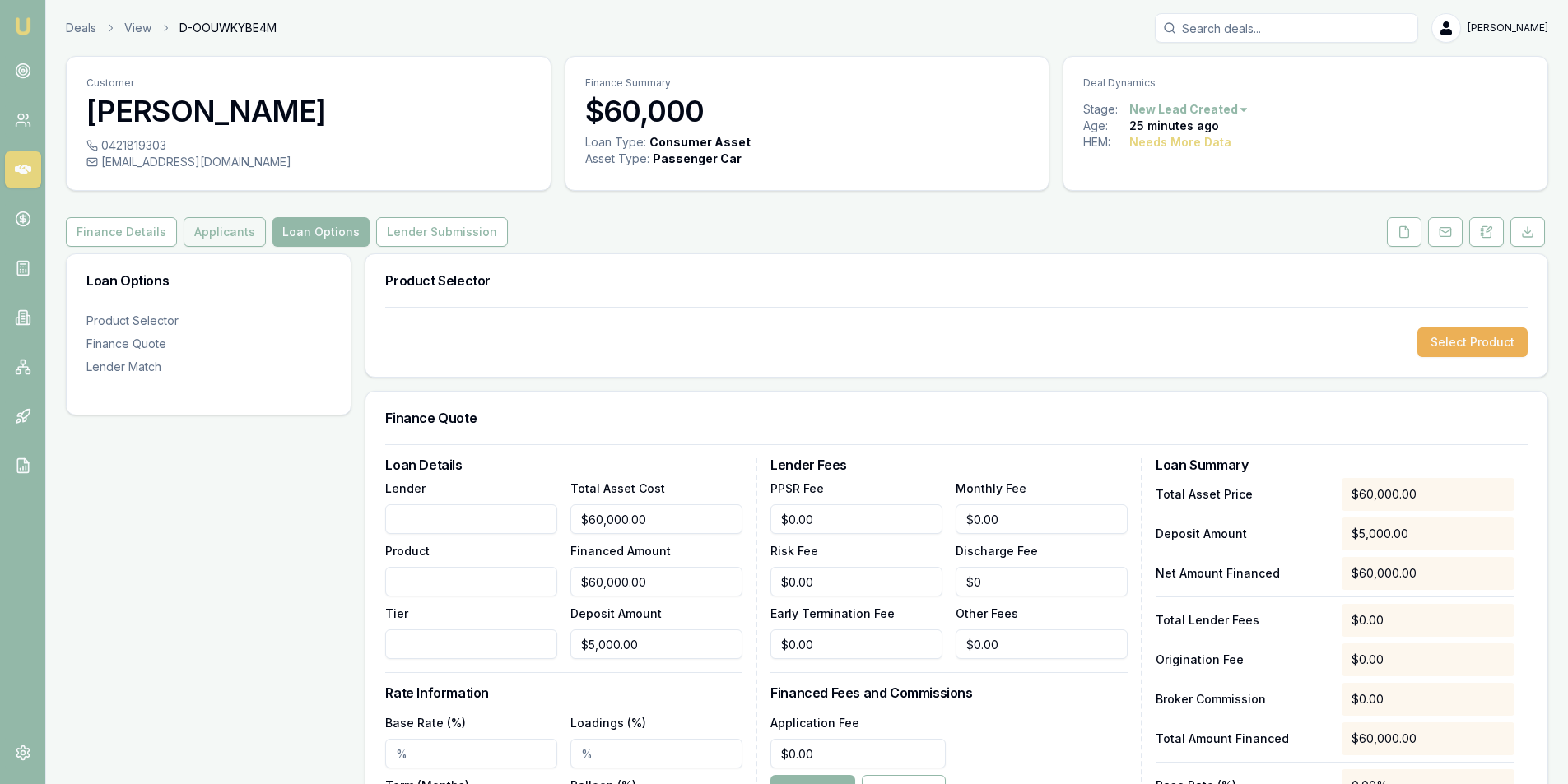
click at [184, 238] on button "Applicants" at bounding box center [225, 231] width 82 height 29
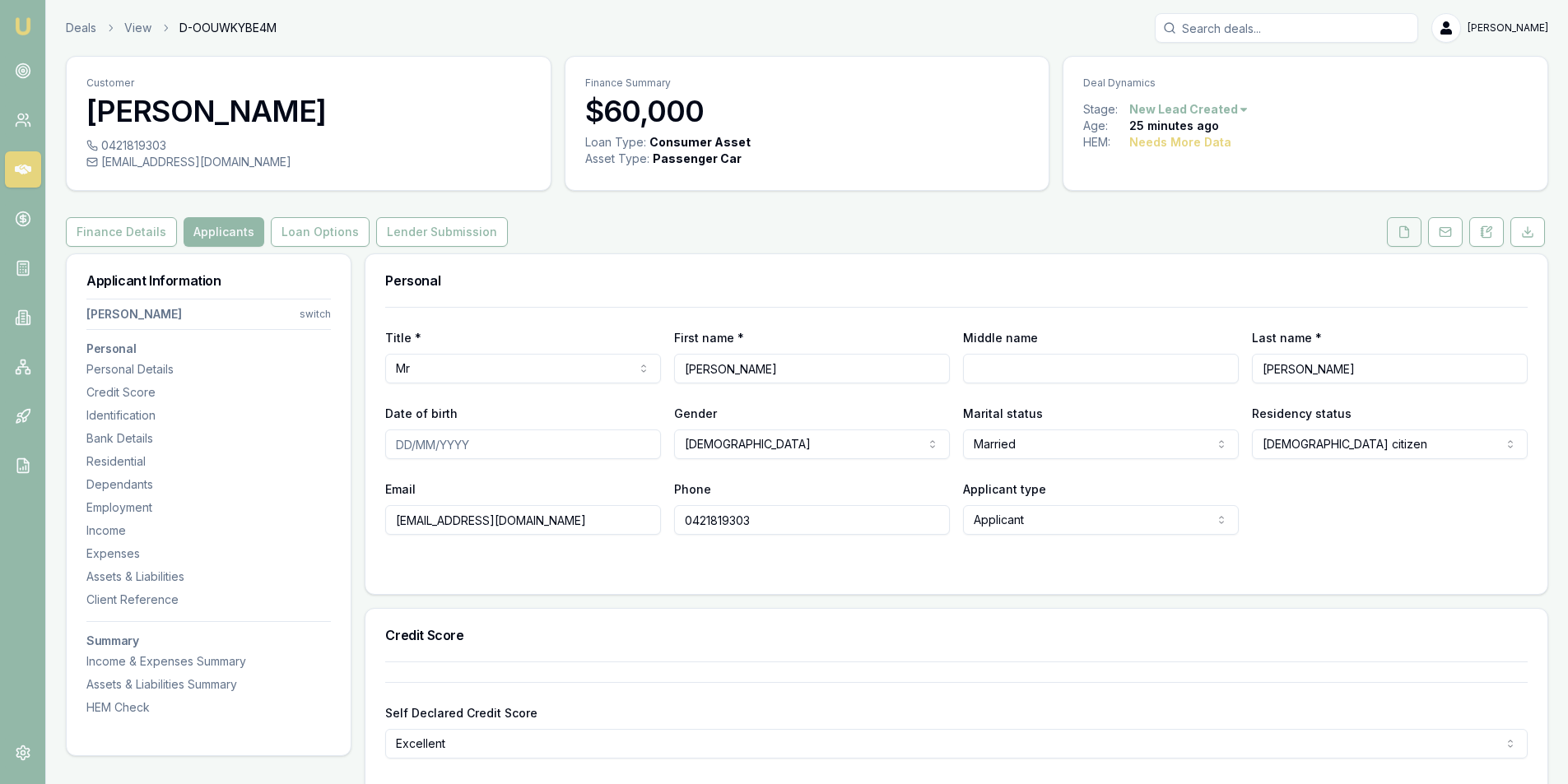
click at [1396, 227] on button at bounding box center [1404, 231] width 34 height 29
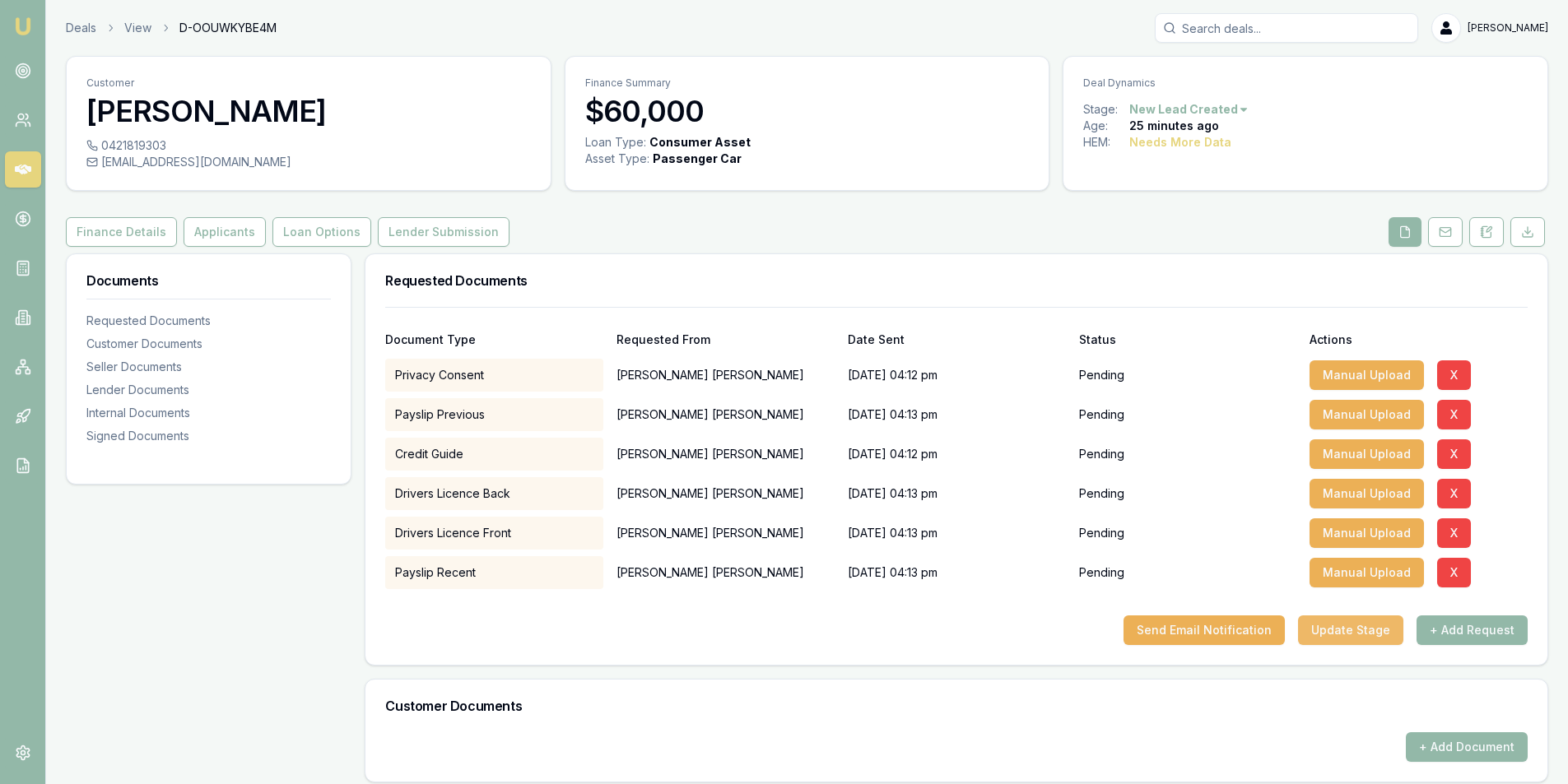
click at [1361, 623] on button "Update Stage" at bounding box center [1351, 630] width 106 height 29
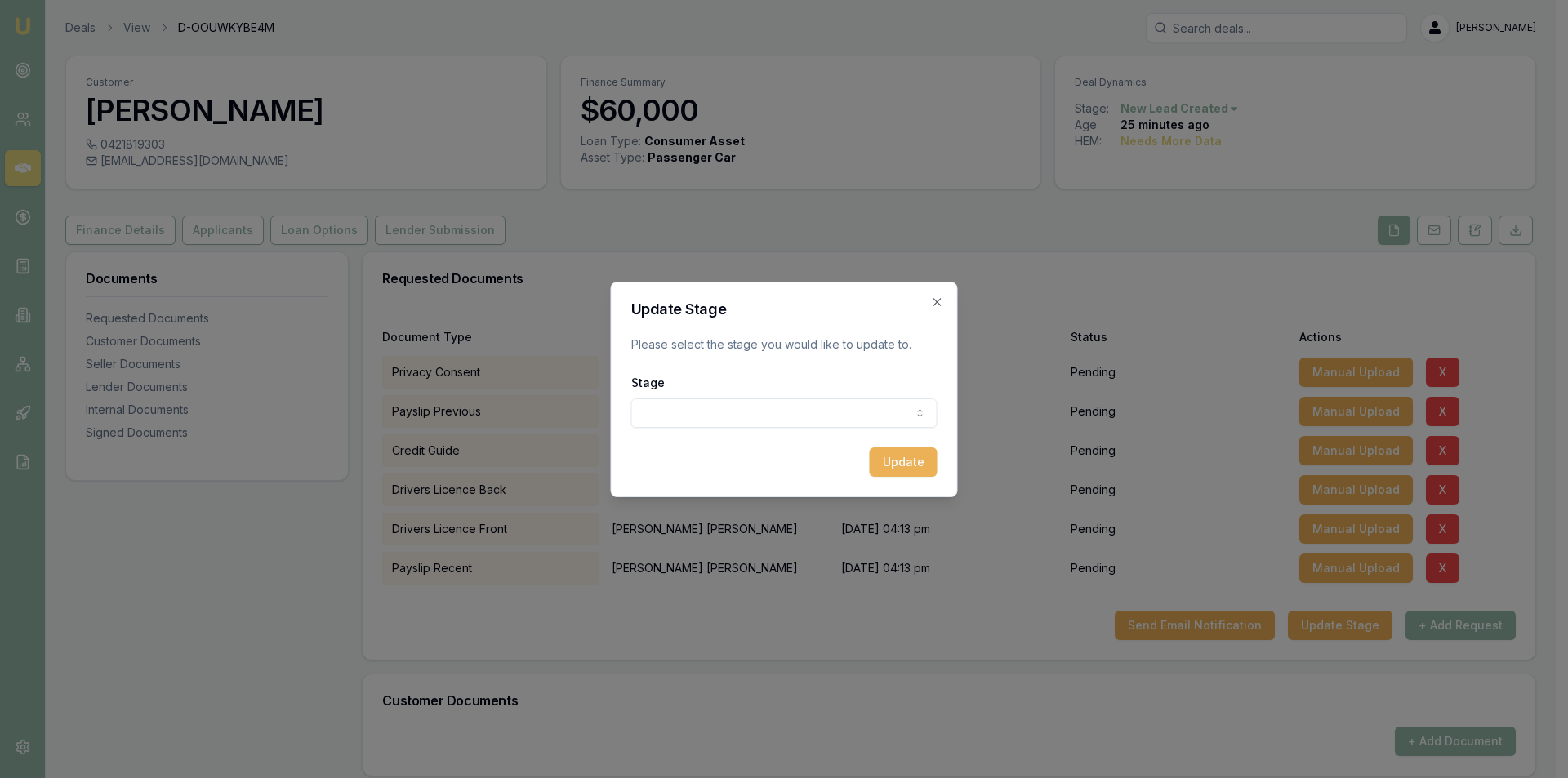
click at [797, 400] on body "Emu Broker Deals View D-OOUWKYBE4M [PERSON_NAME] Toggle Menu Customer [PERSON_N…" at bounding box center [777, 389] width 1556 height 778
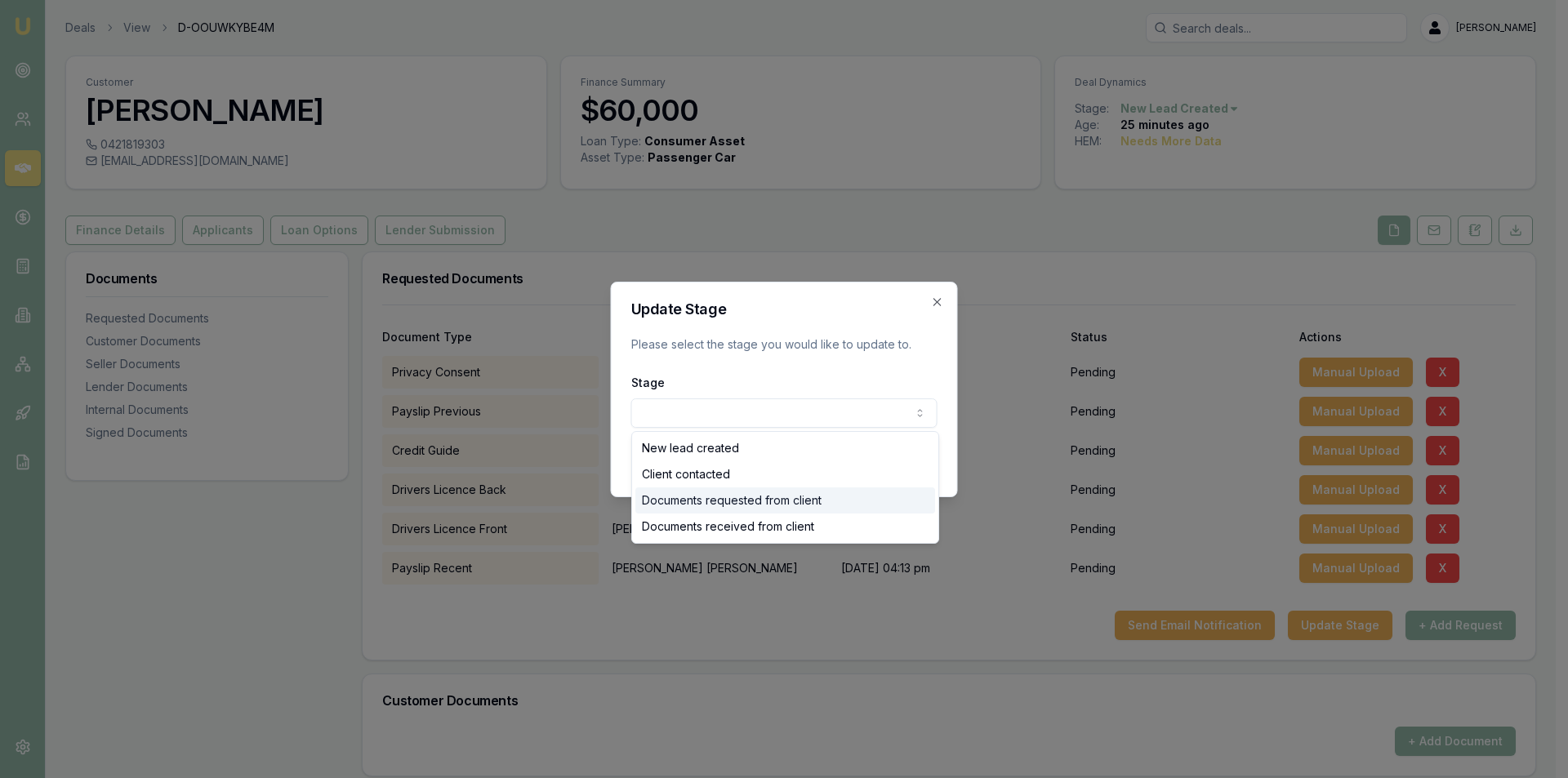
select select "DOCUMENTS_REQUESTED_FROM_CLIENT"
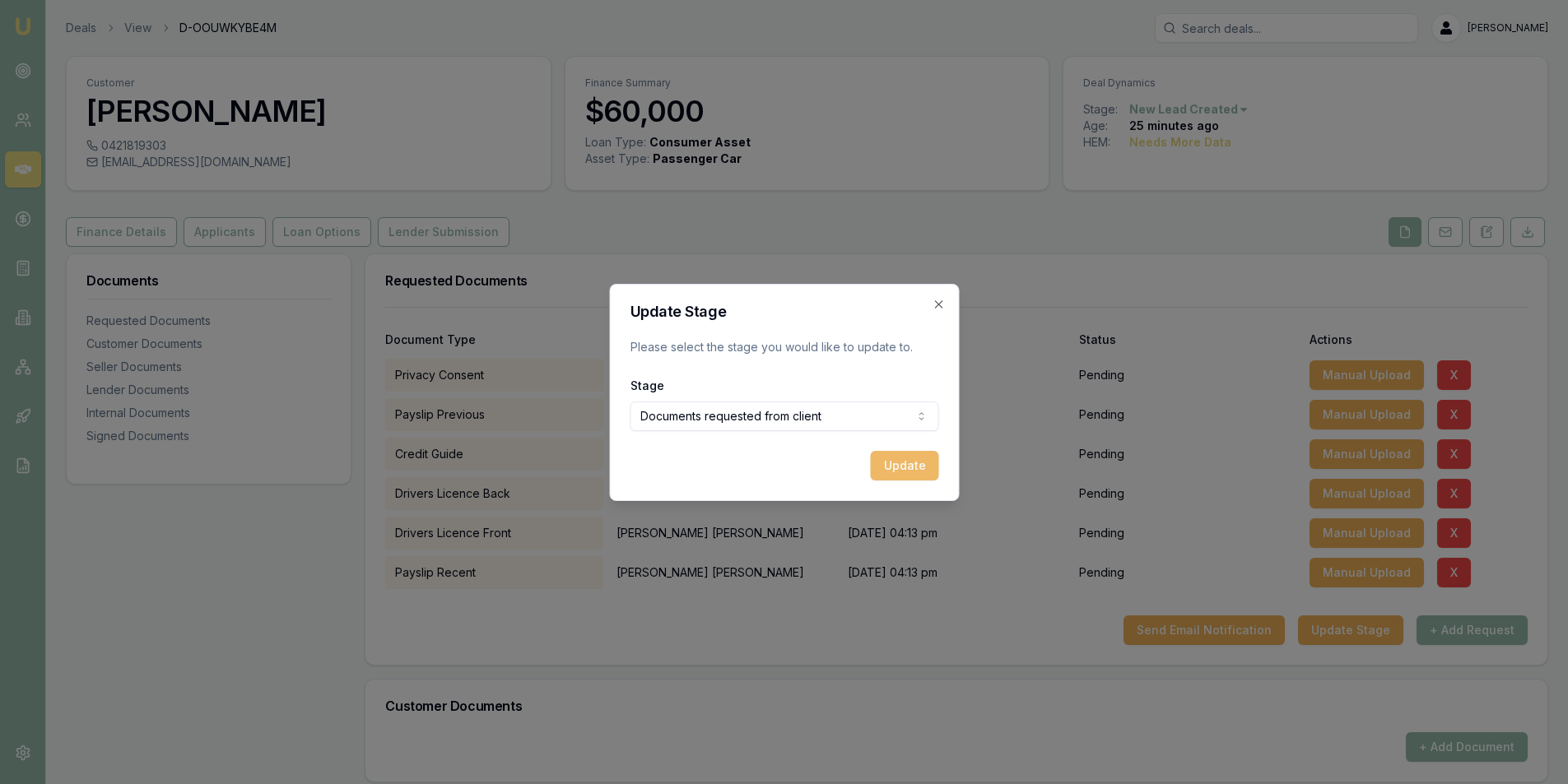
click at [926, 475] on button "Update" at bounding box center [904, 465] width 68 height 29
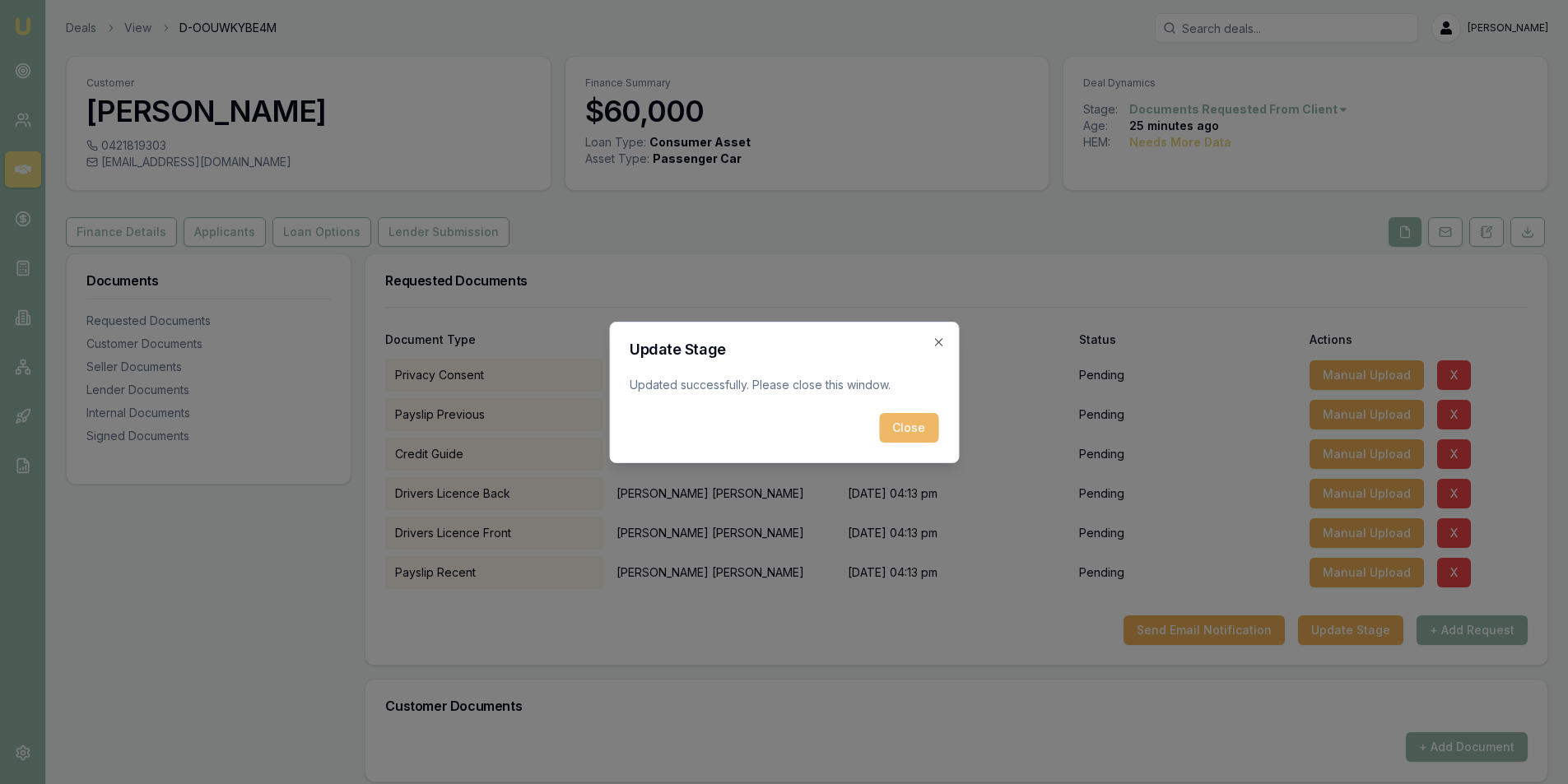
click at [911, 421] on button "Close" at bounding box center [909, 428] width 60 height 29
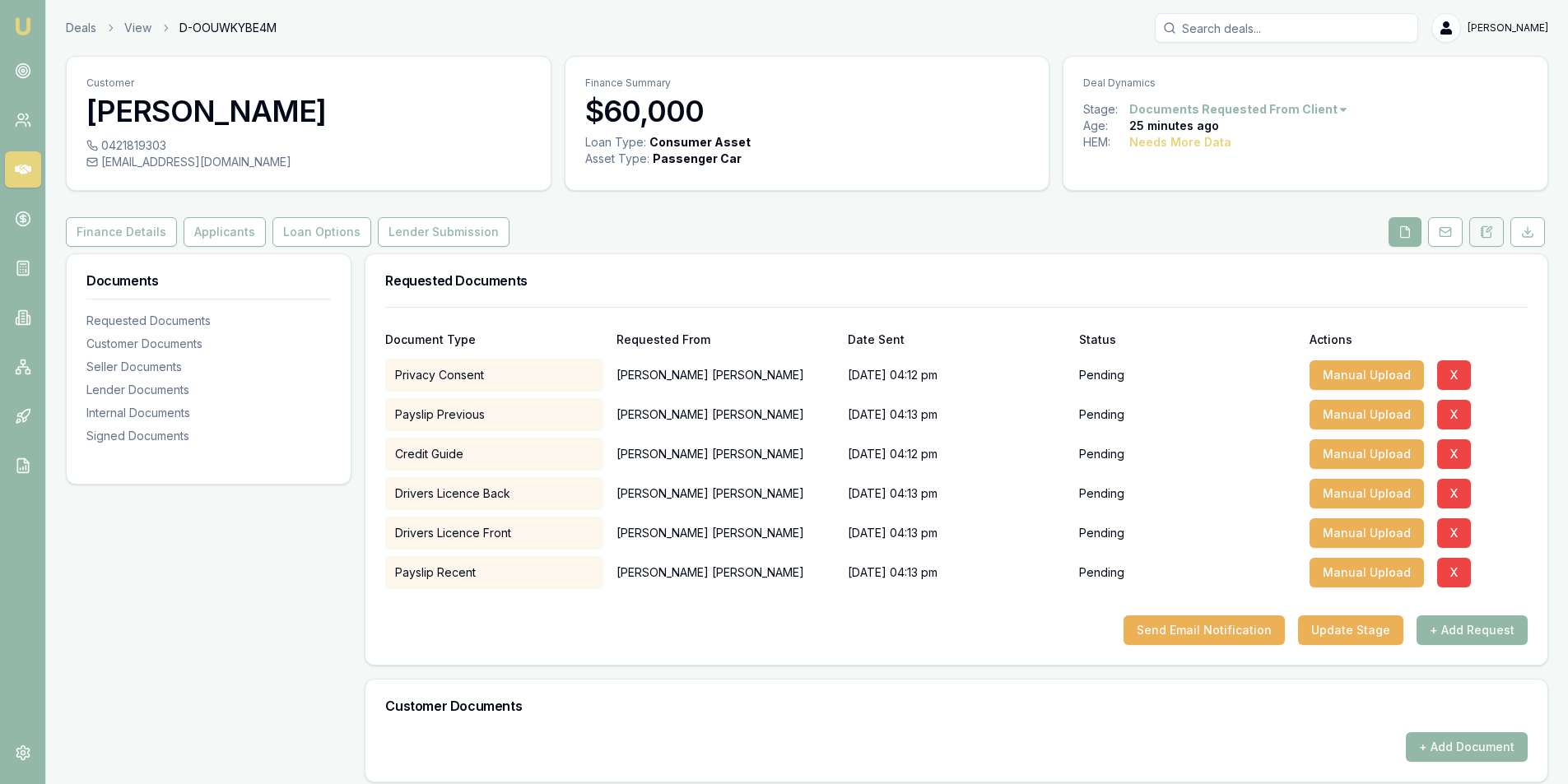
click at [1485, 232] on icon at bounding box center [1487, 232] width 13 height 13
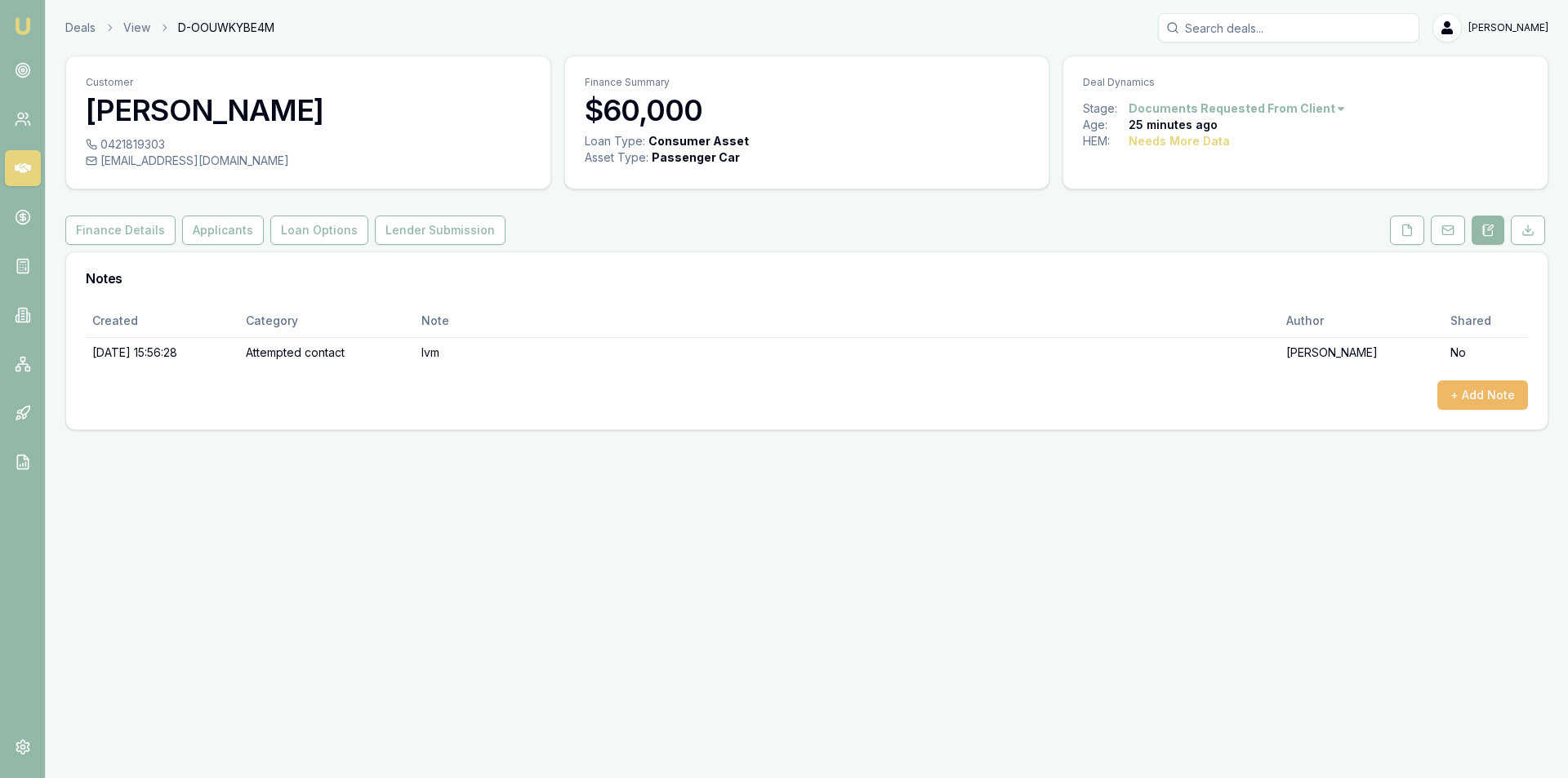
click at [1458, 401] on button "+ Add Note" at bounding box center [1482, 394] width 91 height 29
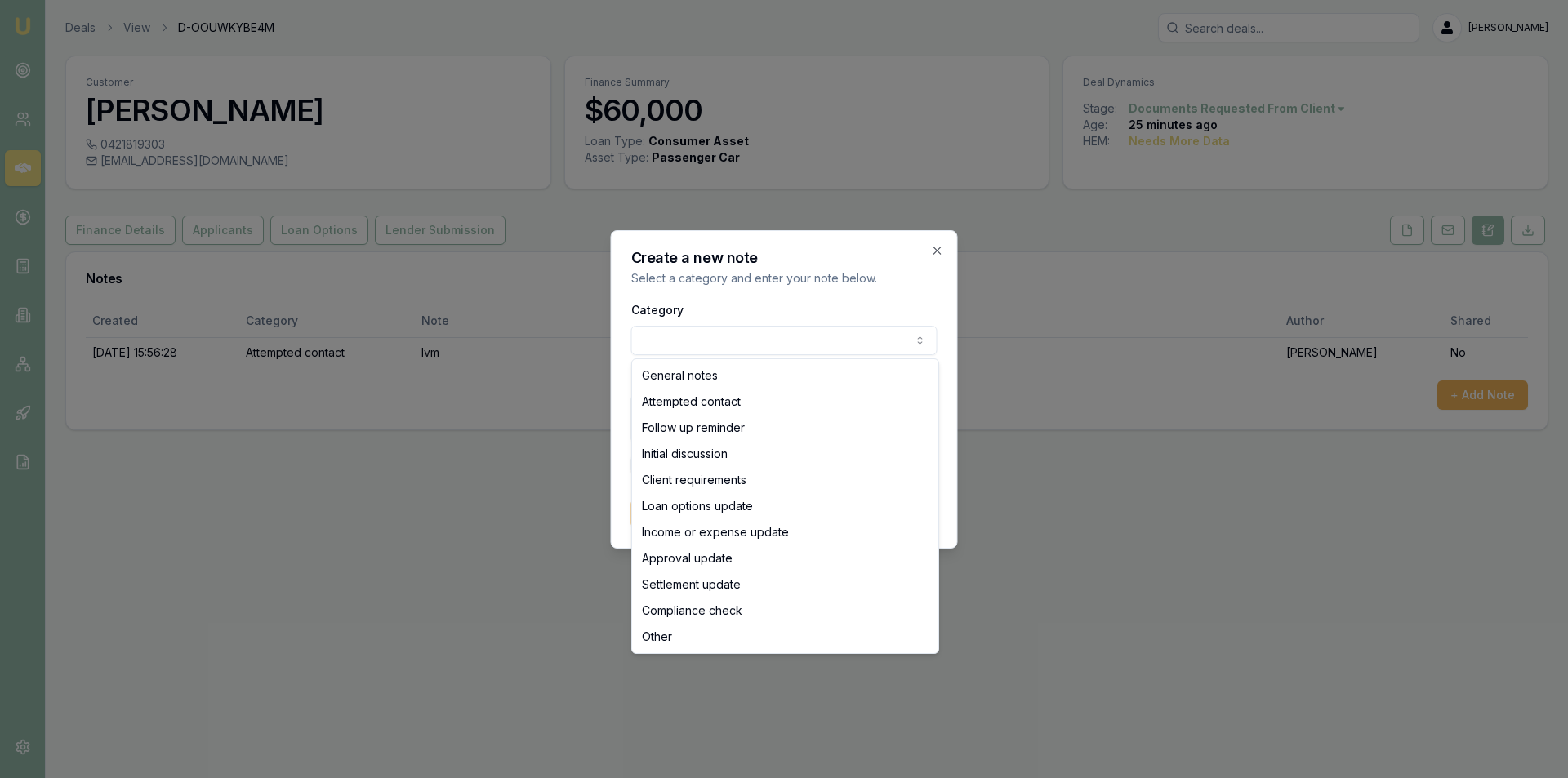
click at [761, 342] on body "Emu Broker Deals View D-OOUWKYBE4M [PERSON_NAME] Toggle Menu Customer [PERSON_N…" at bounding box center [784, 389] width 1568 height 778
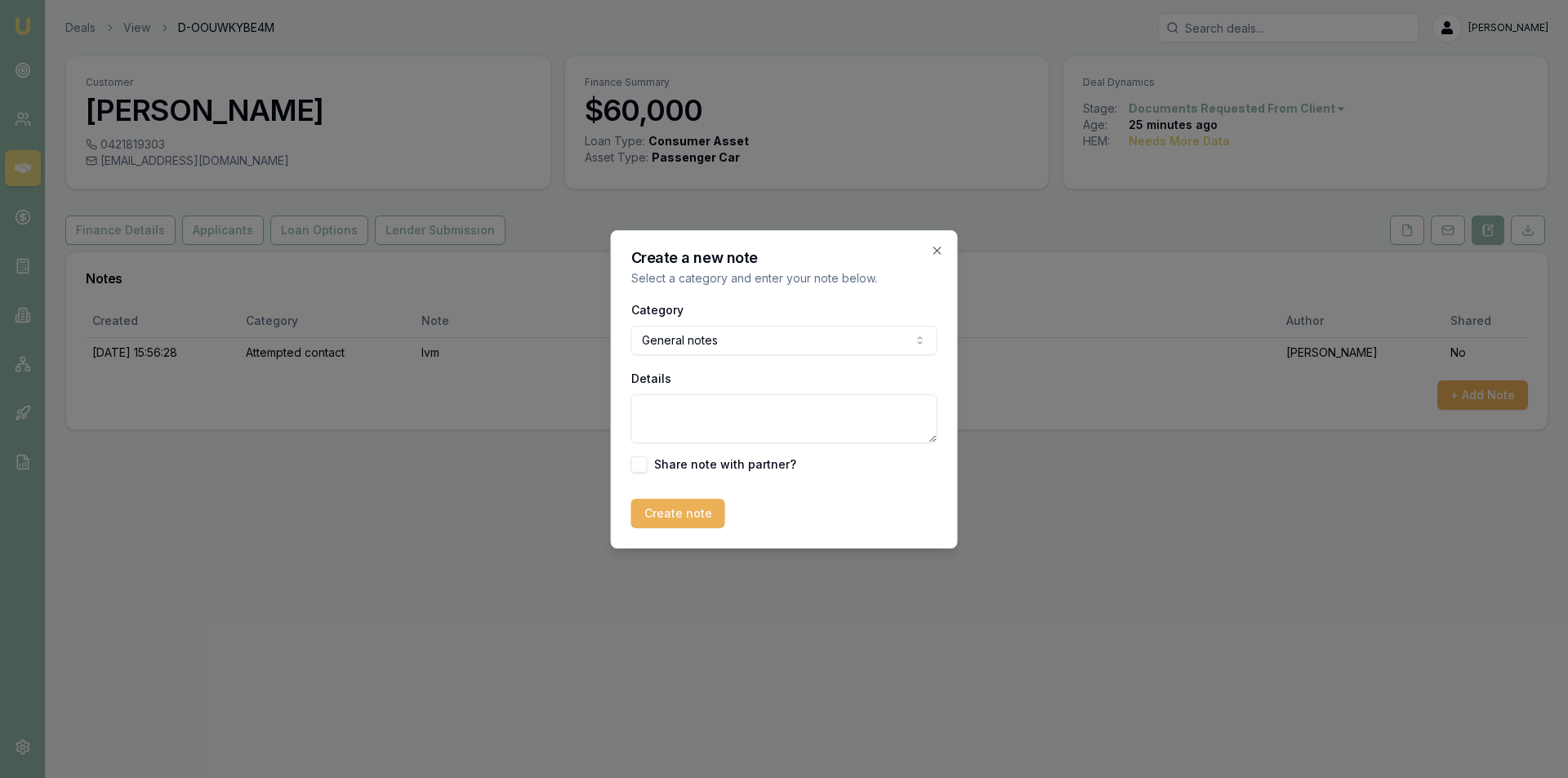
click at [737, 397] on textarea "Details" at bounding box center [784, 419] width 306 height 49
type textarea "looking at purchasing used vehicle. Asset backed. Been at same company for over…"
click at [647, 499] on button "Create note" at bounding box center [677, 513] width 94 height 29
